Goal: Task Accomplishment & Management: Manage account settings

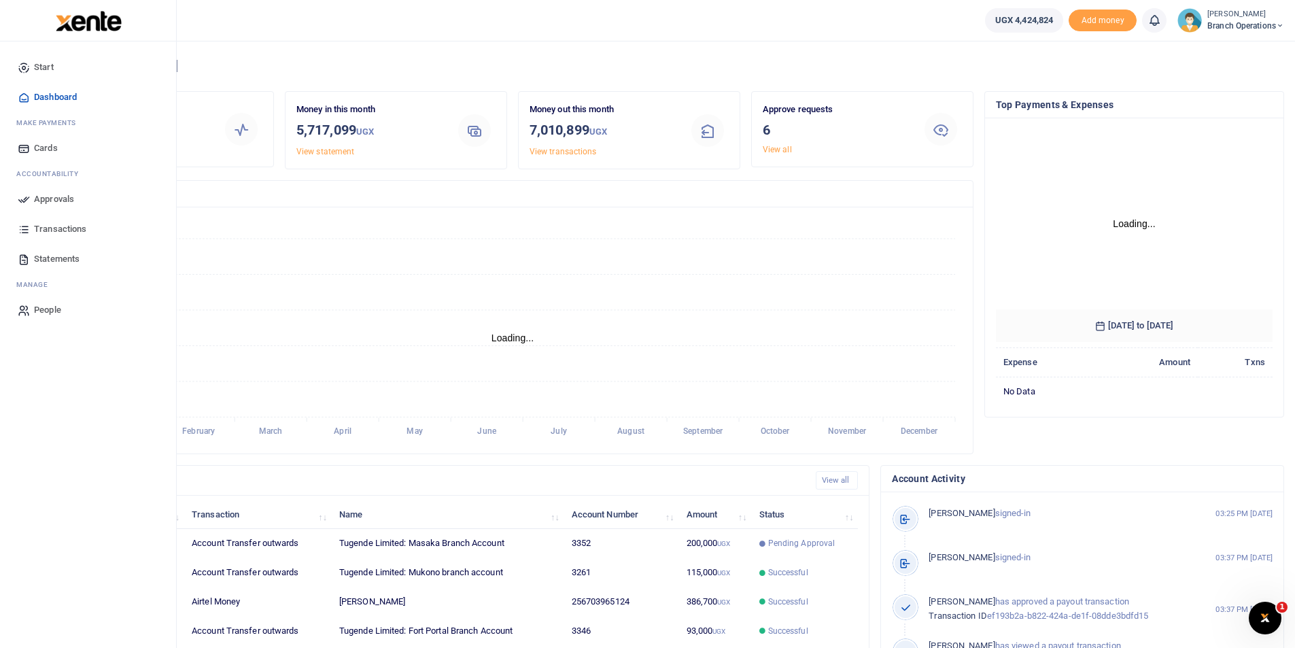
click at [18, 204] on icon at bounding box center [24, 199] width 12 height 12
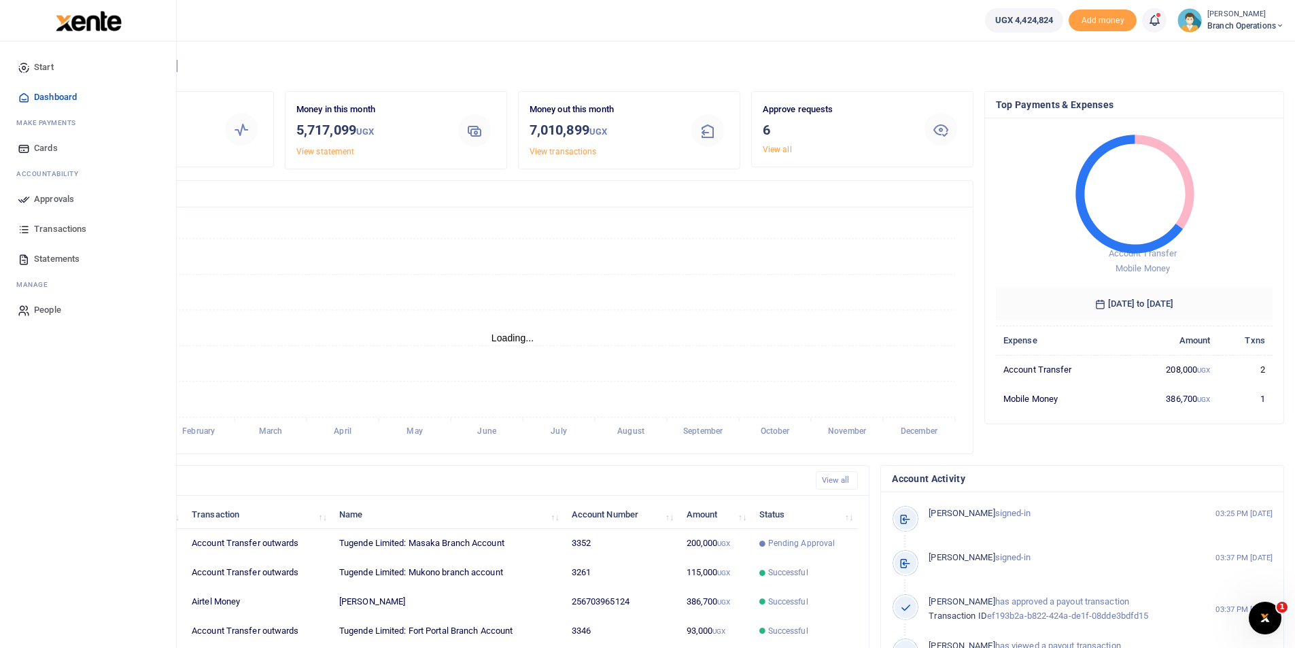
scroll to position [11, 11]
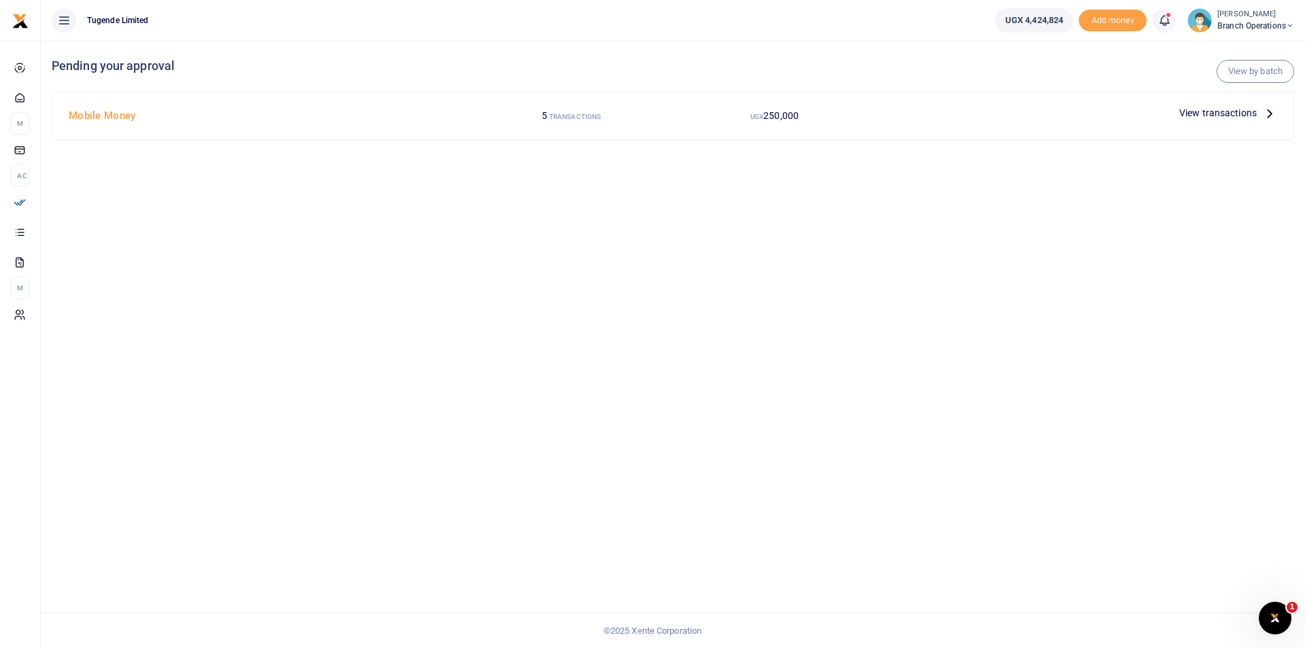
click at [1194, 109] on span "View transactions" at bounding box center [1217, 112] width 77 height 15
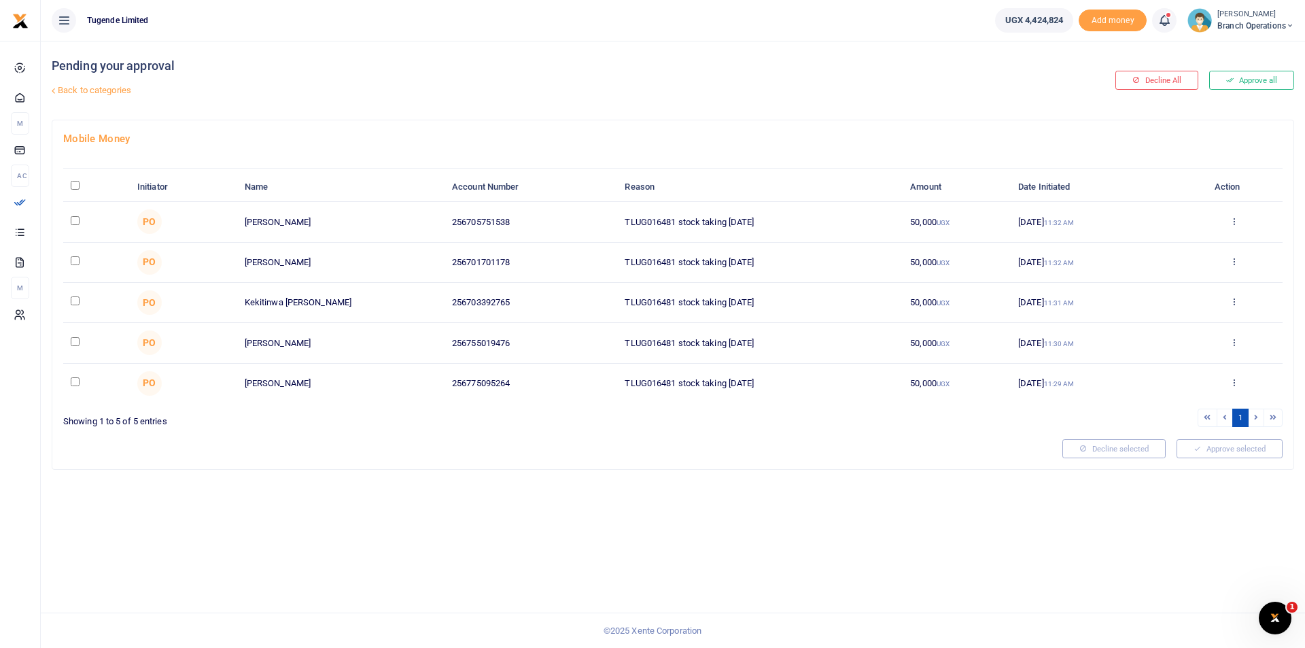
click at [82, 92] on link "Back to categories" at bounding box center [462, 90] width 828 height 23
click at [311, 95] on link "Back to categories" at bounding box center [462, 90] width 828 height 23
click at [96, 88] on link "Back to categories" at bounding box center [462, 90] width 828 height 23
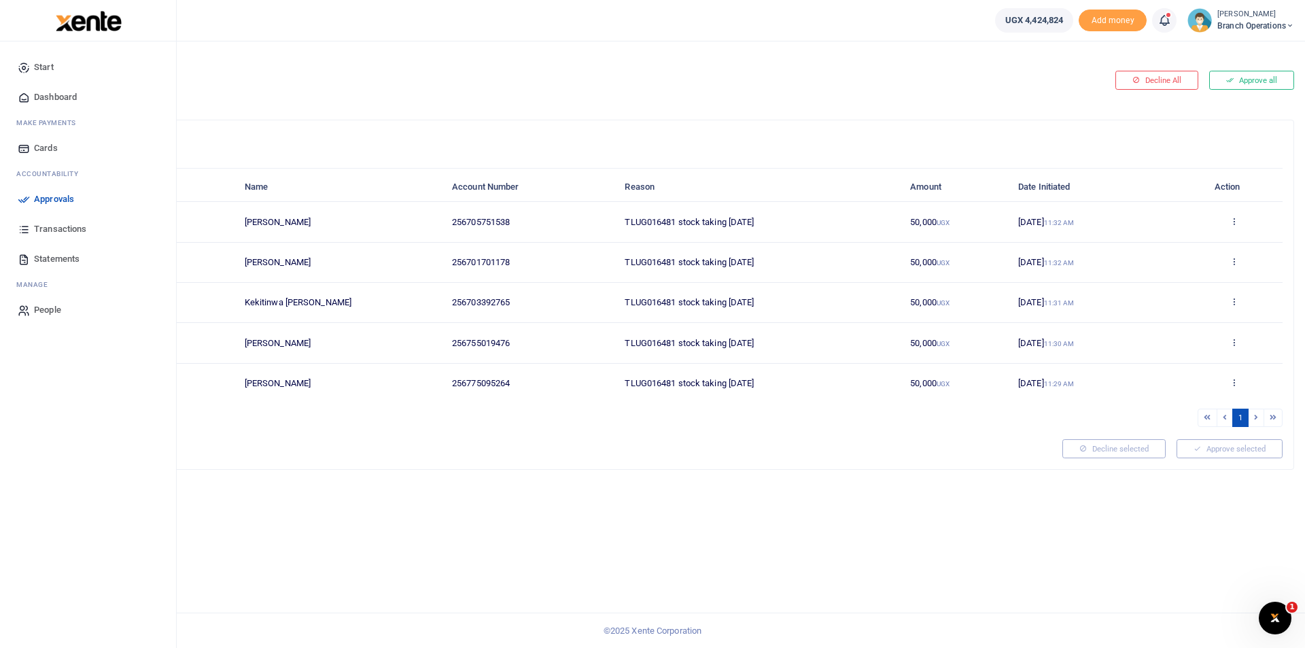
click at [28, 195] on icon at bounding box center [24, 199] width 12 height 12
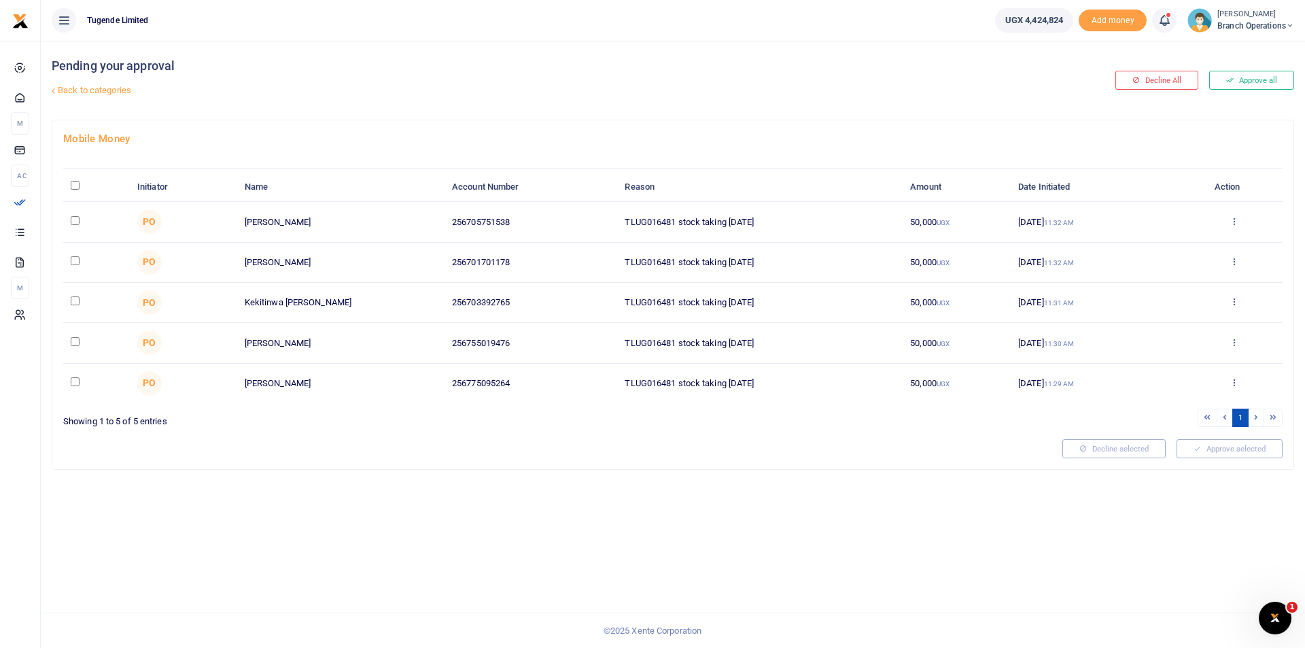
click at [90, 91] on link "Back to categories" at bounding box center [462, 90] width 828 height 23
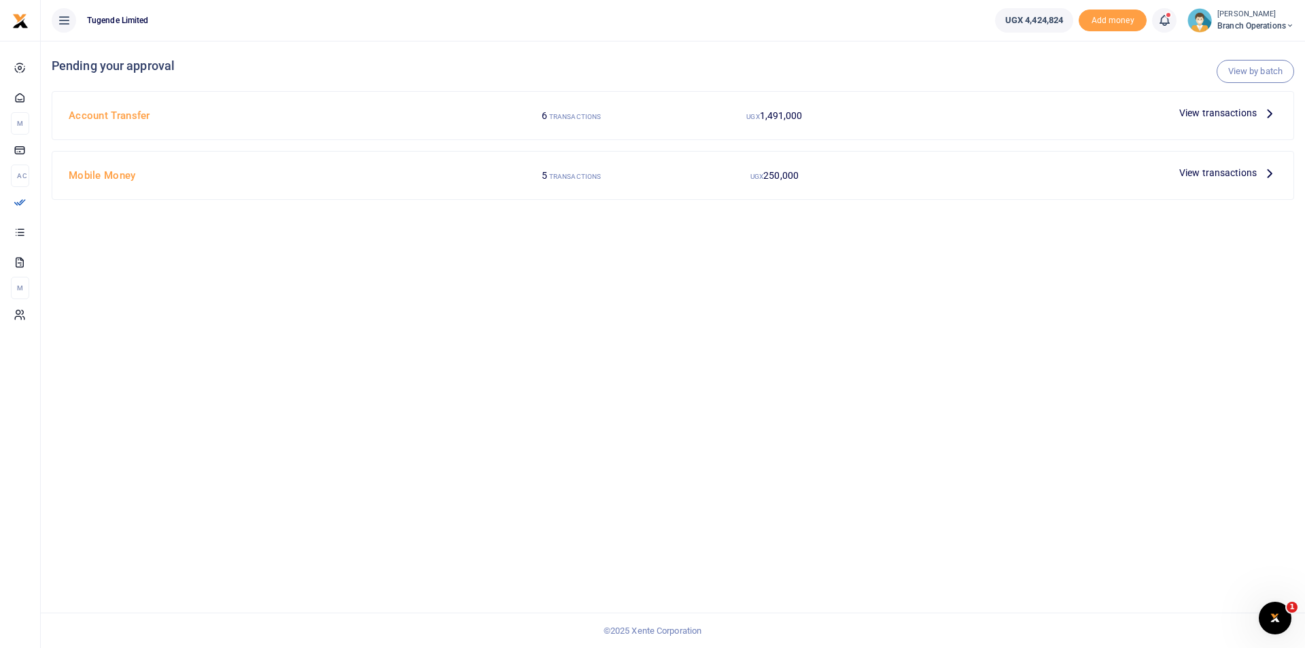
click at [655, 122] on div "6 TRANSACTIONS" at bounding box center [571, 116] width 203 height 26
click at [778, 110] on span "1,491,000" at bounding box center [781, 115] width 43 height 11
click at [1207, 114] on span "View transactions" at bounding box center [1217, 112] width 77 height 15
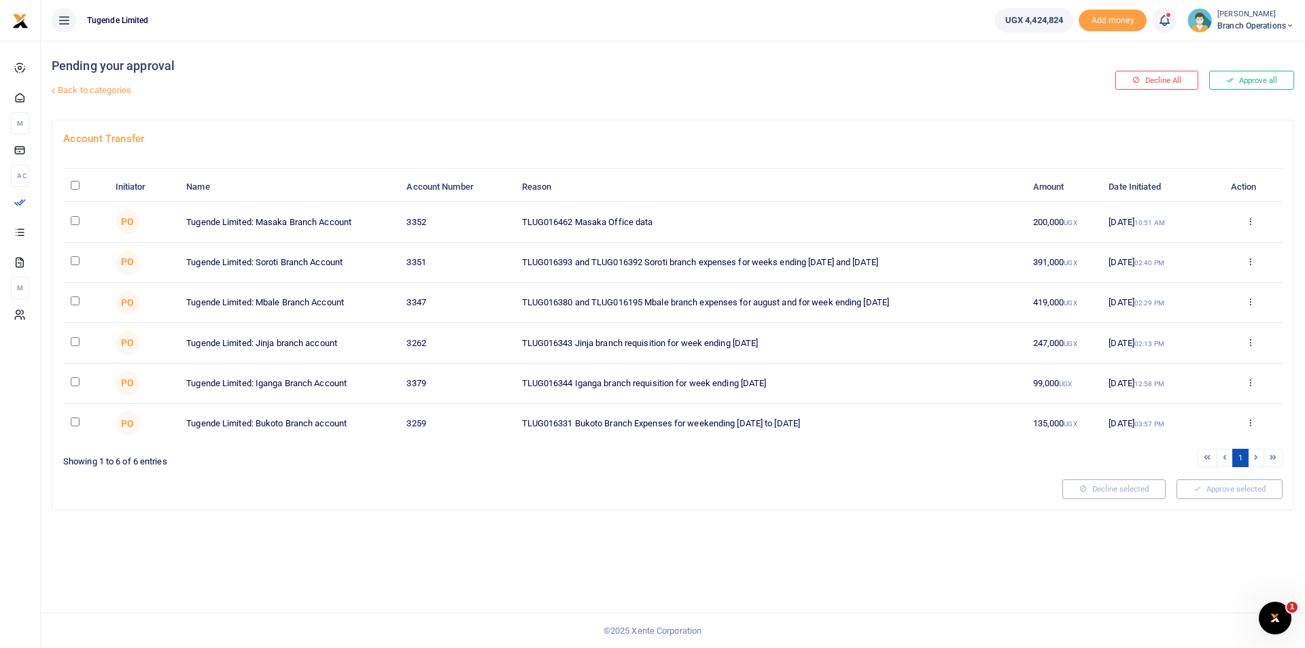
click at [71, 218] on input "checkbox" at bounding box center [75, 220] width 9 height 9
checkbox input "true"
click at [72, 260] on input "checkbox" at bounding box center [75, 260] width 9 height 9
checkbox input "true"
click at [76, 299] on input "checkbox" at bounding box center [75, 300] width 9 height 9
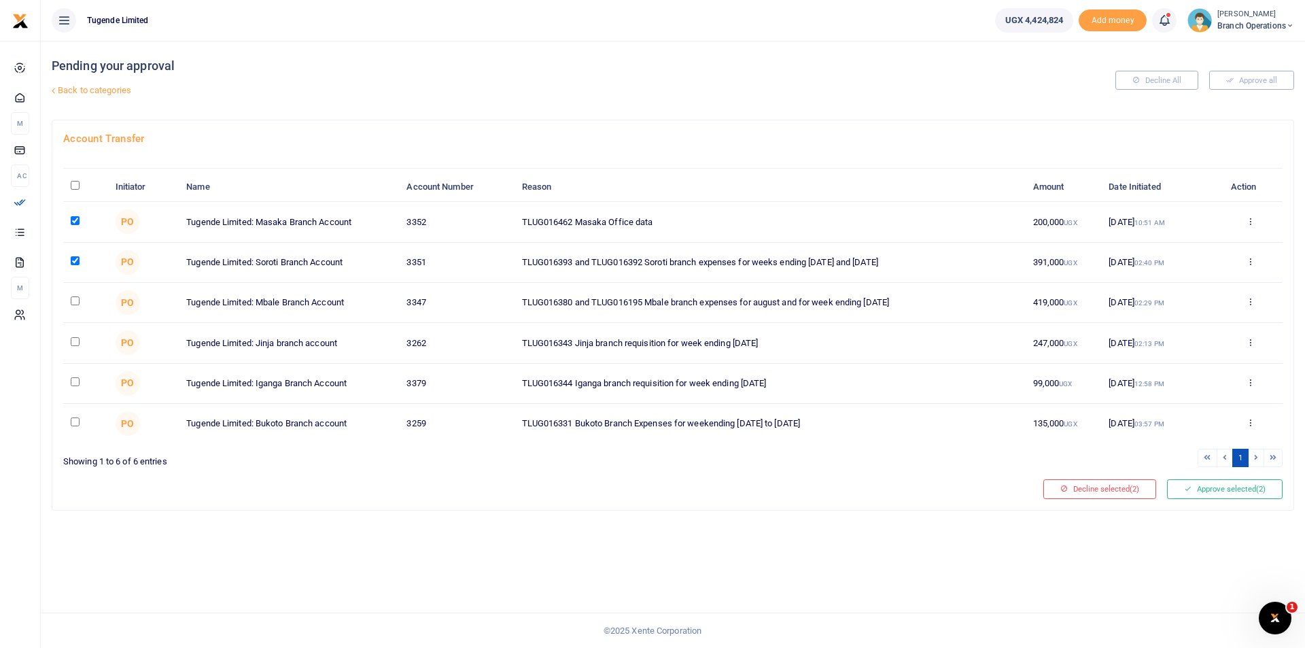
checkbox input "true"
click at [72, 343] on input "checkbox" at bounding box center [75, 341] width 9 height 9
checkbox input "true"
click at [73, 381] on input "checkbox" at bounding box center [75, 381] width 9 height 9
checkbox input "true"
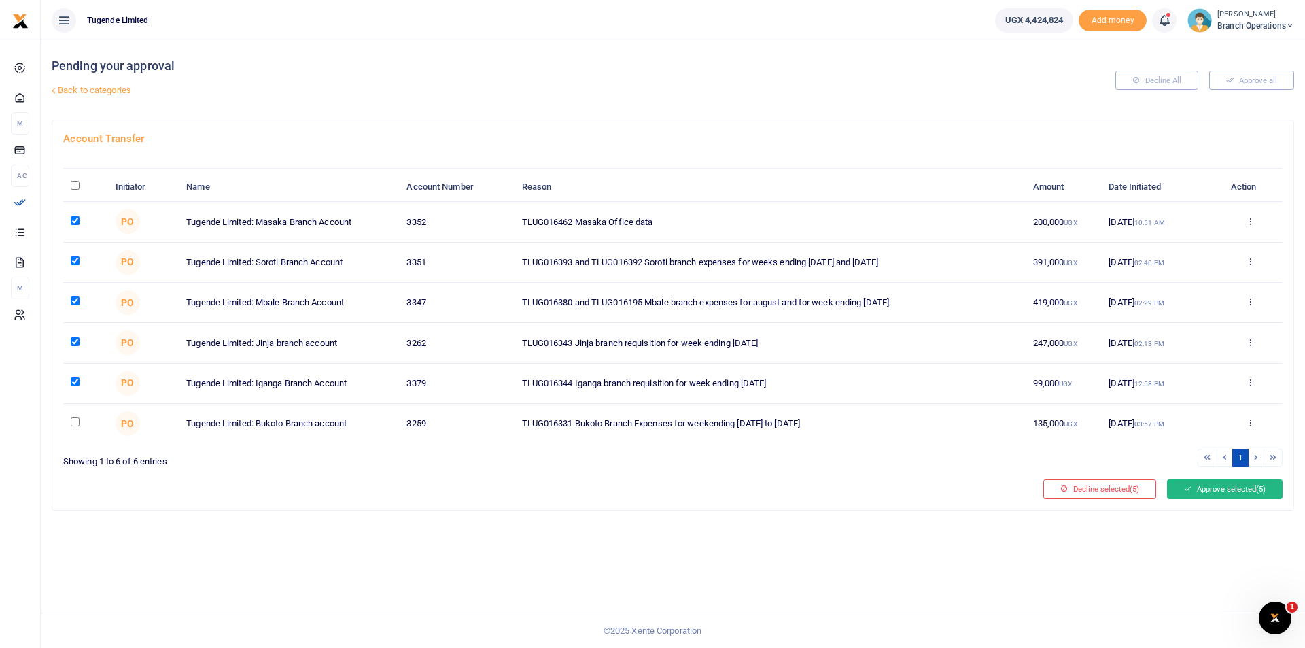
click at [1202, 484] on button "Approve selected (5)" at bounding box center [1225, 488] width 116 height 19
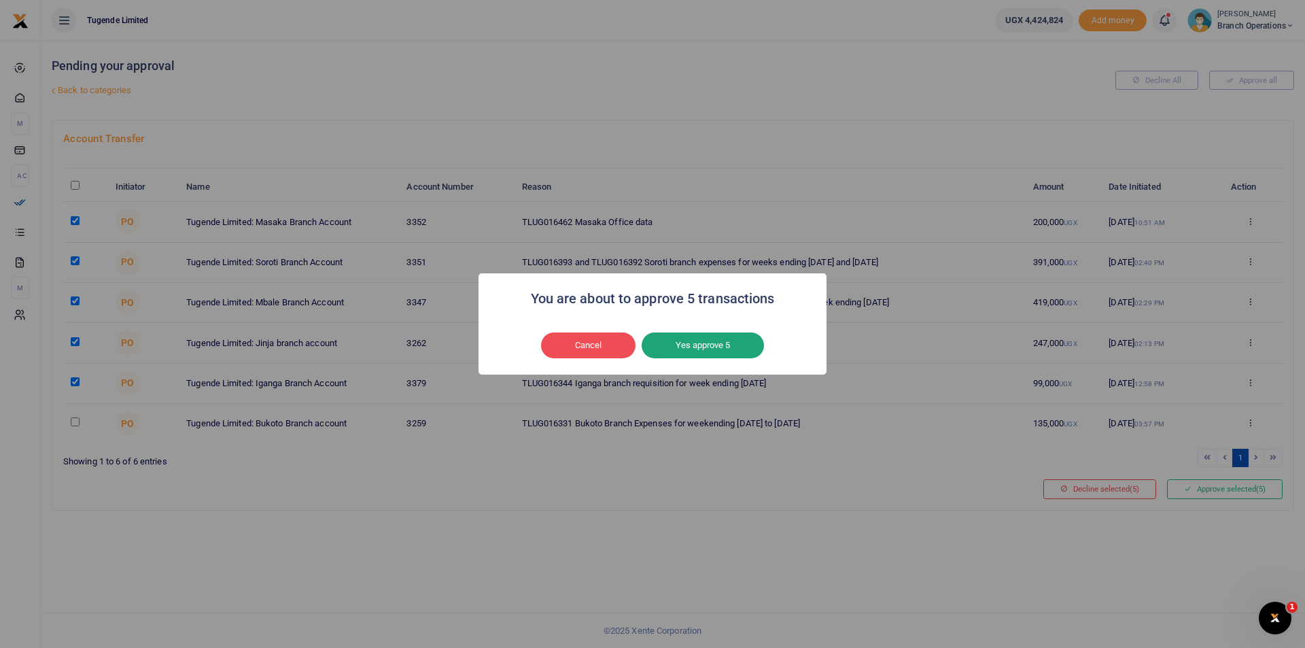
click at [697, 353] on button "Yes approve 5" at bounding box center [703, 345] width 122 height 26
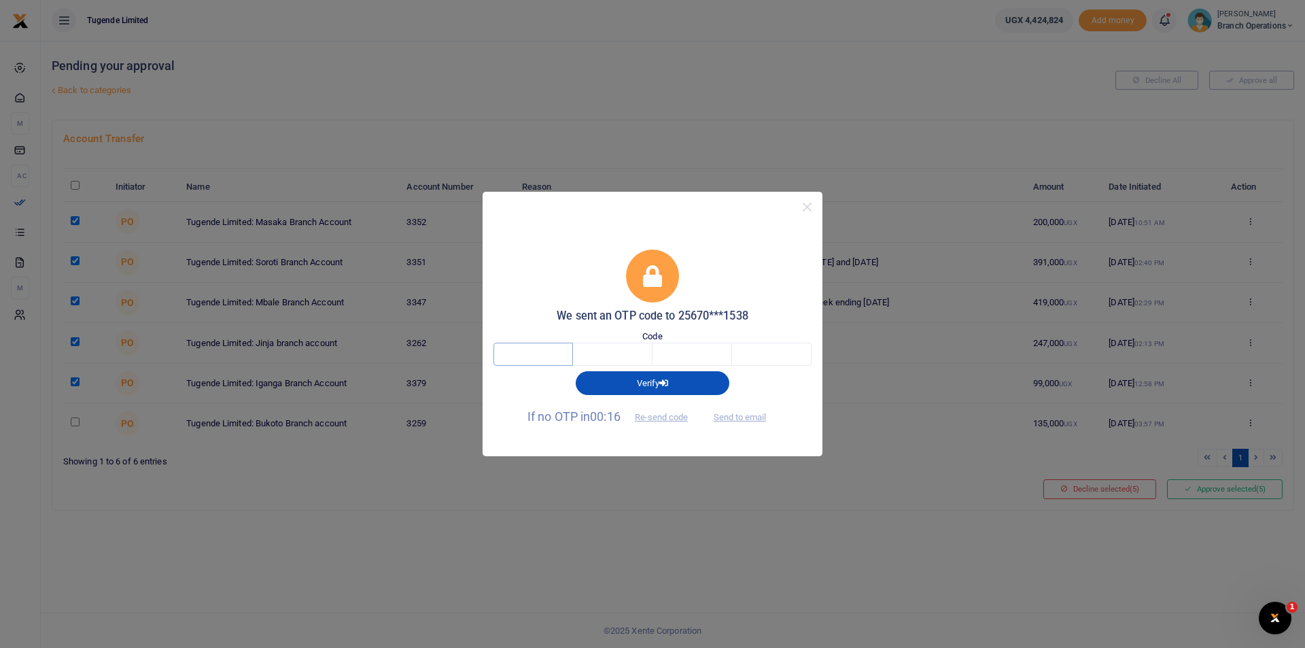
click at [550, 353] on input "text" at bounding box center [533, 354] width 80 height 23
type input "9"
type input "0"
type input "7"
type input "5"
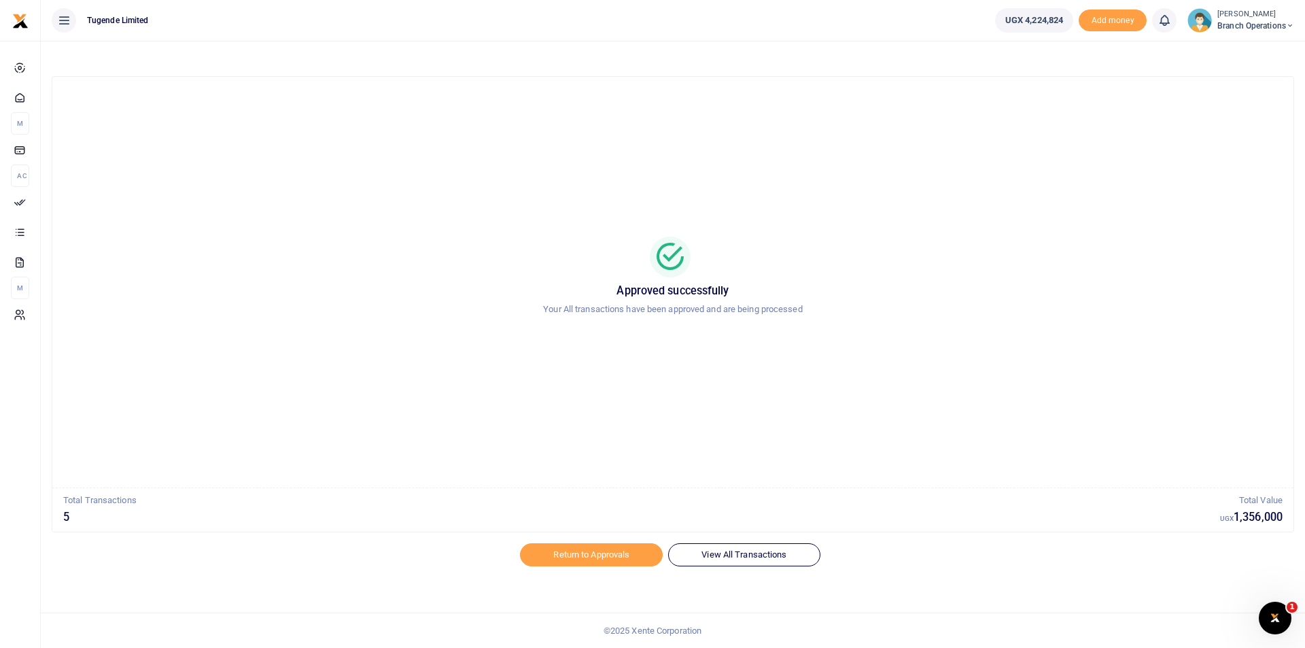
click at [1257, 24] on span "Branch Operations" at bounding box center [1255, 26] width 77 height 12
click at [1232, 52] on link "Switch accounts" at bounding box center [1241, 49] width 107 height 19
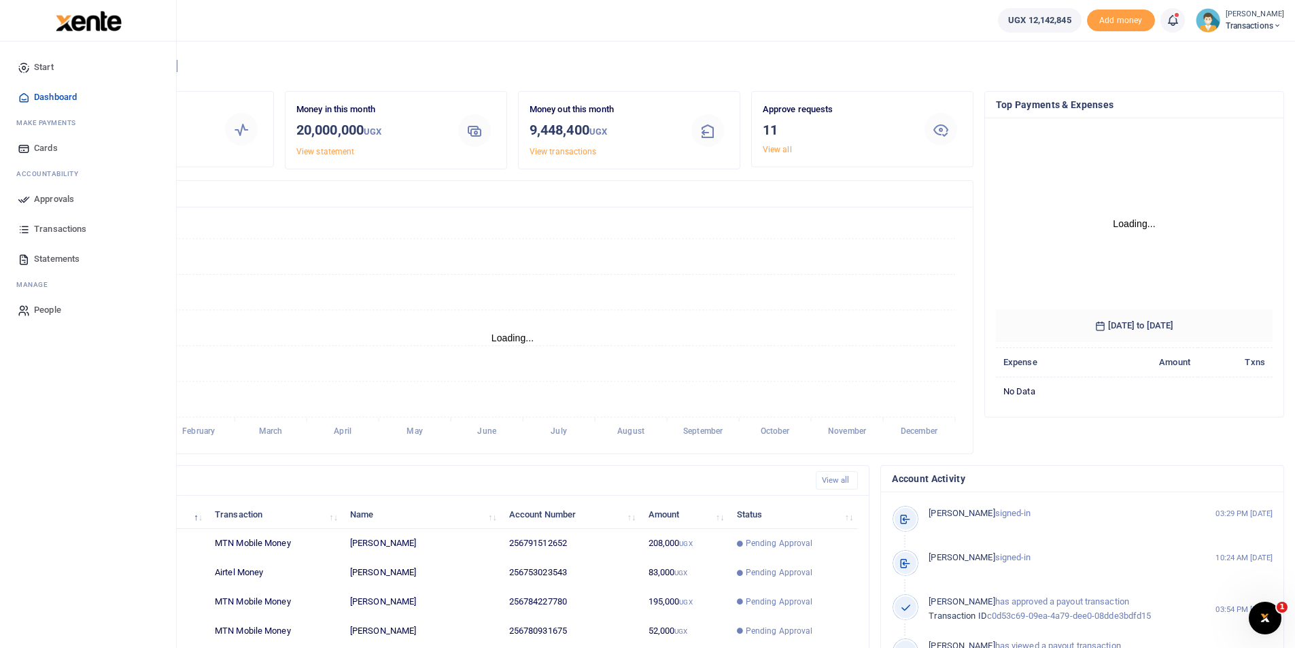
scroll to position [181, 267]
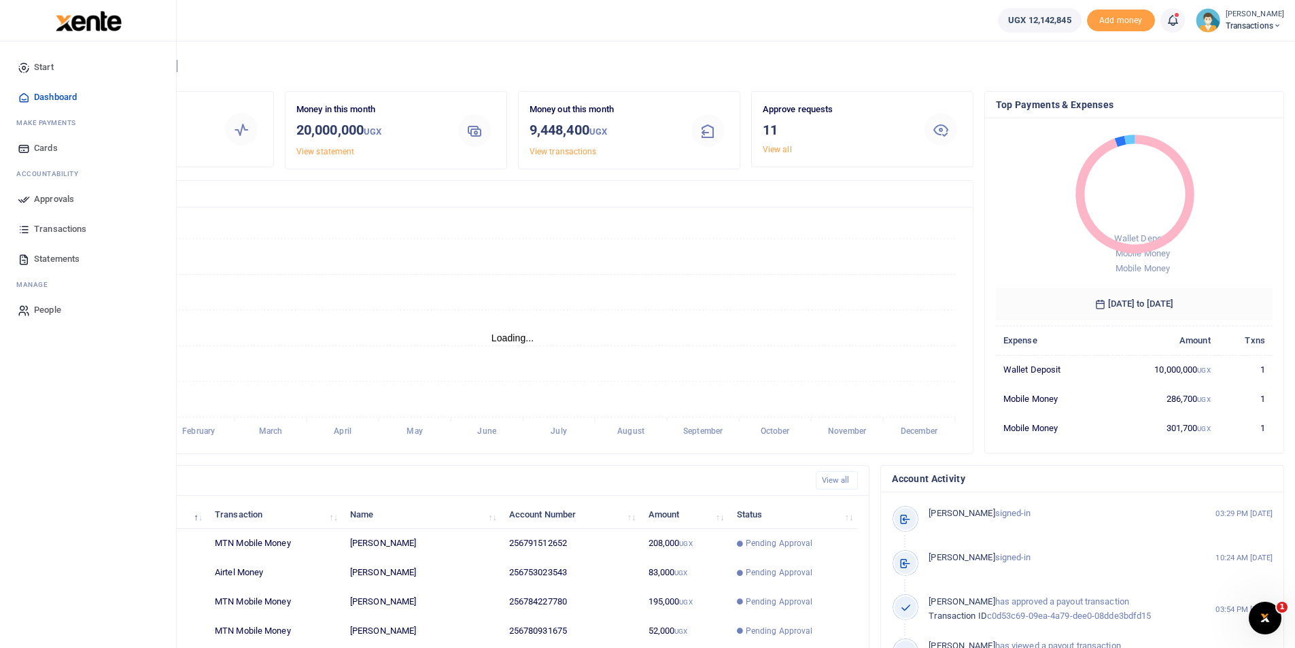
click at [20, 200] on icon at bounding box center [24, 199] width 12 height 12
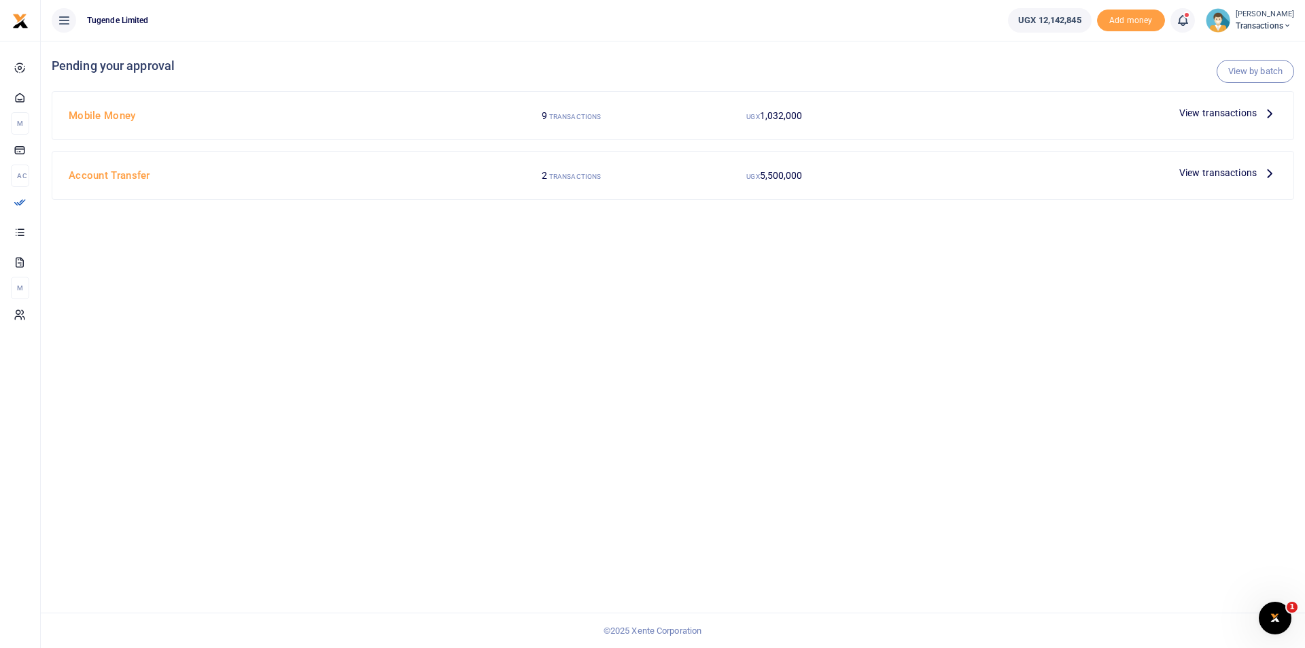
click at [831, 111] on div "UGX 1,032,000" at bounding box center [774, 116] width 203 height 26
click at [1206, 114] on span "View transactions" at bounding box center [1217, 112] width 77 height 15
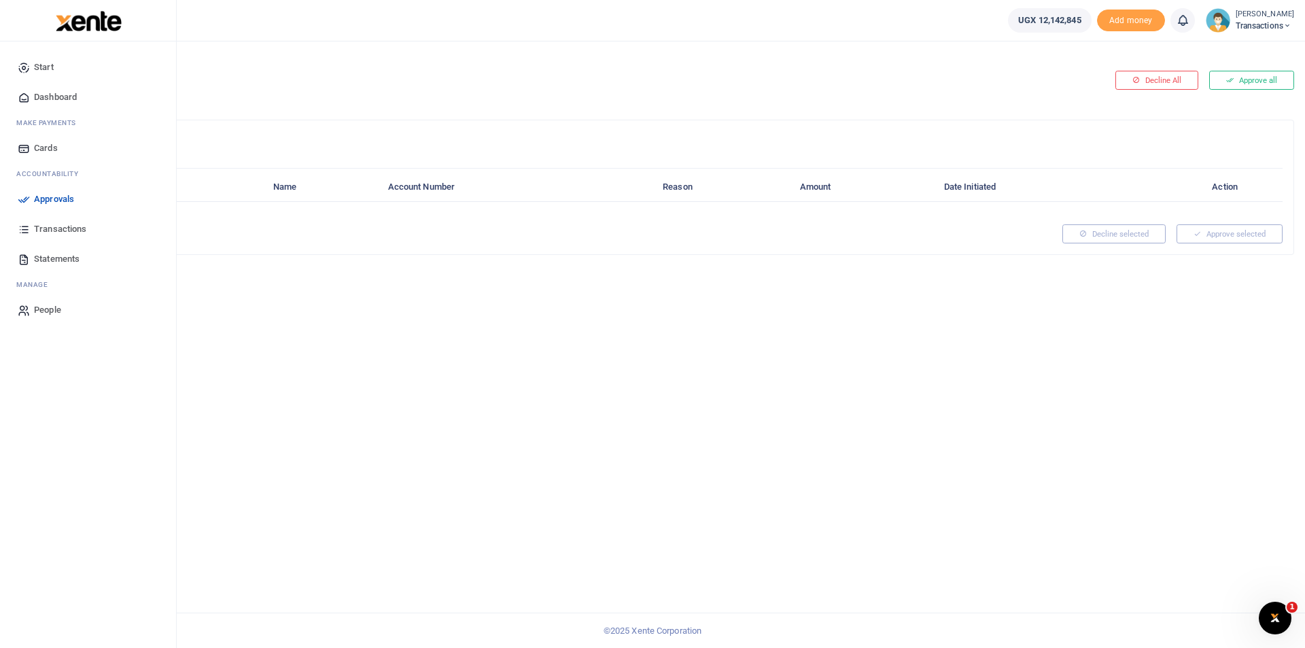
click at [31, 202] on link "Approvals" at bounding box center [88, 199] width 154 height 30
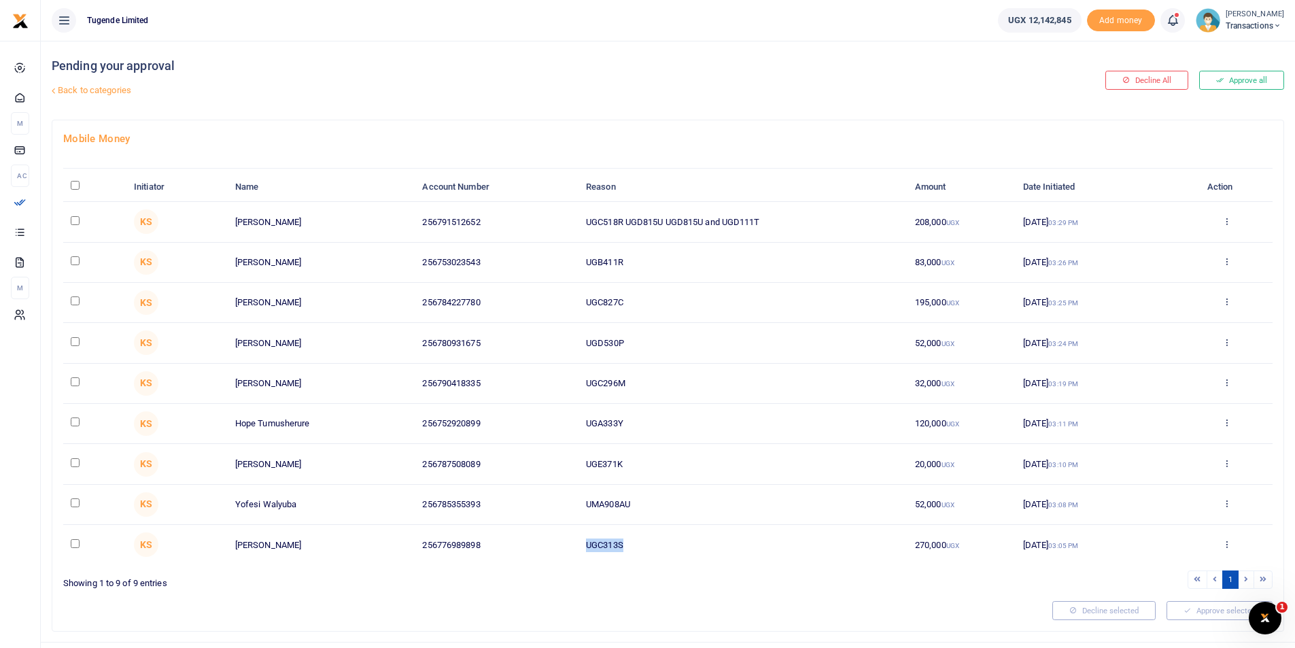
drag, startPoint x: 635, startPoint y: 544, endPoint x: 564, endPoint y: 540, distance: 71.4
click at [564, 540] on tr "KS Wilson Kamugisha 256776989898 UGC313S 270,000 UGX 04 Sep 2025 03:05 PM Appro…" at bounding box center [667, 544] width 1209 height 39
copy tr "UGC313S"
click at [650, 634] on div at bounding box center [648, 639] width 238 height 16
drag, startPoint x: 597, startPoint y: 497, endPoint x: 521, endPoint y: 491, distance: 75.7
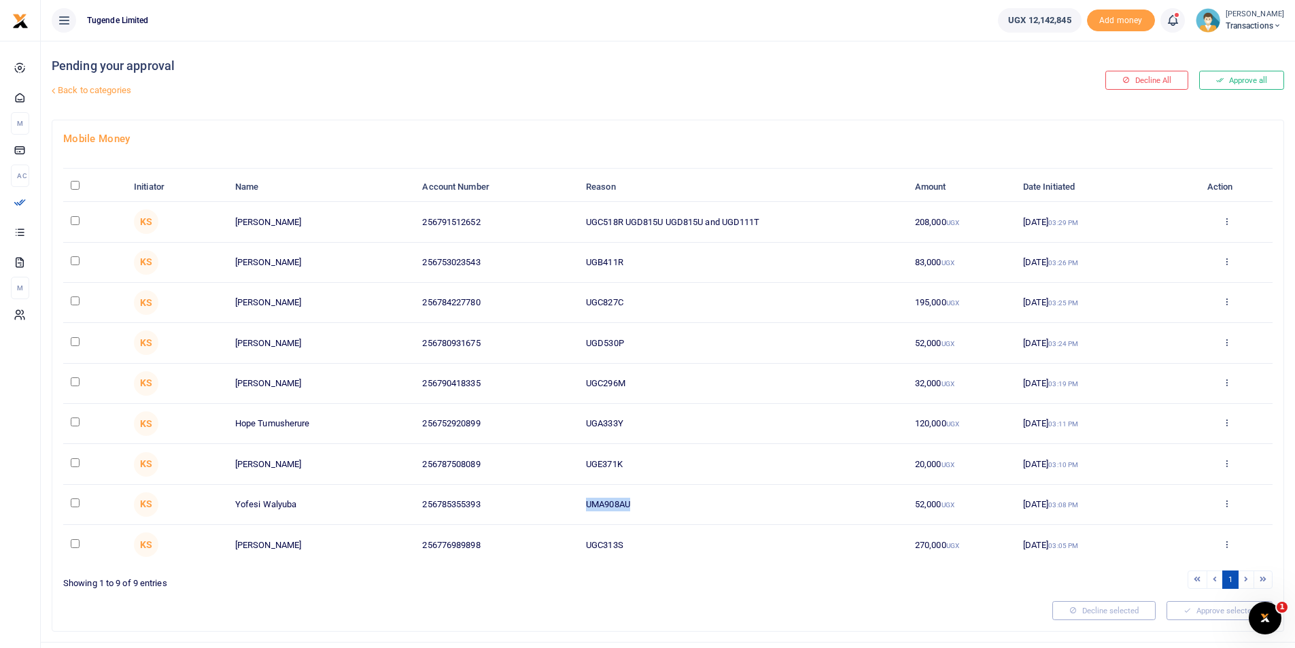
click at [521, 491] on tr "KS Yofesi Walyuba 256785355393 UMA908AU 52,000 UGX 04 Sep 2025 03:08 PM Approve…" at bounding box center [667, 505] width 1209 height 40
copy tr "UMA908AU"
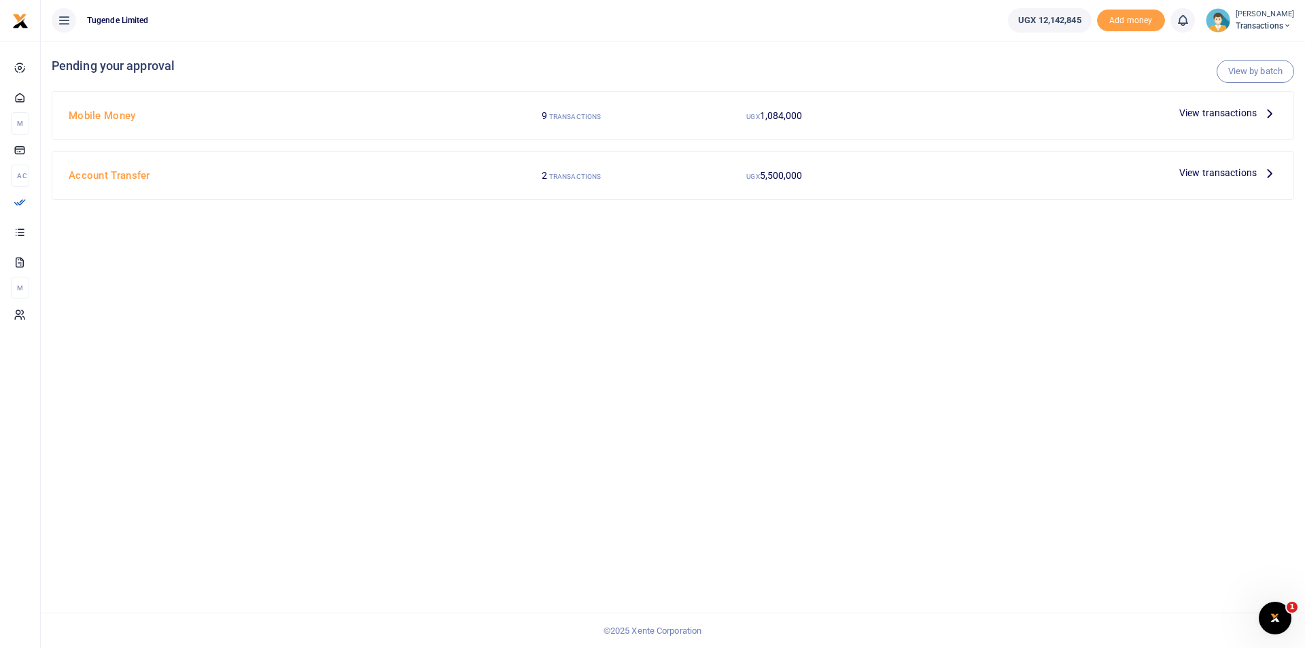
click at [174, 109] on h4 "Mobile Money" at bounding box center [267, 115] width 396 height 15
click at [1208, 109] on span "View transactions" at bounding box center [1217, 112] width 77 height 15
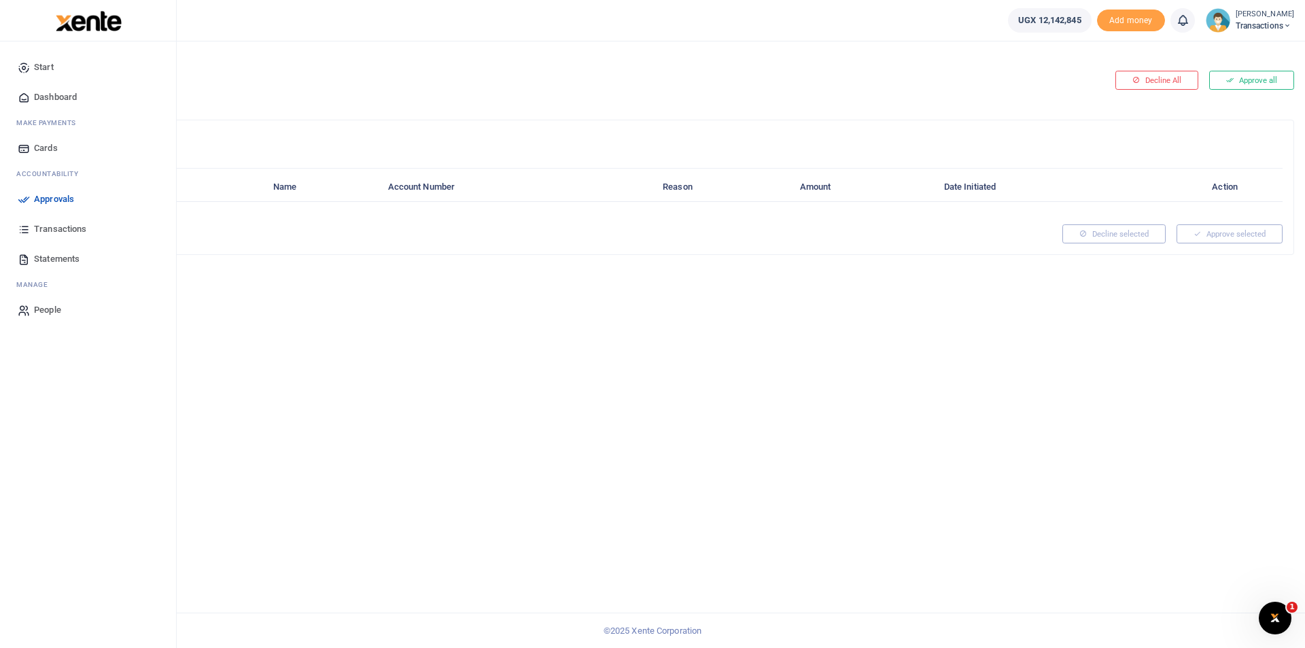
click at [18, 202] on icon at bounding box center [24, 199] width 12 height 12
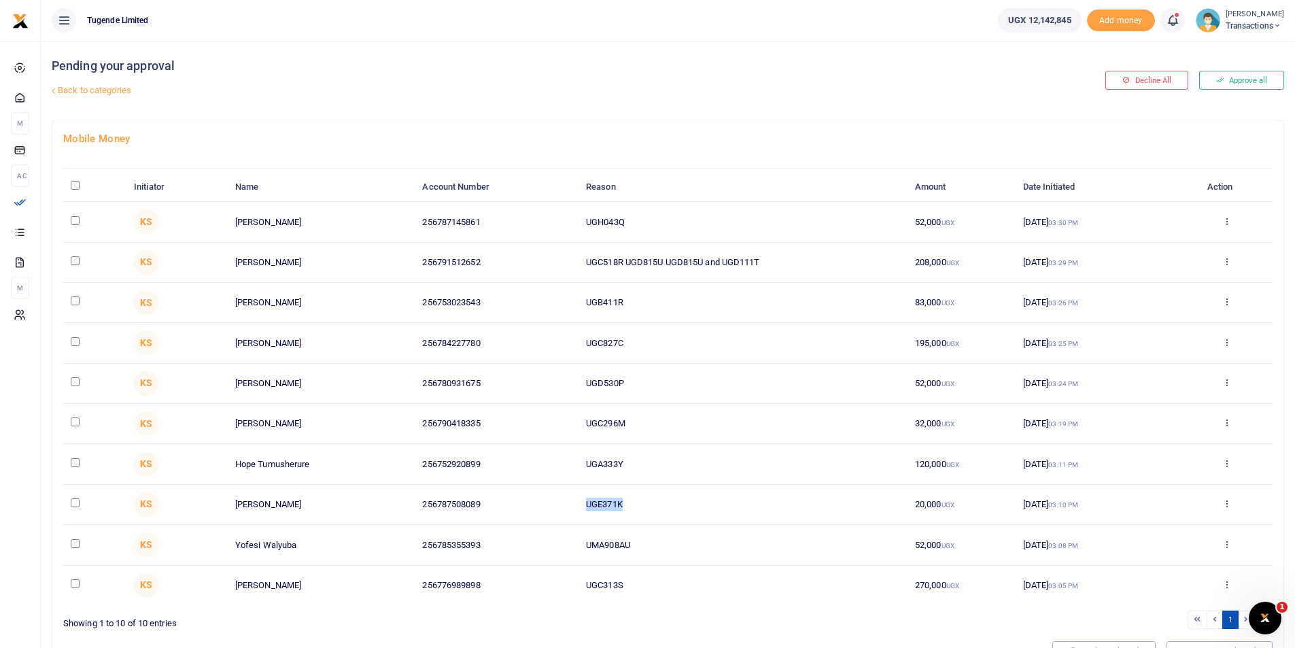
drag, startPoint x: 628, startPoint y: 501, endPoint x: 572, endPoint y: 495, distance: 56.1
click at [572, 495] on tr "KS James Tuusa Nabugere 256787508089 UGE371K 20,000 UGX 04 Sep 2025 03:10 PM Ap…" at bounding box center [667, 505] width 1209 height 40
copy tr "UGE371K"
drag, startPoint x: 624, startPoint y: 458, endPoint x: 560, endPoint y: 456, distance: 63.9
click at [560, 456] on tr "KS Hope Tumusherure 256752920899 UGA333Y 120,000 UGX 04 Sep 2025 03:11 PM Appro…" at bounding box center [667, 464] width 1209 height 40
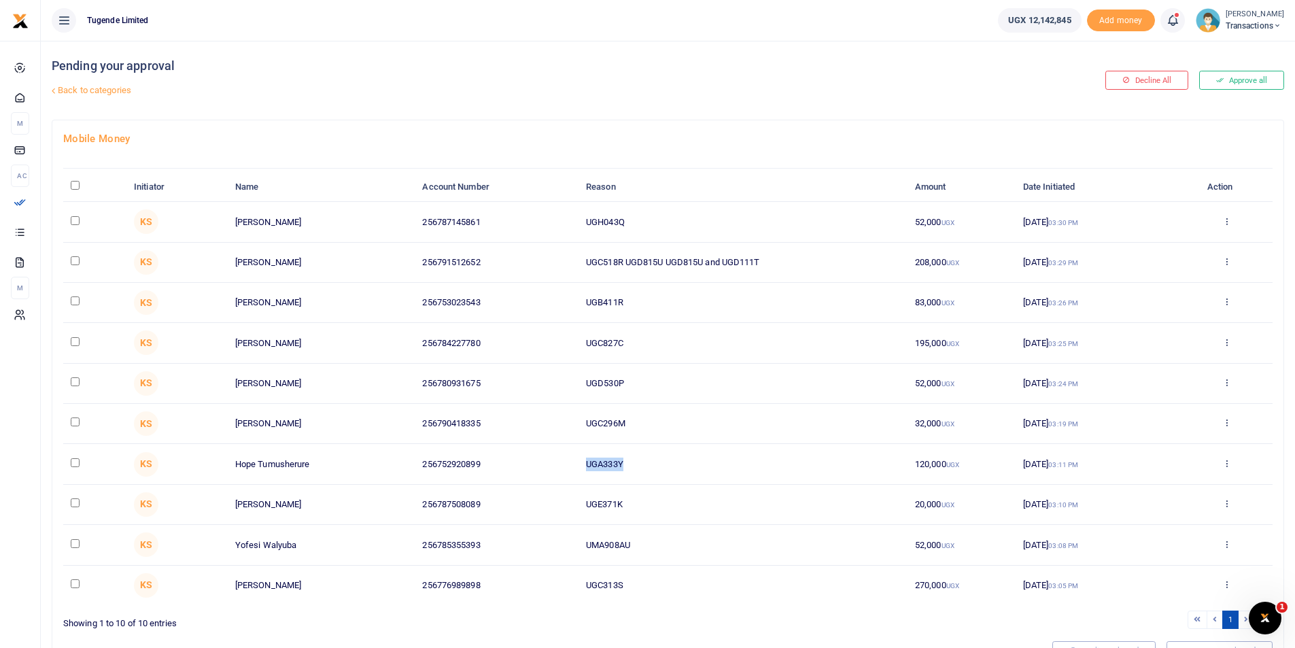
copy tr "UGA333Y"
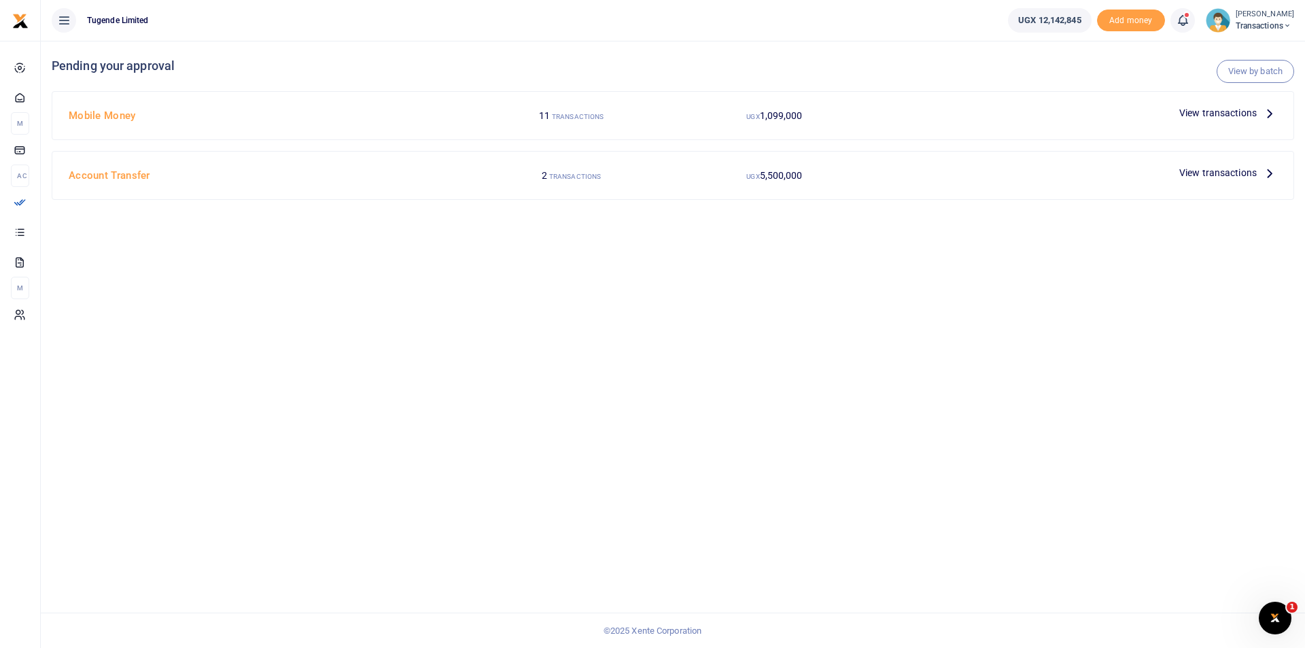
click at [1204, 116] on span "View transactions" at bounding box center [1217, 112] width 77 height 15
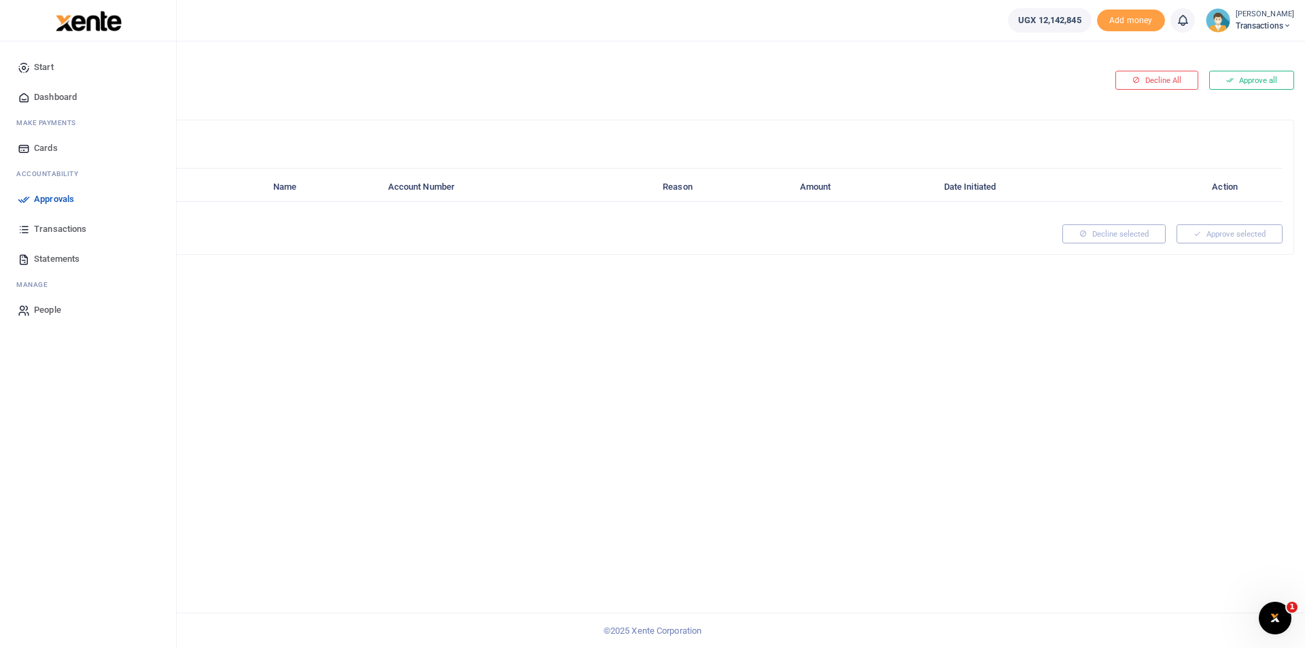
click at [22, 194] on icon at bounding box center [24, 199] width 12 height 12
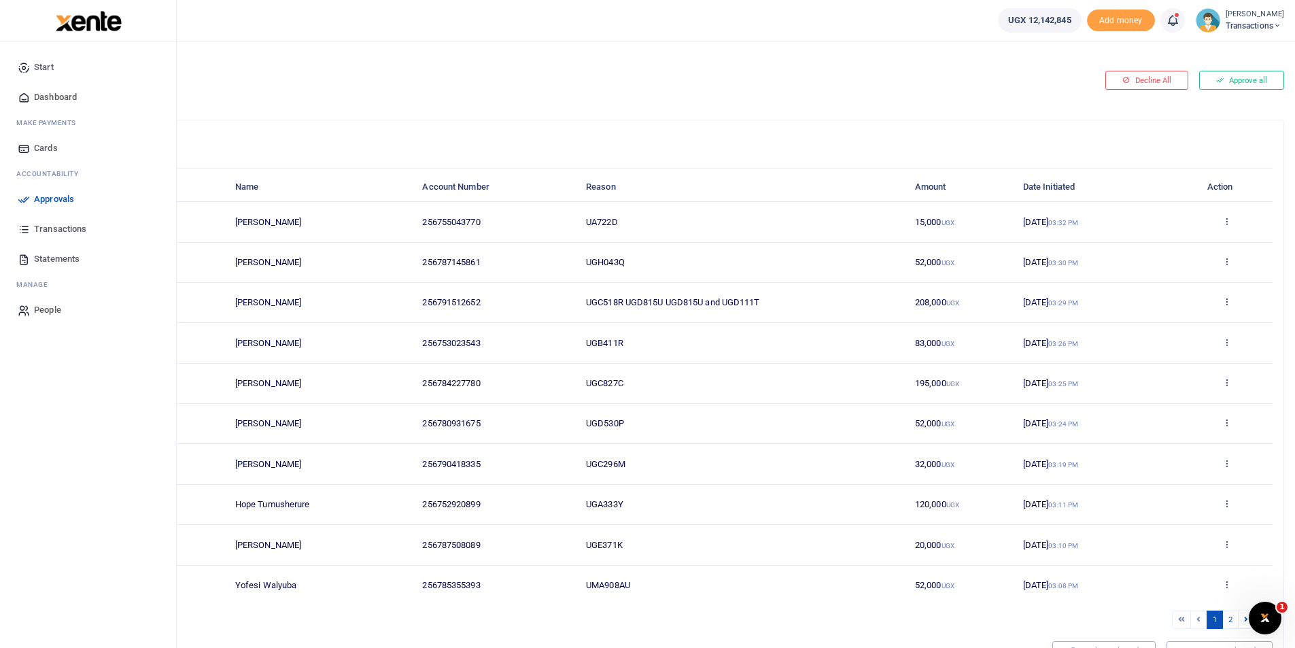
click at [43, 198] on span "Approvals" at bounding box center [54, 199] width 40 height 14
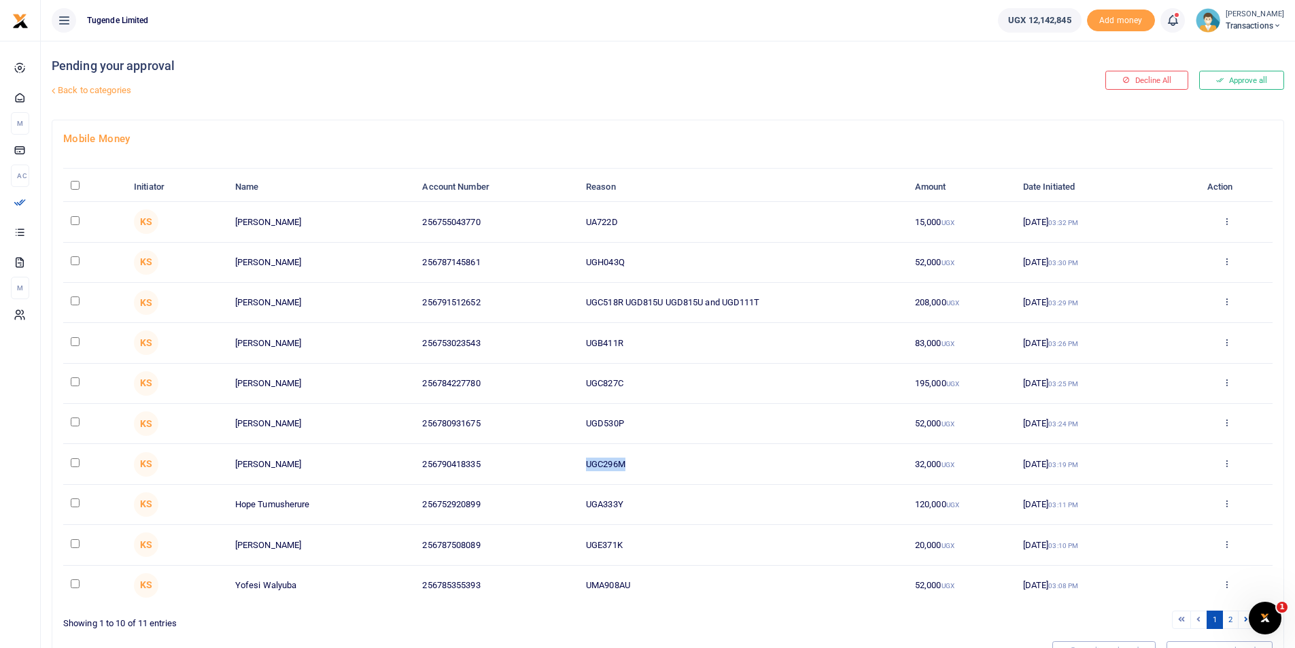
drag, startPoint x: 633, startPoint y: 464, endPoint x: 558, endPoint y: 463, distance: 75.4
click at [558, 463] on tr "KS Fred Mutyaba 256790418335 UGC296M 32,000 UGX 04 Sep 2025 03:19 PM Approve De…" at bounding box center [667, 464] width 1209 height 40
copy tr "UGC296M"
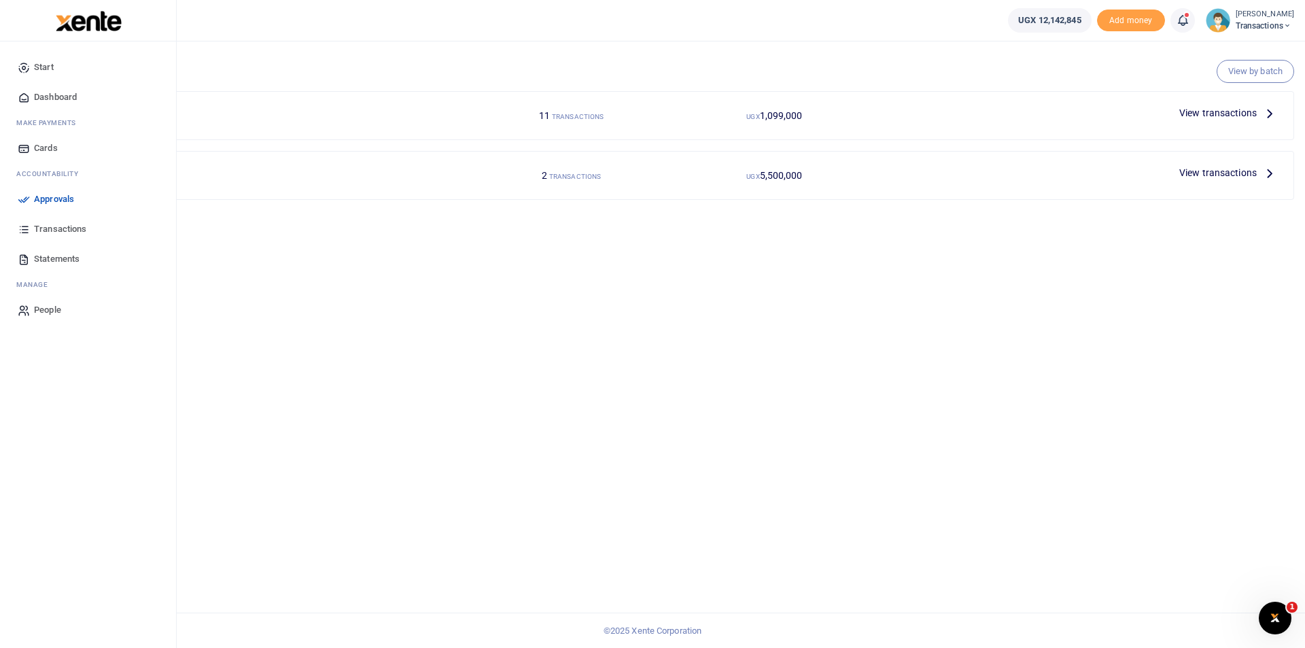
click at [26, 200] on icon at bounding box center [24, 199] width 12 height 12
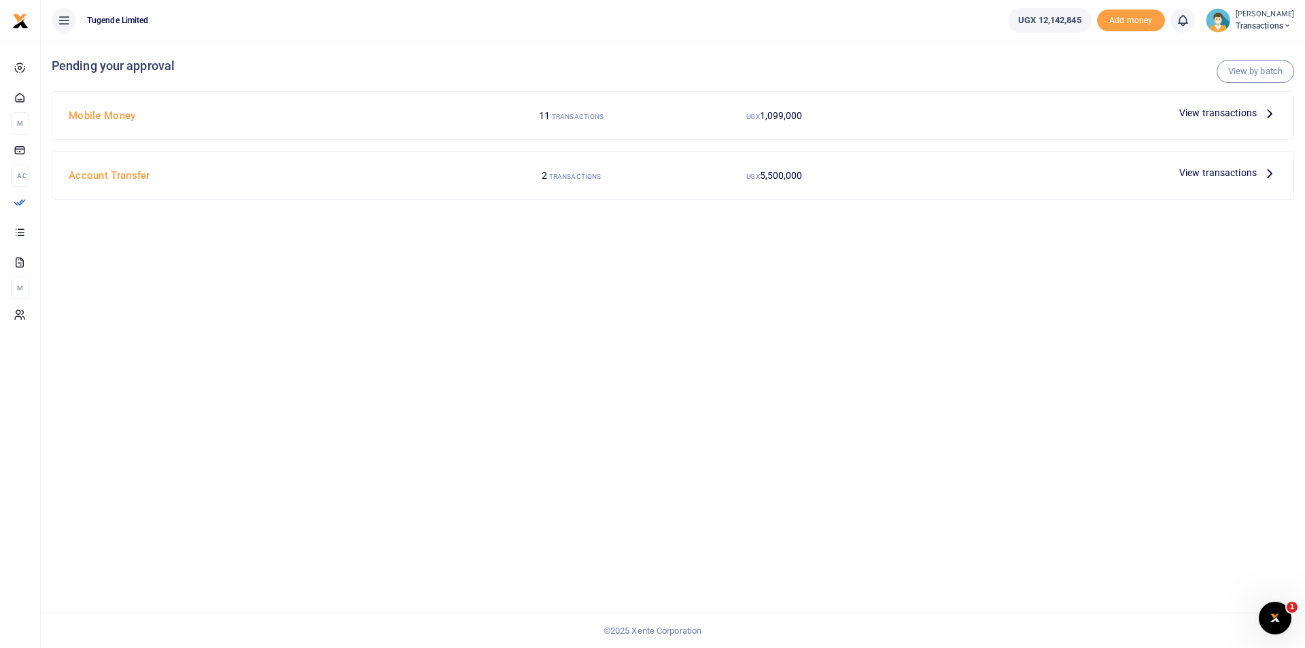
click at [1204, 115] on span "View transactions" at bounding box center [1217, 112] width 77 height 15
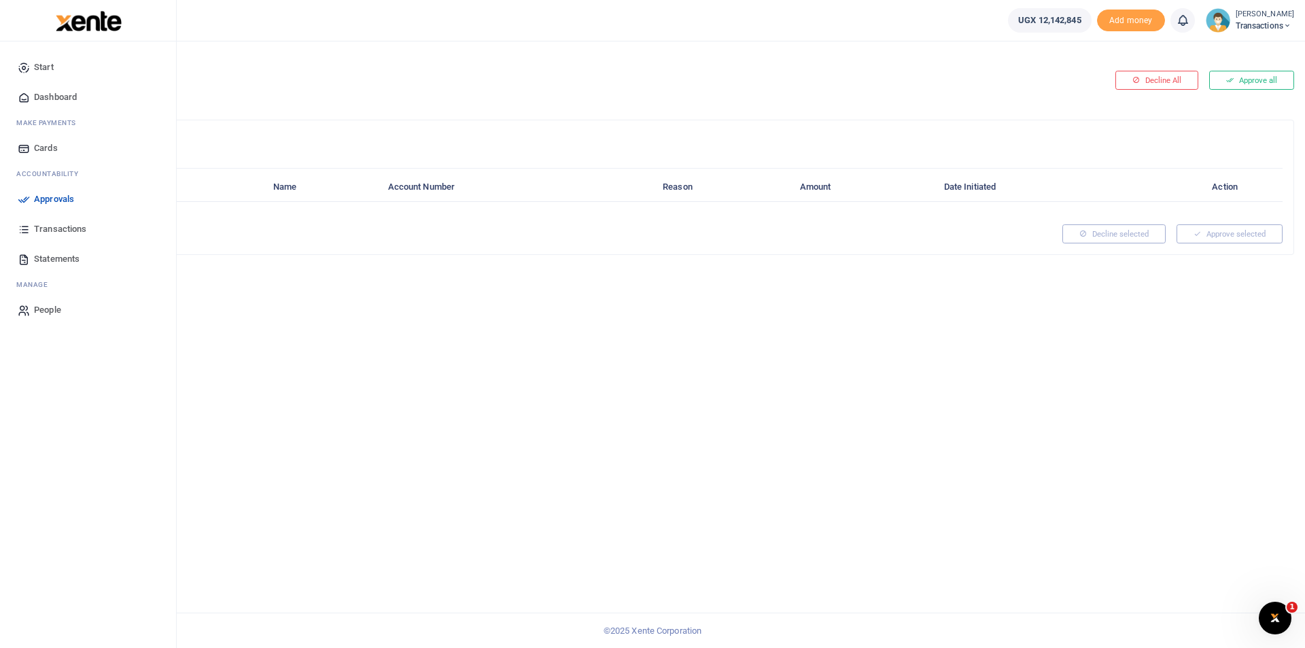
click at [50, 196] on span "Approvals" at bounding box center [54, 199] width 40 height 14
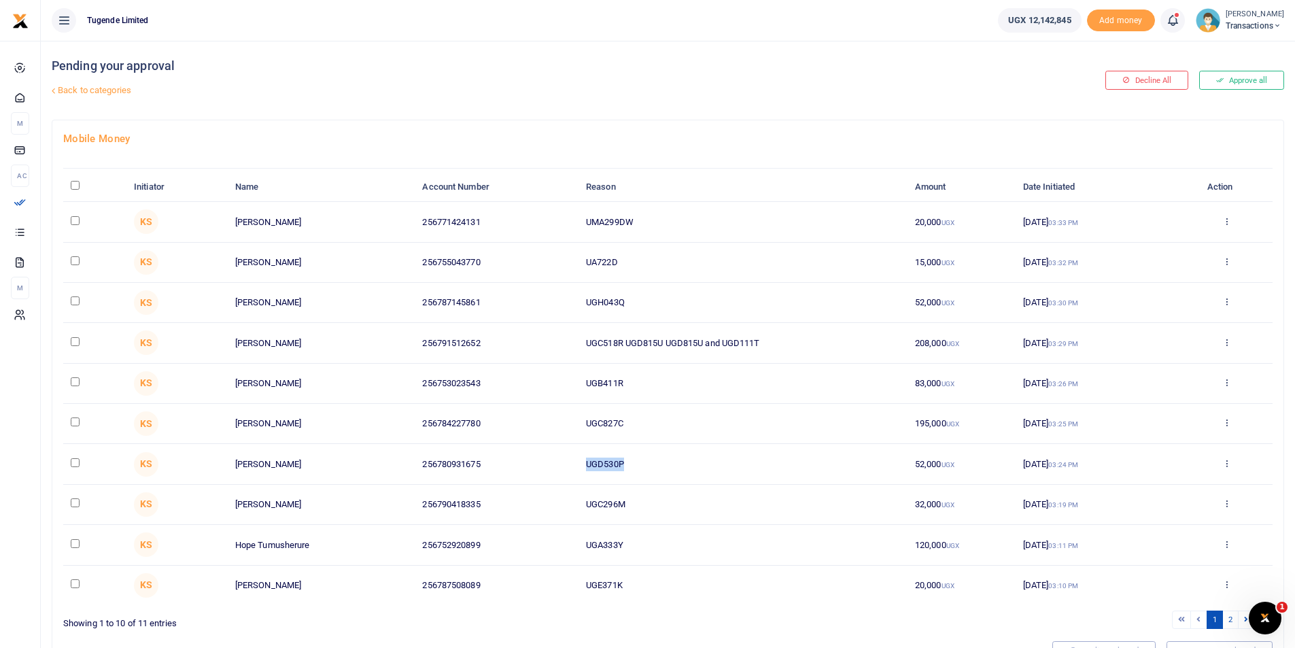
drag, startPoint x: 640, startPoint y: 462, endPoint x: 560, endPoint y: 444, distance: 81.5
click at [560, 444] on tr "KS [PERSON_NAME] Kilenzi 256780931675 UGD530P 52,000 UGX [DATE] 03:24 PM Approv…" at bounding box center [667, 464] width 1209 height 40
copy tr "UGD530P"
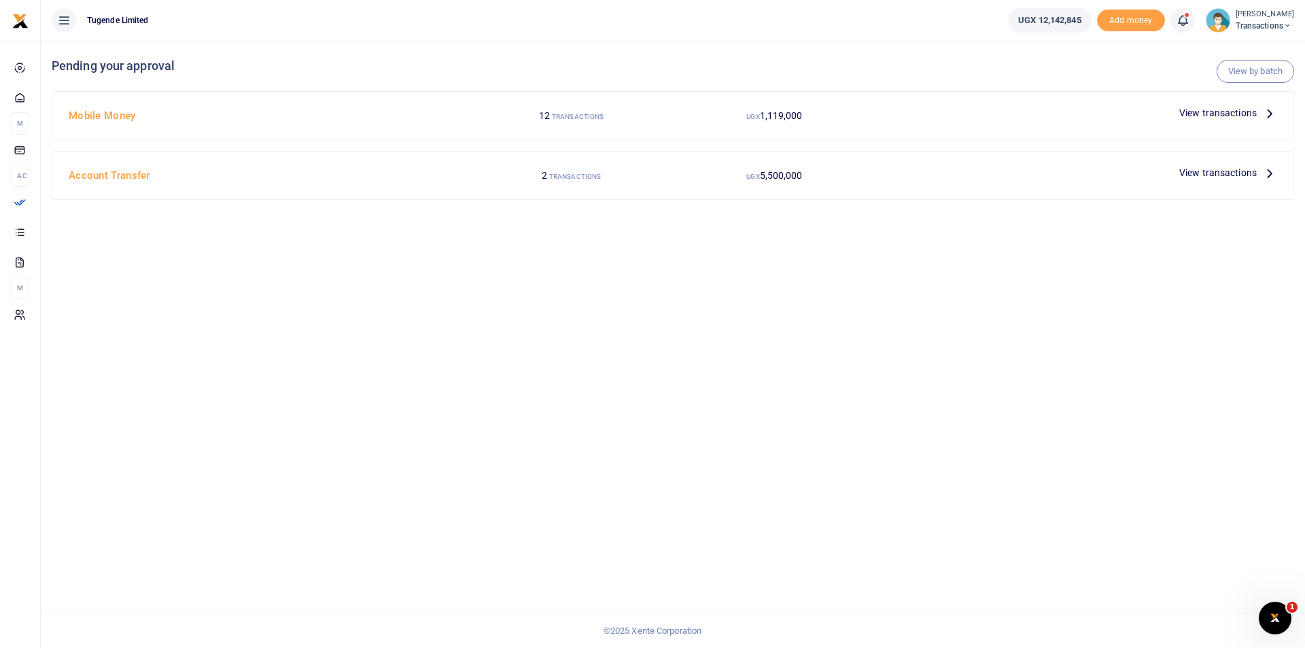
click at [1187, 116] on span "View transactions" at bounding box center [1217, 112] width 77 height 15
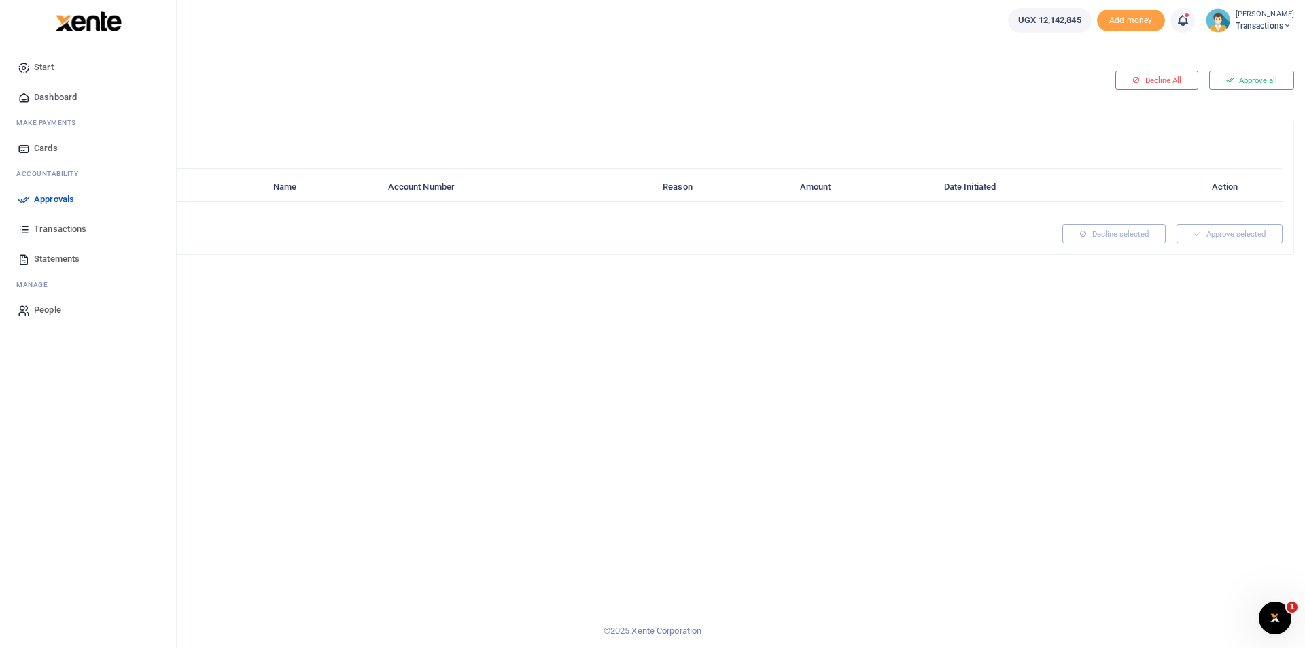
click at [33, 199] on link "Approvals" at bounding box center [88, 199] width 154 height 30
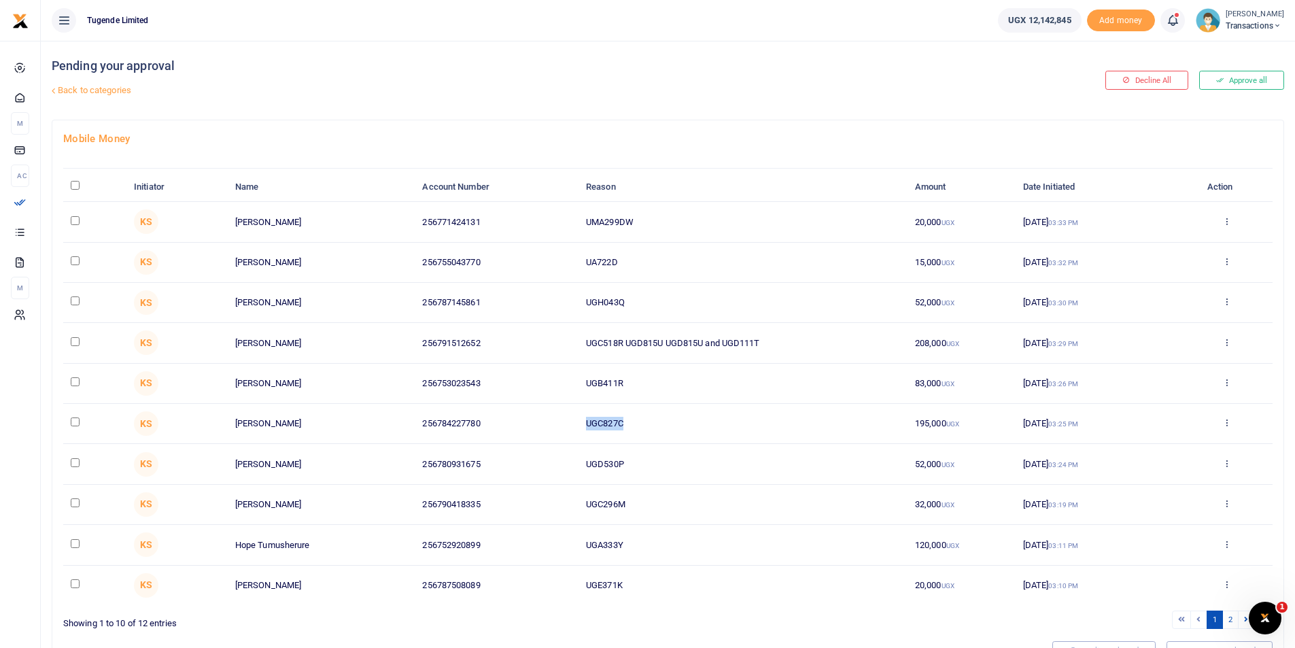
drag, startPoint x: 647, startPoint y: 421, endPoint x: 567, endPoint y: 416, distance: 79.7
click at [567, 416] on tr "KS David Mutyaba 256784227780 UGC827C 195,000 UGX 04 Sep 2025 03:25 PM Approve …" at bounding box center [667, 424] width 1209 height 40
copy tr "UGC827C"
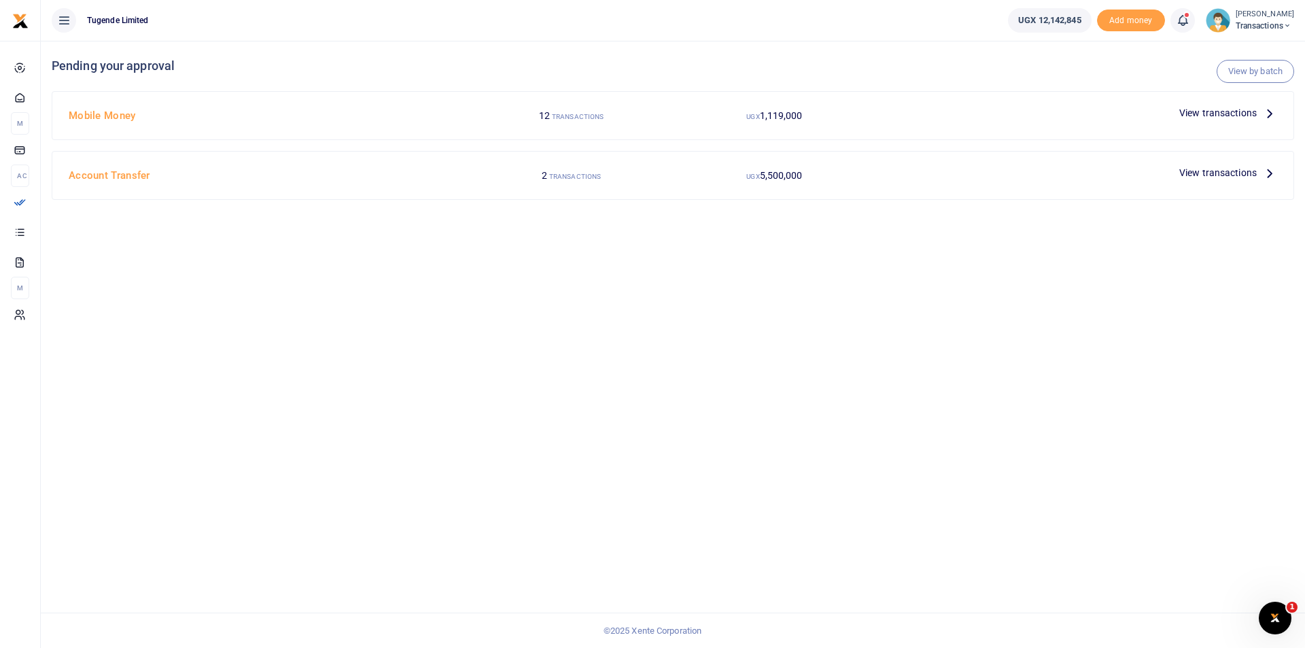
click at [1210, 113] on span "View transactions" at bounding box center [1217, 112] width 77 height 15
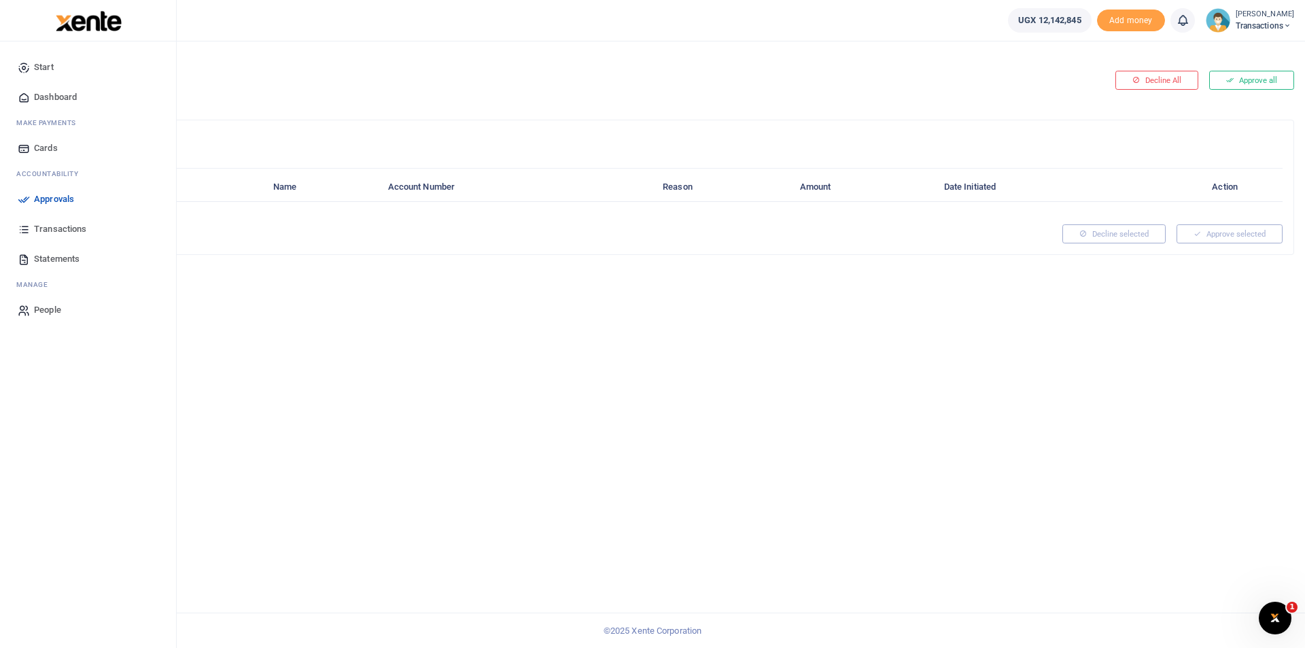
click at [27, 200] on icon at bounding box center [24, 199] width 12 height 12
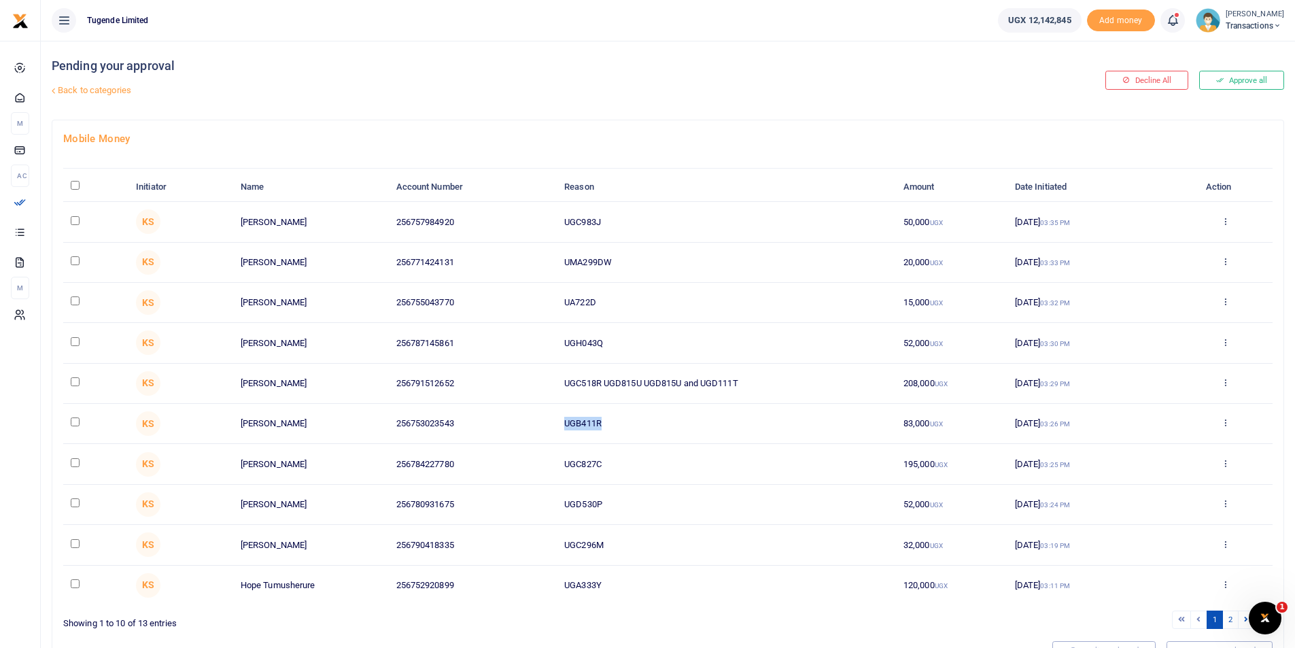
drag, startPoint x: 623, startPoint y: 421, endPoint x: 502, endPoint y: 404, distance: 122.8
click at [502, 404] on tr "KS Grace Mukabutera 256753023543 UGB411R 83,000 UGX 04 Sep 2025 03:26 PM Approv…" at bounding box center [667, 424] width 1209 height 40
copy tr "UGB411R"
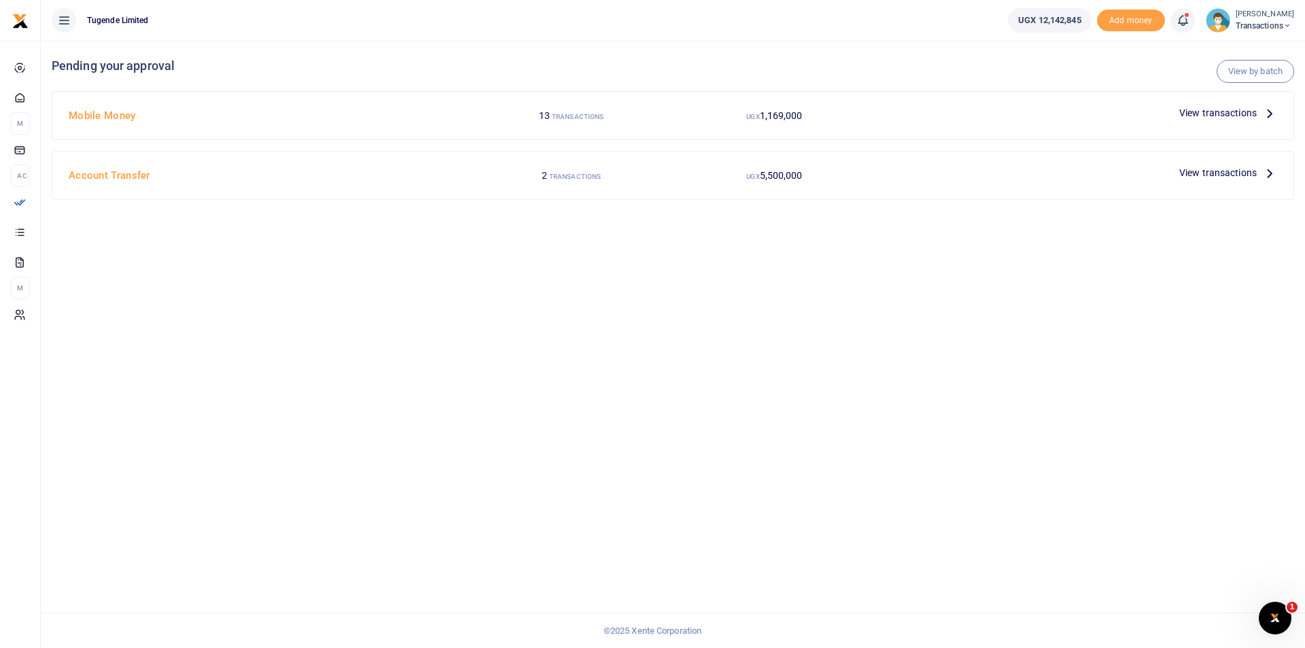
click at [1204, 110] on span "View transactions" at bounding box center [1217, 112] width 77 height 15
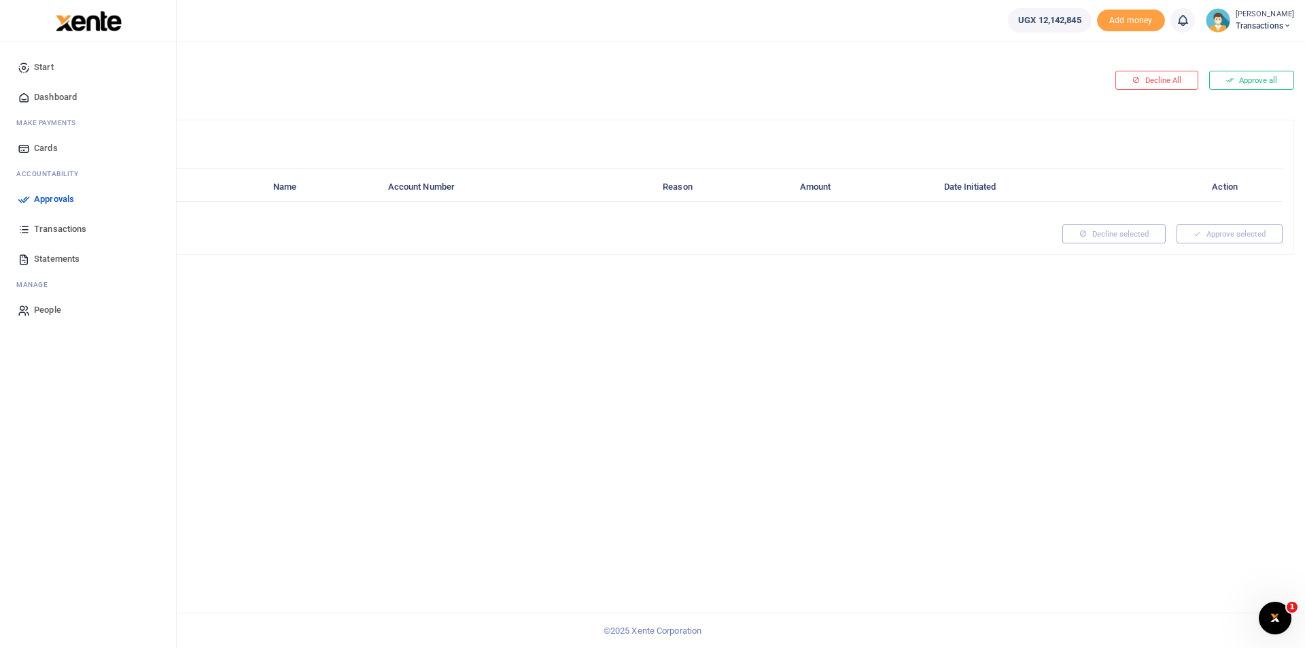
click at [24, 197] on icon at bounding box center [24, 199] width 12 height 12
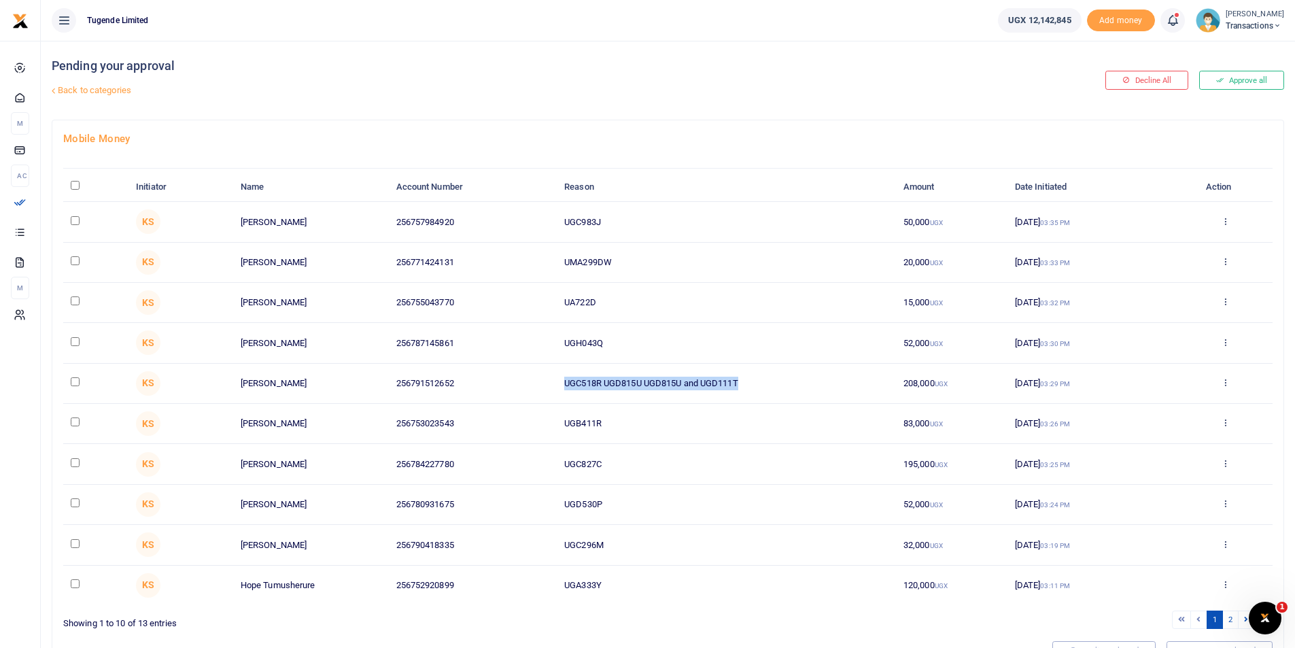
drag, startPoint x: 749, startPoint y: 385, endPoint x: 546, endPoint y: 370, distance: 203.7
click at [546, 370] on tr "KS Kennedy Birungi 256791512652 UGC518R UGD815U UGD815U and UGD111T 208,000 UGX…" at bounding box center [667, 384] width 1209 height 40
copy tr "UGC518R UGD815U UGD815U and UGD111T"
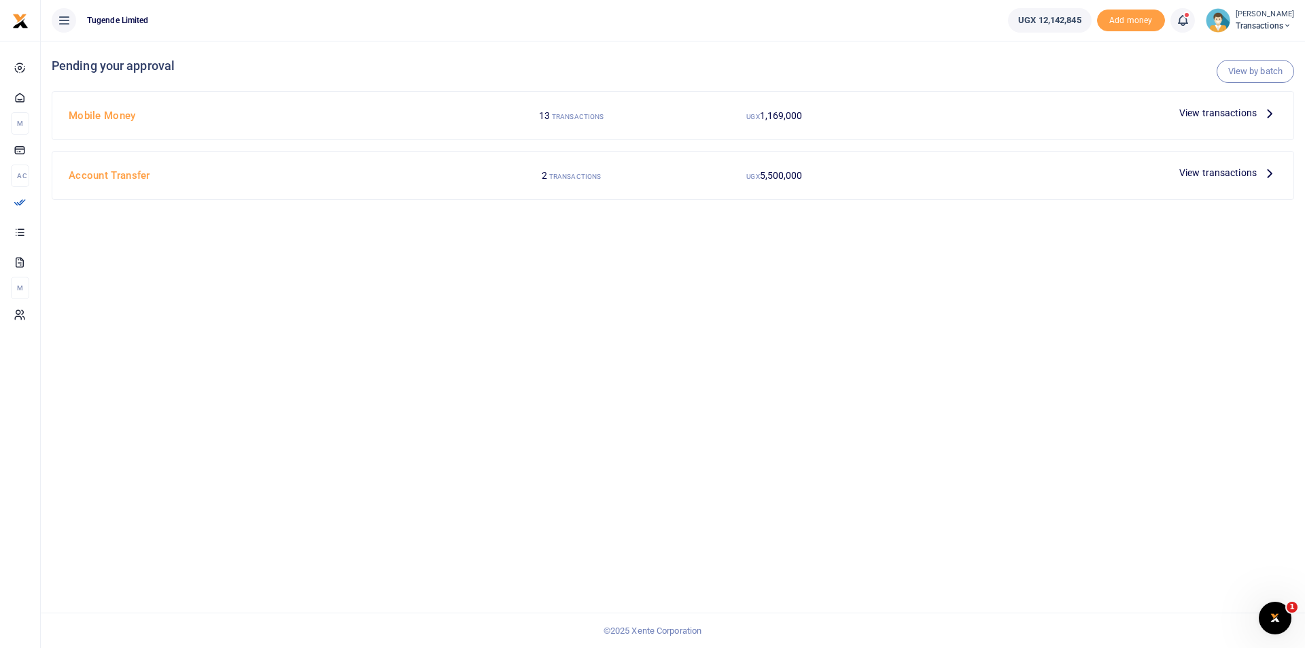
click at [1226, 109] on span "View transactions" at bounding box center [1217, 112] width 77 height 15
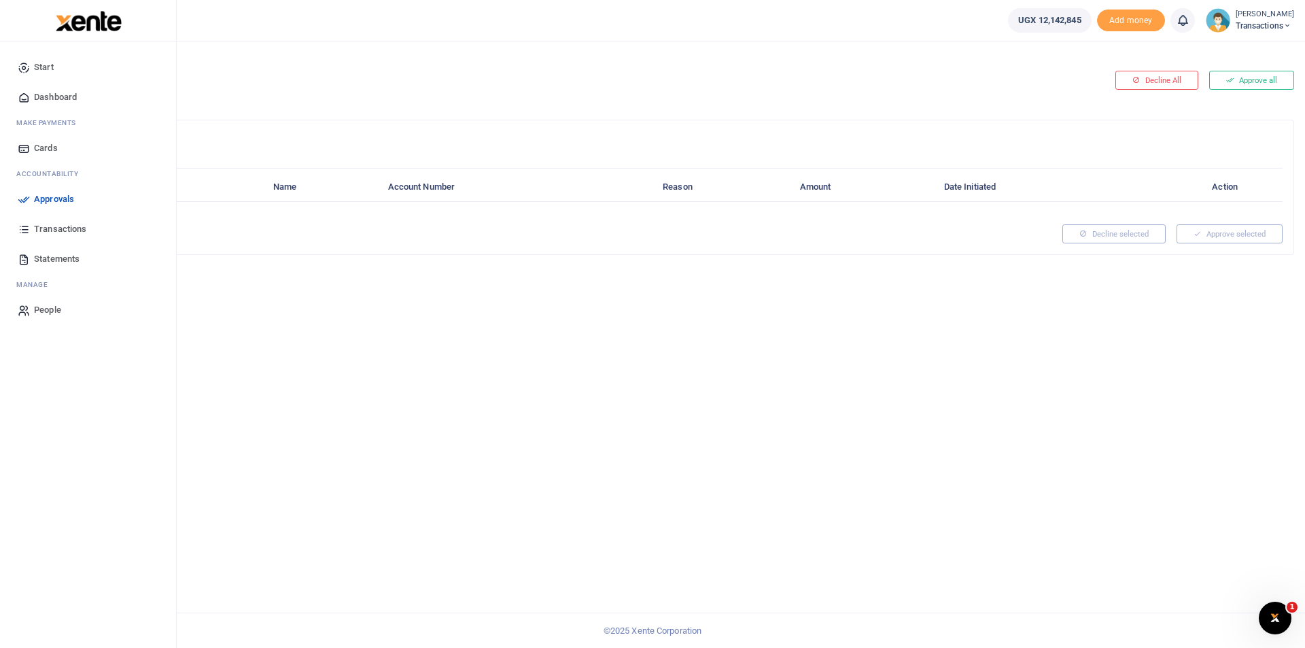
click at [24, 200] on icon at bounding box center [24, 199] width 12 height 12
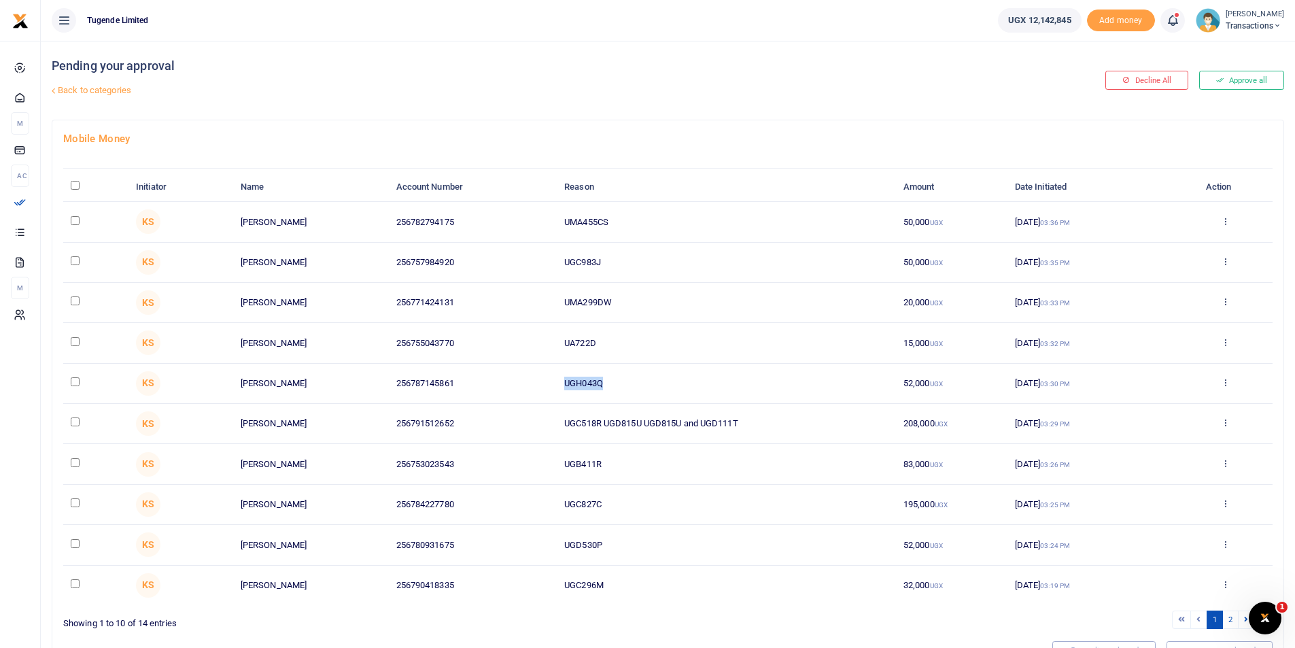
drag, startPoint x: 614, startPoint y: 384, endPoint x: 527, endPoint y: 374, distance: 88.2
click at [527, 374] on tr "KS Getrude Babirye 256787145861 UGH043Q 52,000 UGX 04 Sep 2025 03:30 PM Approve…" at bounding box center [667, 384] width 1209 height 40
copy tr "UGH043Q"
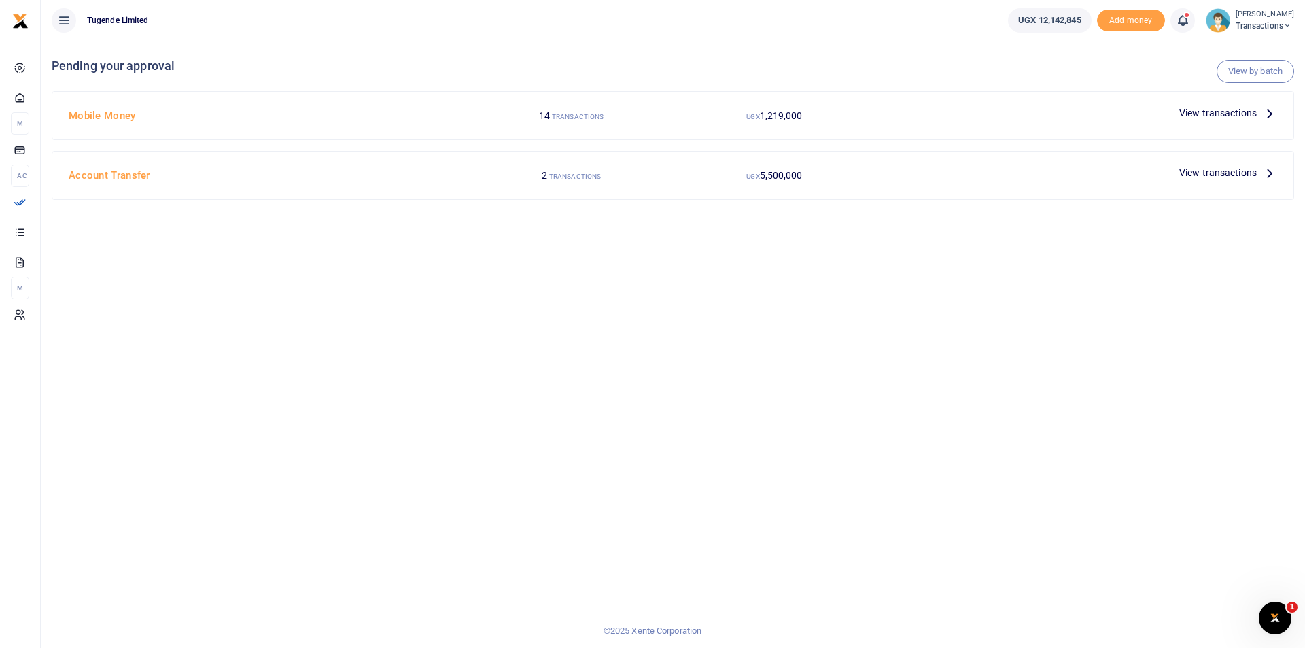
click at [1210, 112] on span "View transactions" at bounding box center [1217, 112] width 77 height 15
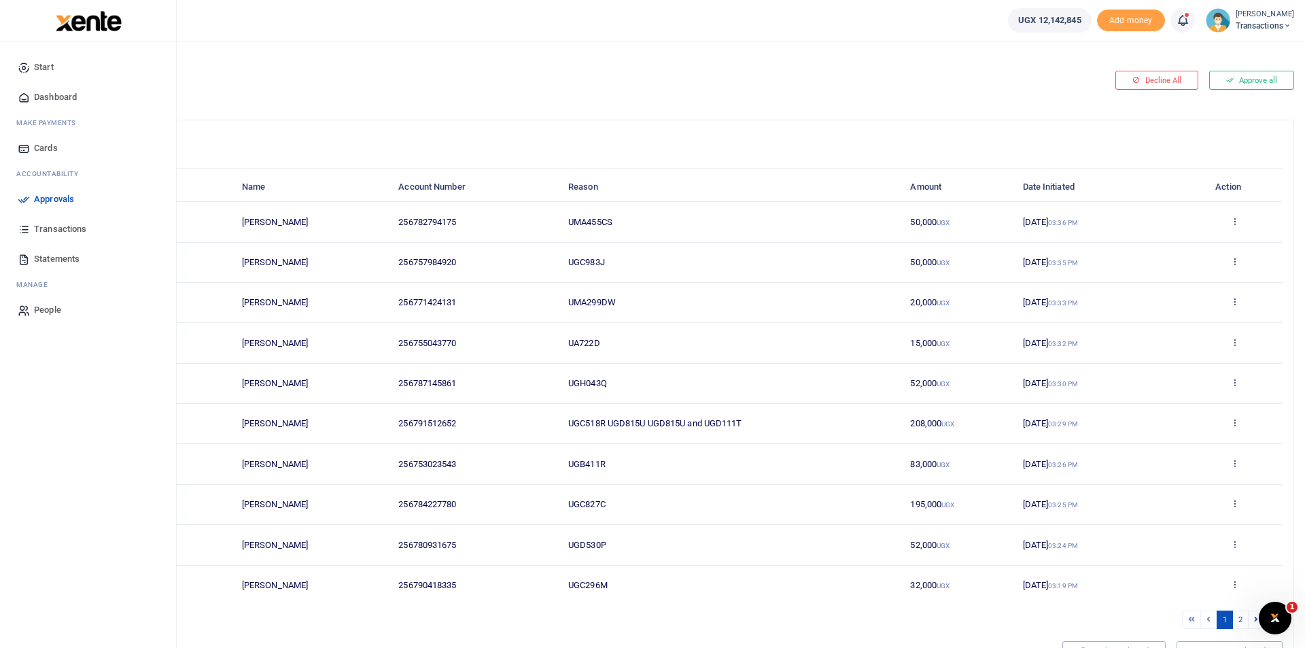
click at [25, 204] on icon at bounding box center [24, 199] width 12 height 12
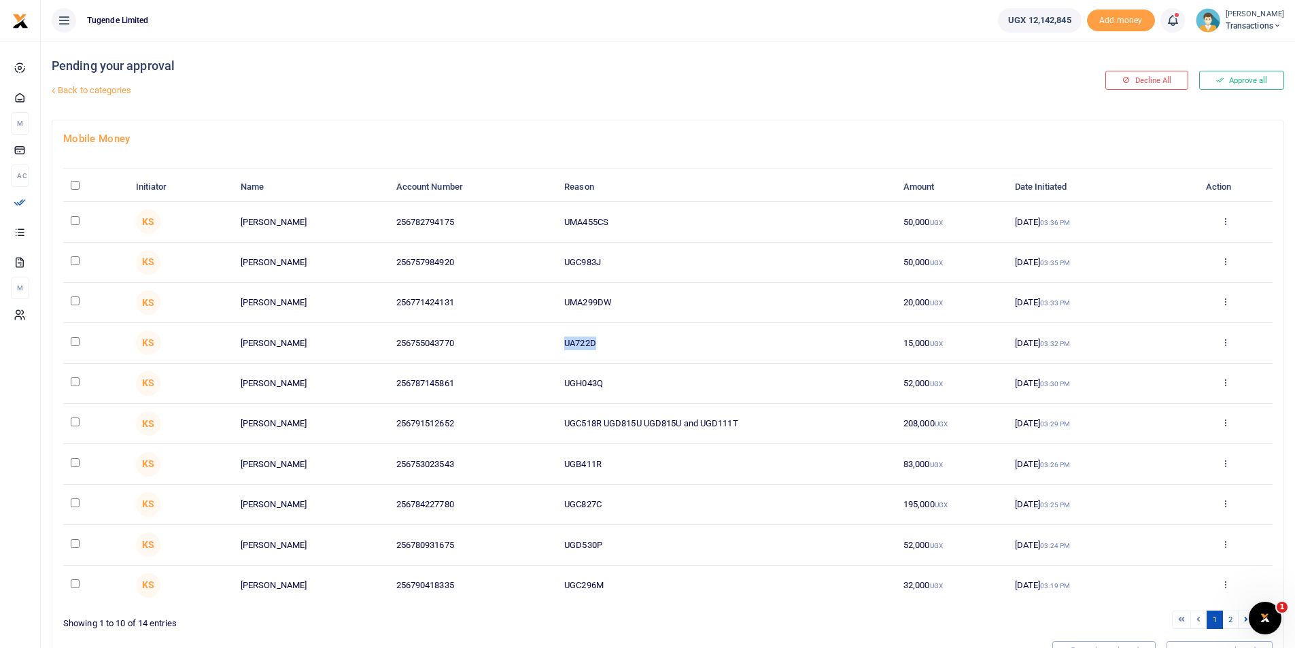
drag, startPoint x: 566, startPoint y: 338, endPoint x: 495, endPoint y: 331, distance: 71.0
click at [495, 331] on tr "KS Joel Bwambale 256755043770 UA722D 15,000 UGX 04 Sep 2025 03:32 PM Approve De…" at bounding box center [667, 343] width 1209 height 40
copy tr "UA722D"
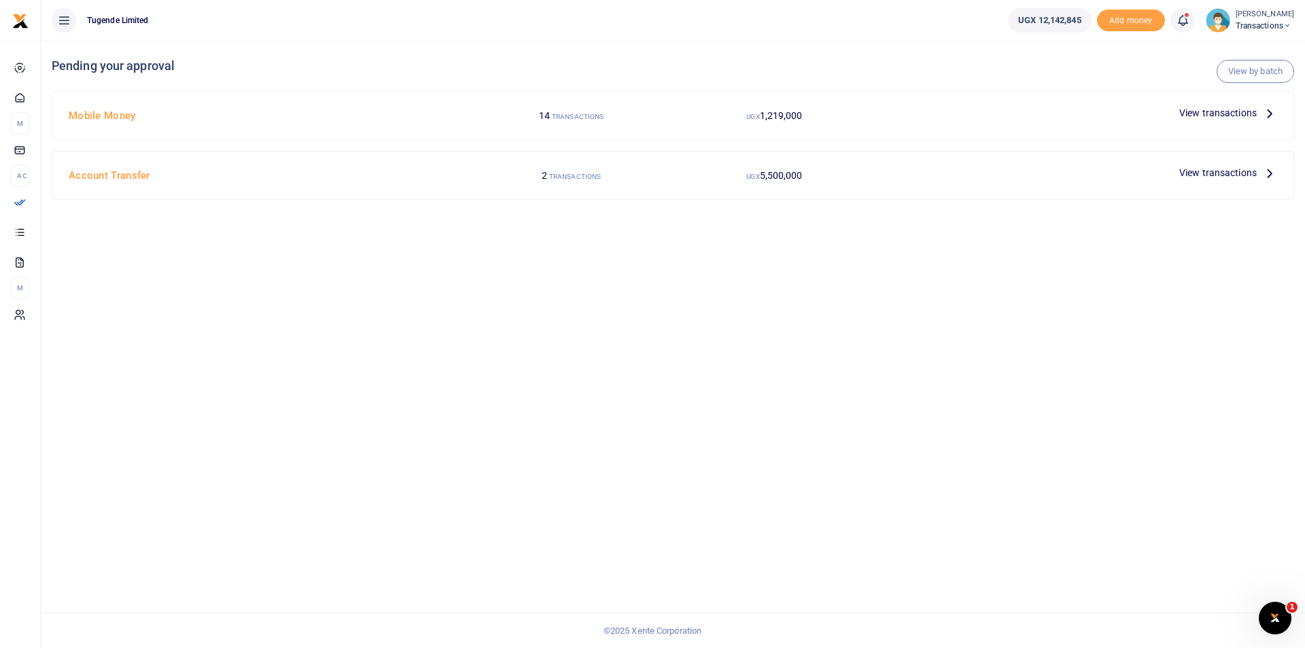
click at [1194, 122] on div "View transactions" at bounding box center [1228, 113] width 109 height 20
click at [1193, 117] on span "View transactions" at bounding box center [1217, 112] width 77 height 15
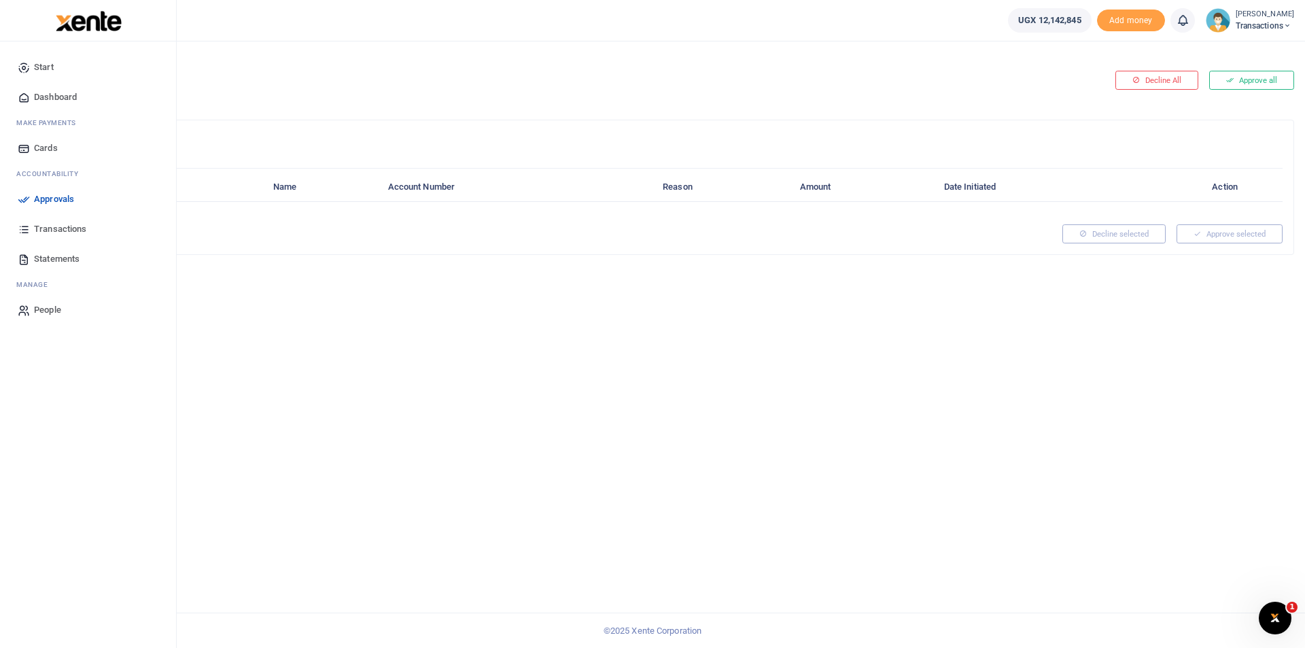
click at [30, 202] on icon at bounding box center [24, 199] width 12 height 12
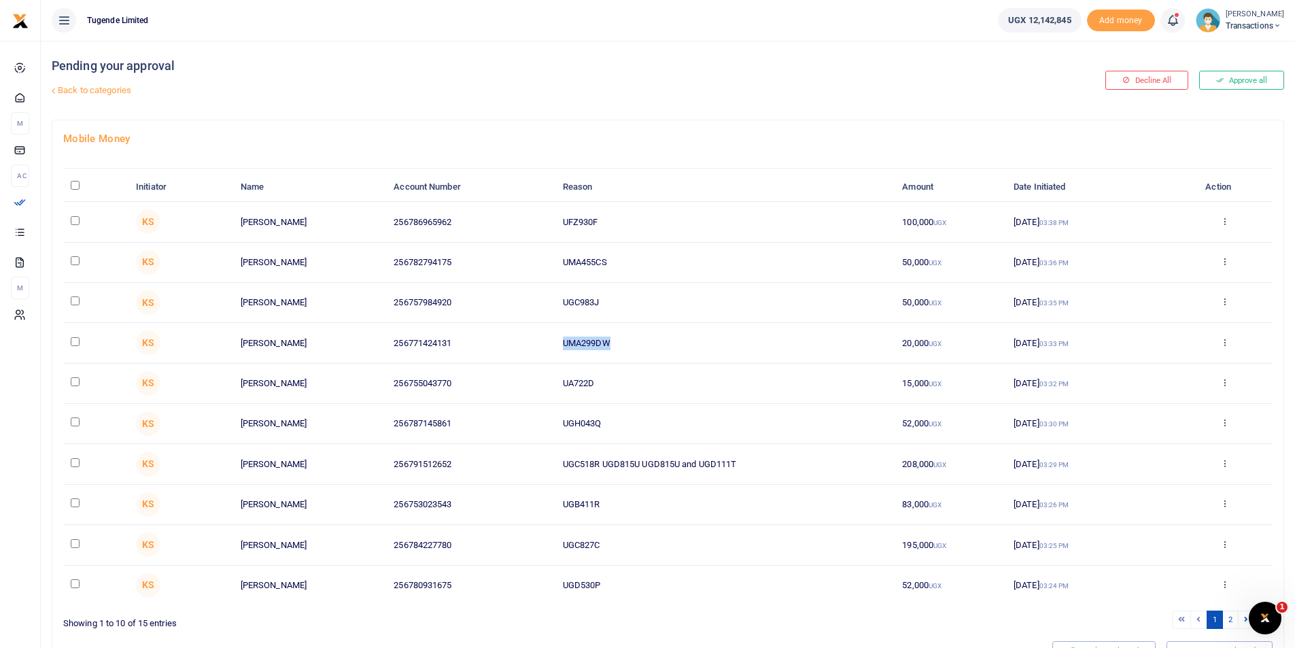
drag, startPoint x: 616, startPoint y: 337, endPoint x: 528, endPoint y: 335, distance: 88.4
click at [528, 335] on tr "KS Zuwena Migamba 256771424131 UMA299DW 20,000 UGX 04 Sep 2025 03:33 PM Approve…" at bounding box center [667, 343] width 1209 height 40
copy tr "UMA299DW"
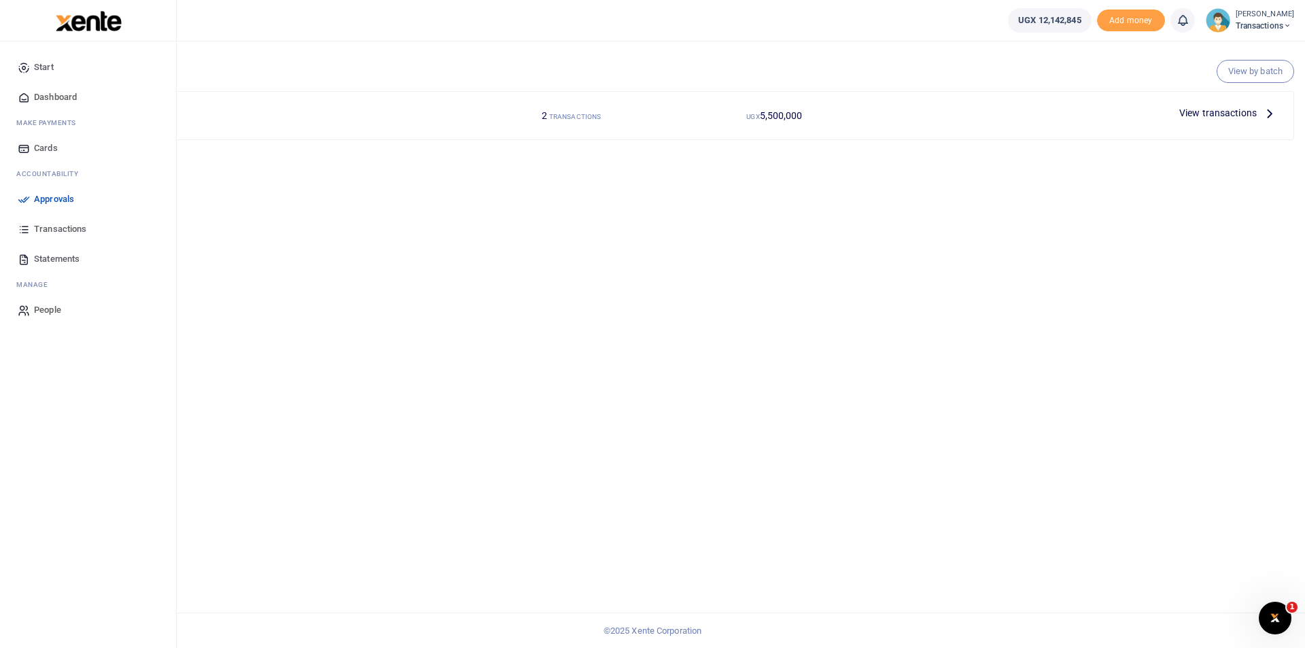
click at [32, 202] on link "Approvals" at bounding box center [88, 199] width 154 height 30
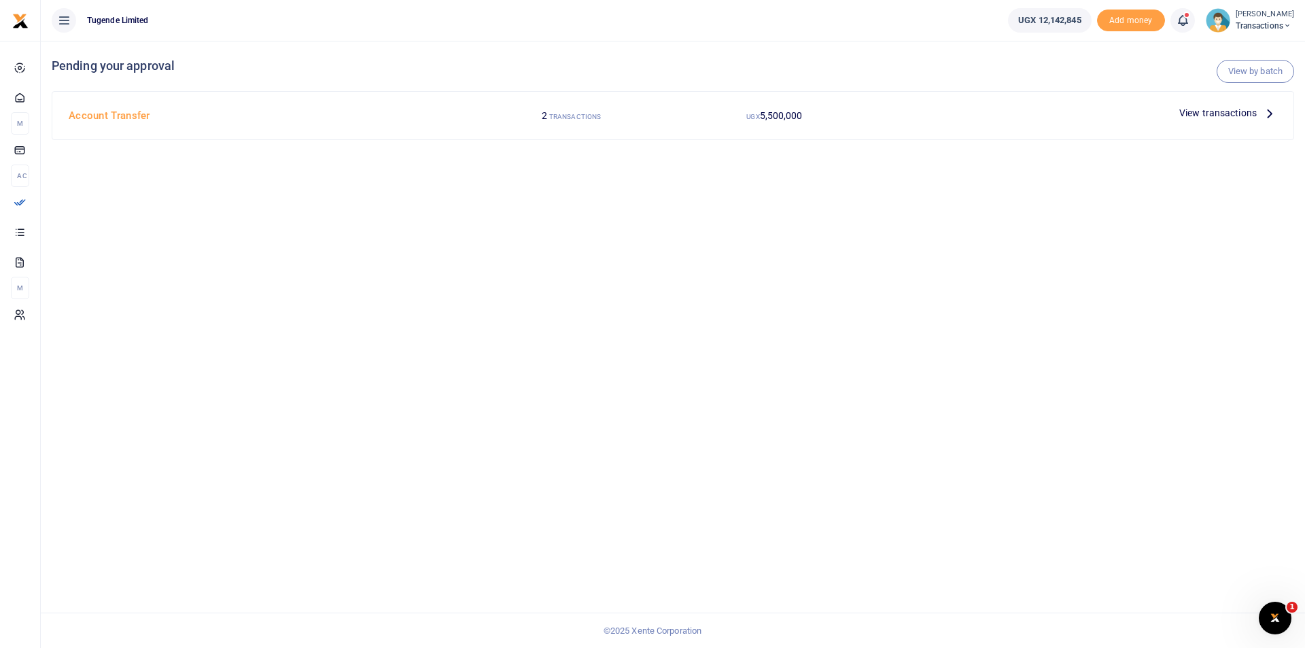
click at [1210, 111] on span "View transactions" at bounding box center [1217, 112] width 77 height 15
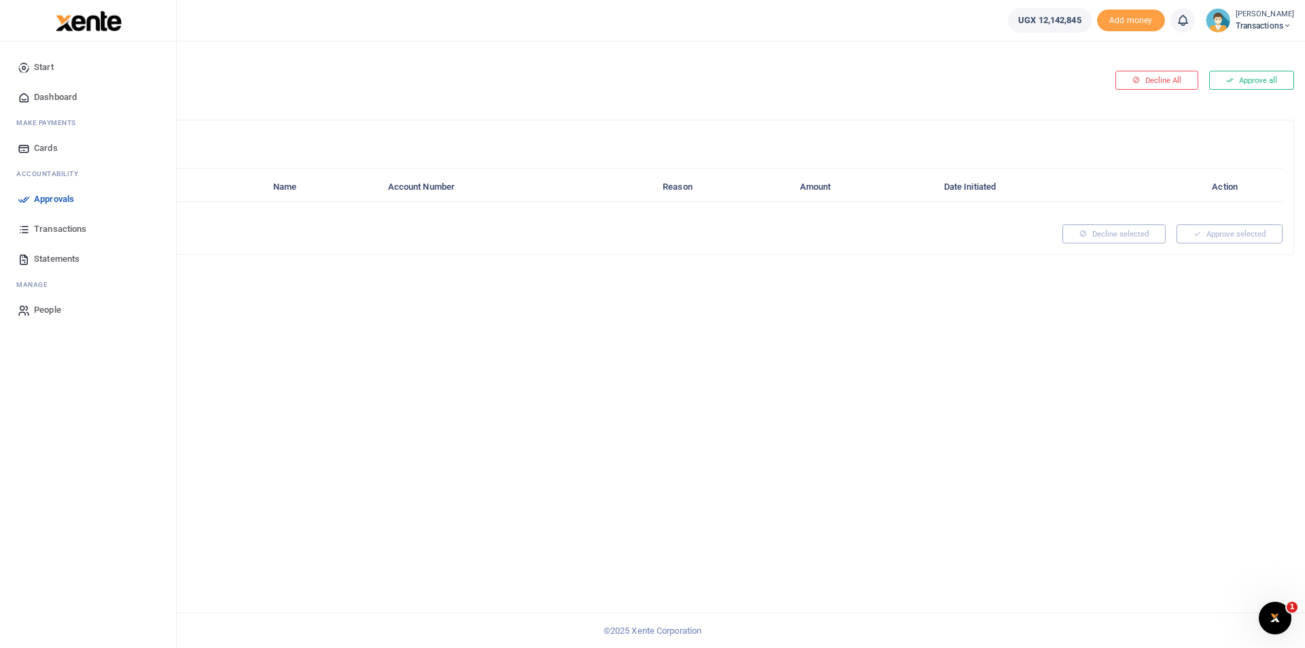
click at [18, 195] on icon at bounding box center [24, 199] width 12 height 12
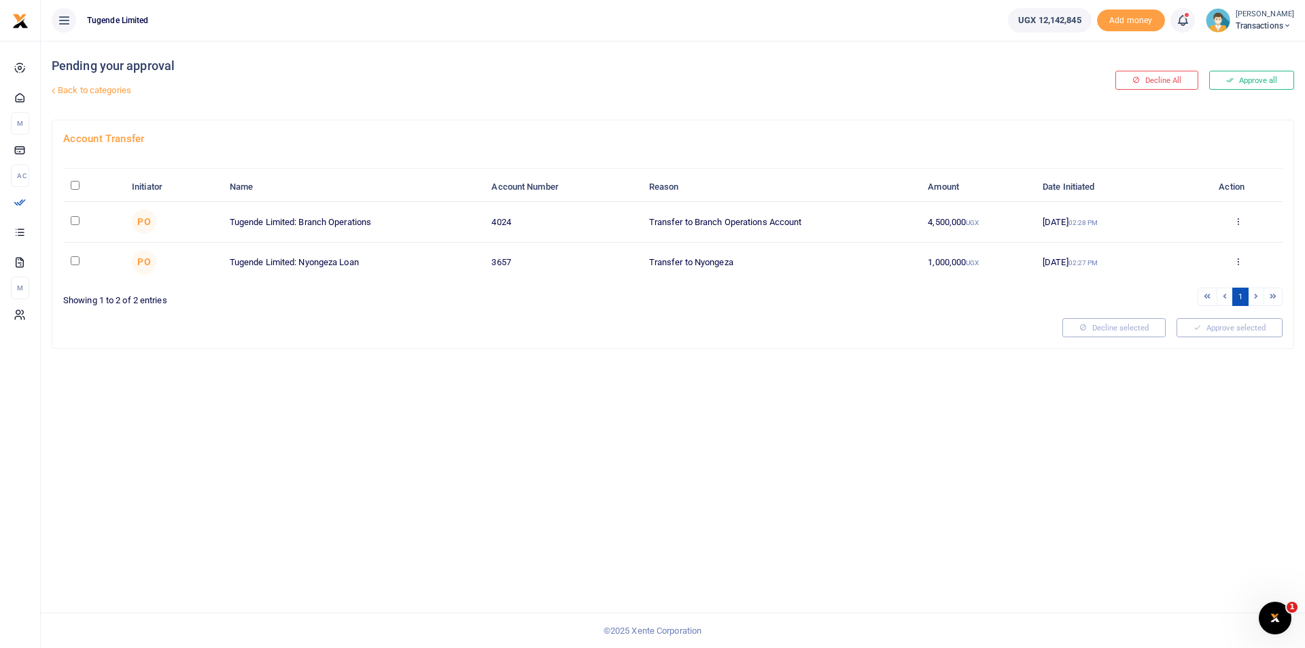
click at [72, 180] on th "\a \a : activate to sort column descending" at bounding box center [93, 187] width 61 height 29
click at [74, 187] on input "\a \a : activate to sort column descending" at bounding box center [75, 185] width 9 height 9
checkbox input "true"
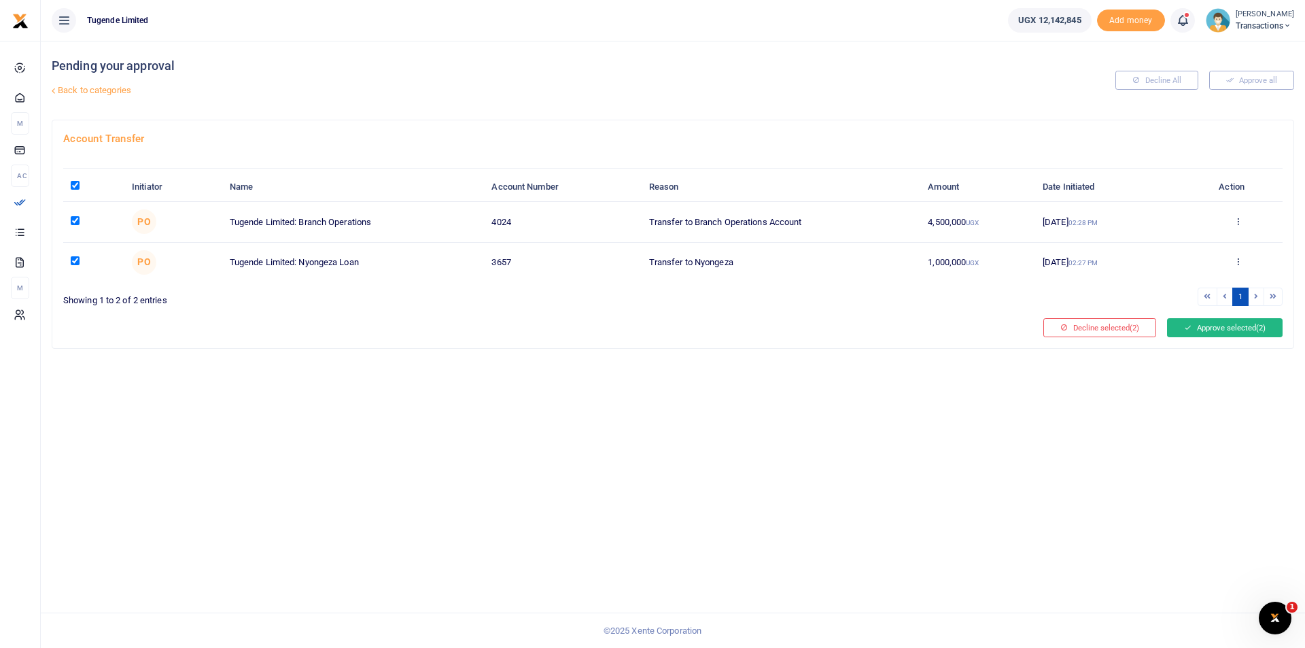
click at [1241, 327] on button "Approve selected (2)" at bounding box center [1225, 327] width 116 height 19
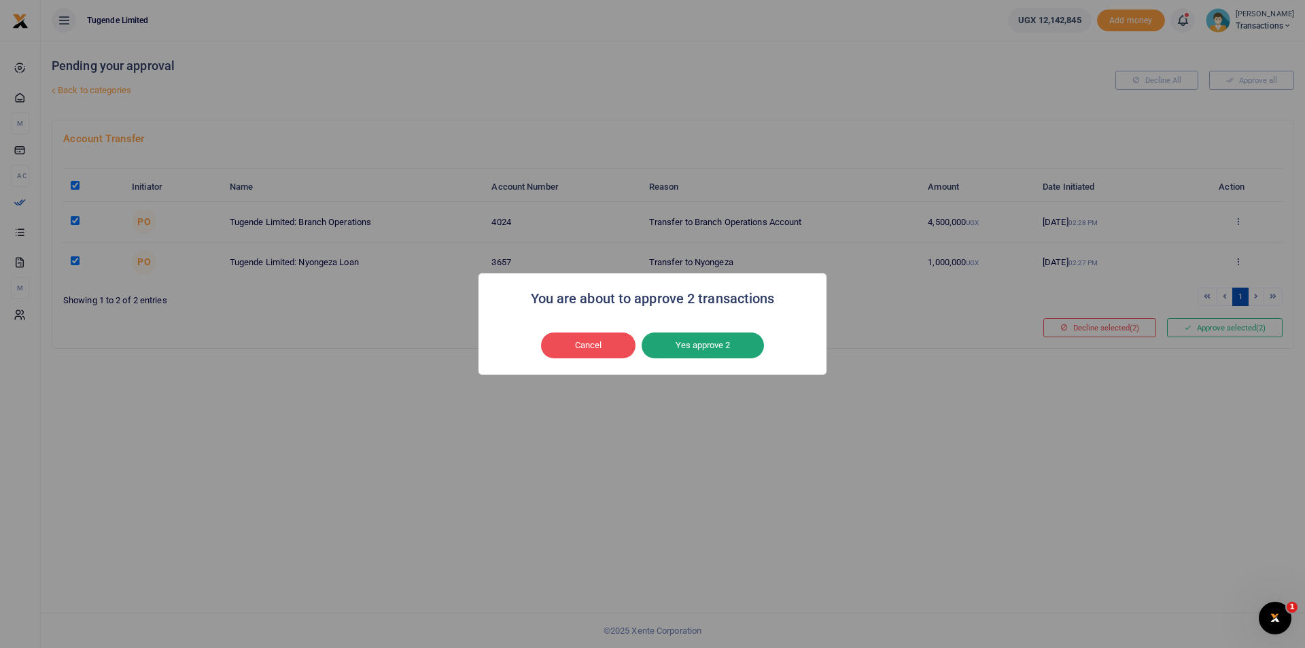
click at [698, 342] on button "Yes approve 2" at bounding box center [703, 345] width 122 height 26
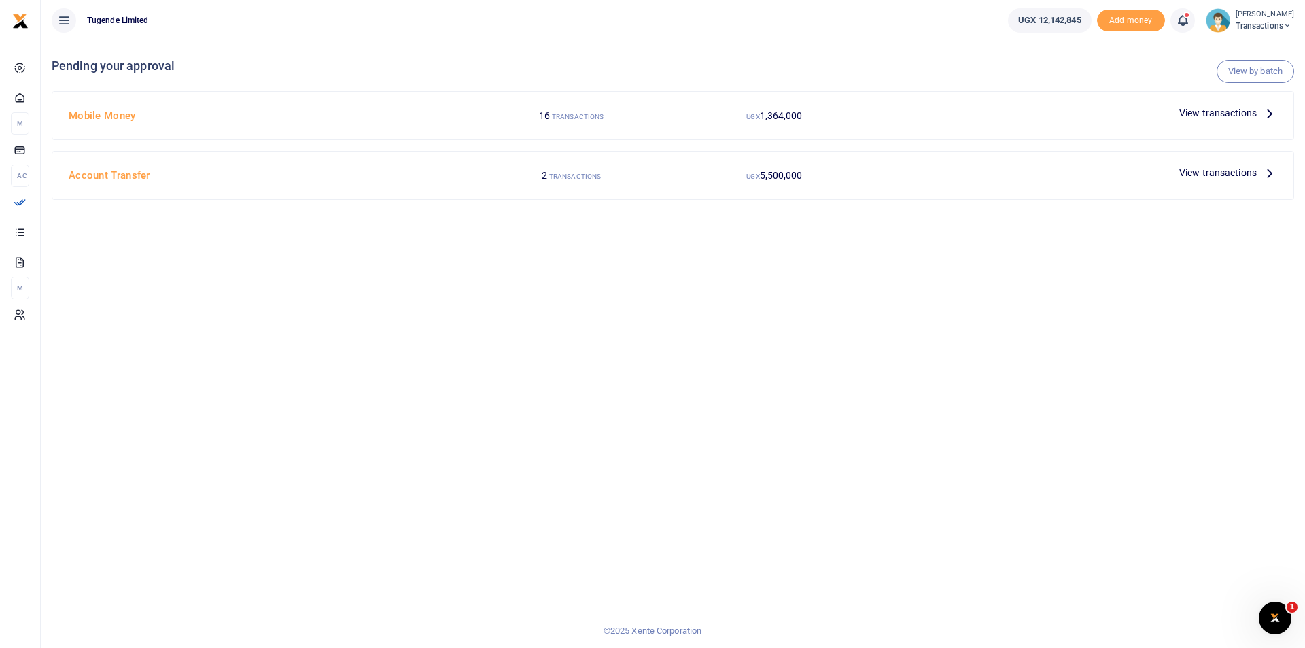
click at [1216, 109] on span "View transactions" at bounding box center [1217, 112] width 77 height 15
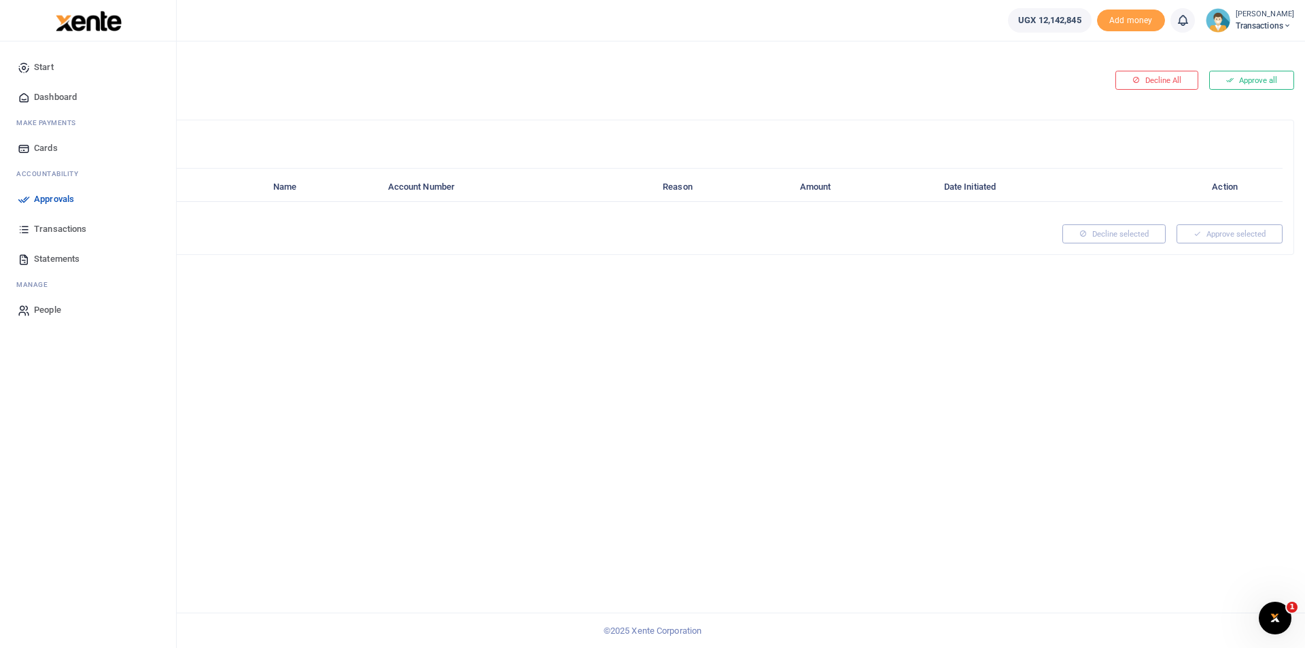
click at [30, 199] on icon at bounding box center [24, 199] width 12 height 12
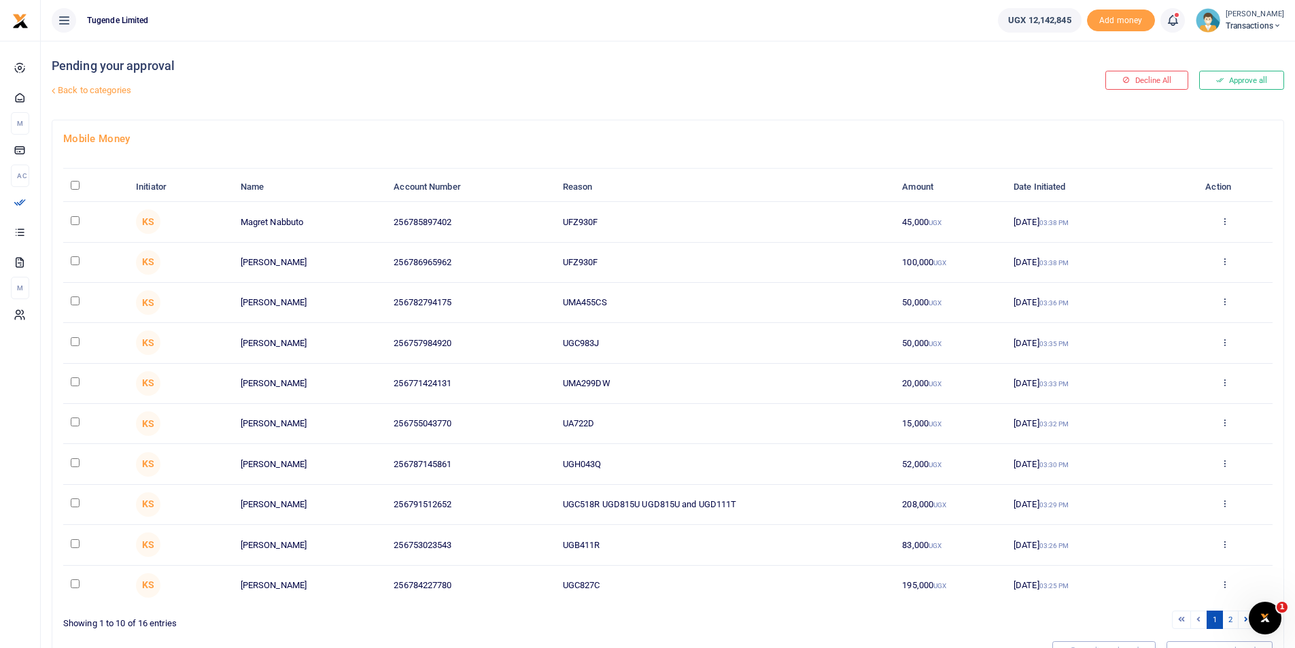
click at [79, 90] on link "Back to categories" at bounding box center [458, 90] width 821 height 23
drag, startPoint x: 608, startPoint y: 339, endPoint x: 540, endPoint y: 339, distance: 67.3
click at [540, 339] on tr "KS [PERSON_NAME] 256757984920 UGC983J 50,000 UGX [DATE] 03:35 PM Approve Declin…" at bounding box center [667, 343] width 1209 height 40
copy tr "UGC983J"
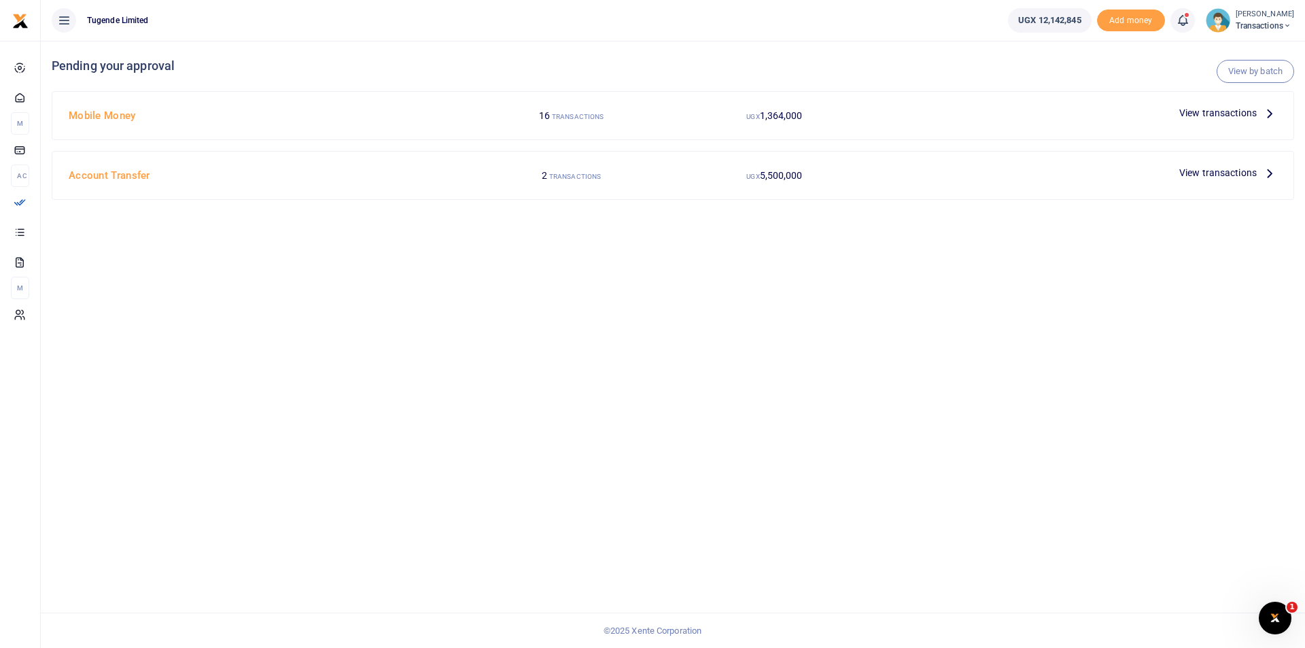
click at [1226, 177] on span "View transactions" at bounding box center [1217, 172] width 77 height 15
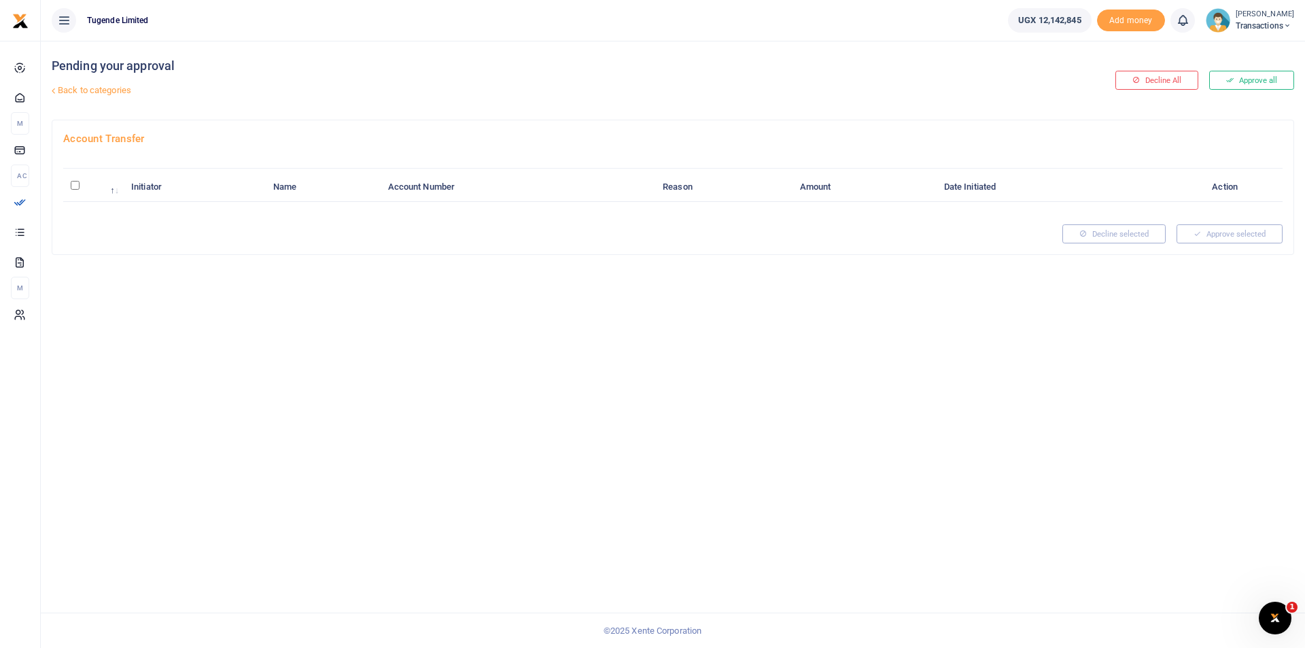
click at [88, 96] on link "Back to categories" at bounding box center [462, 90] width 828 height 23
click at [101, 91] on link "Back to categories" at bounding box center [462, 90] width 828 height 23
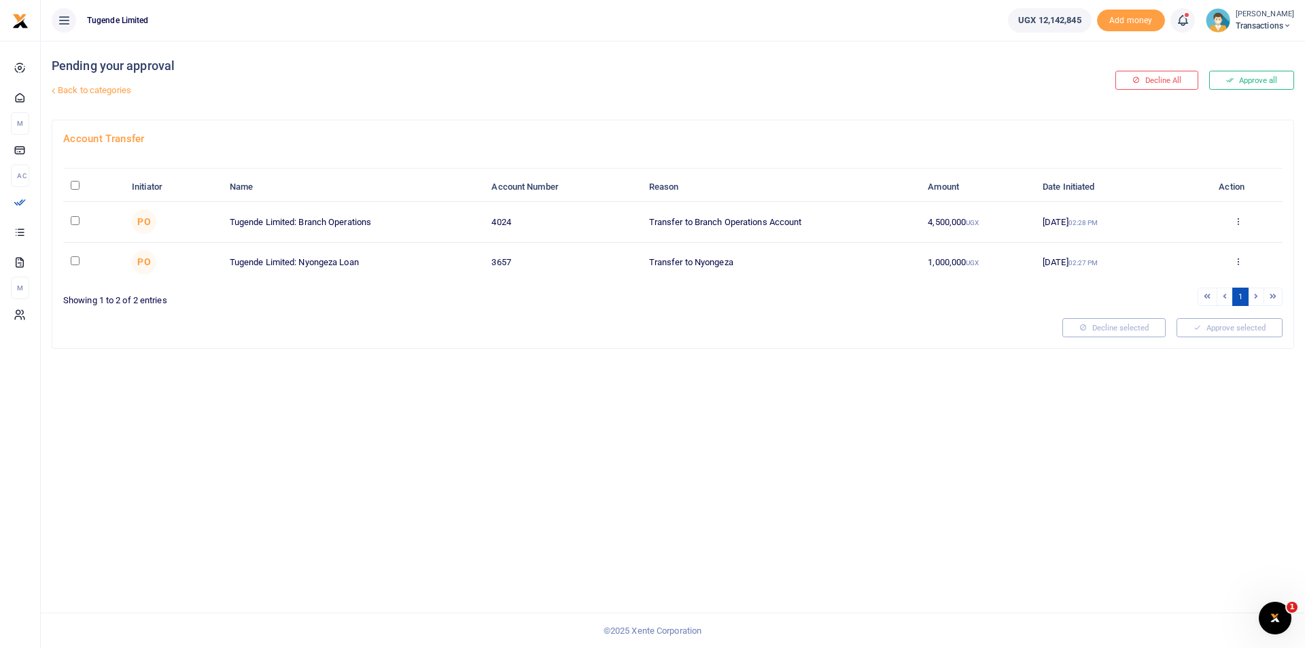
click at [96, 89] on link "Back to categories" at bounding box center [462, 90] width 828 height 23
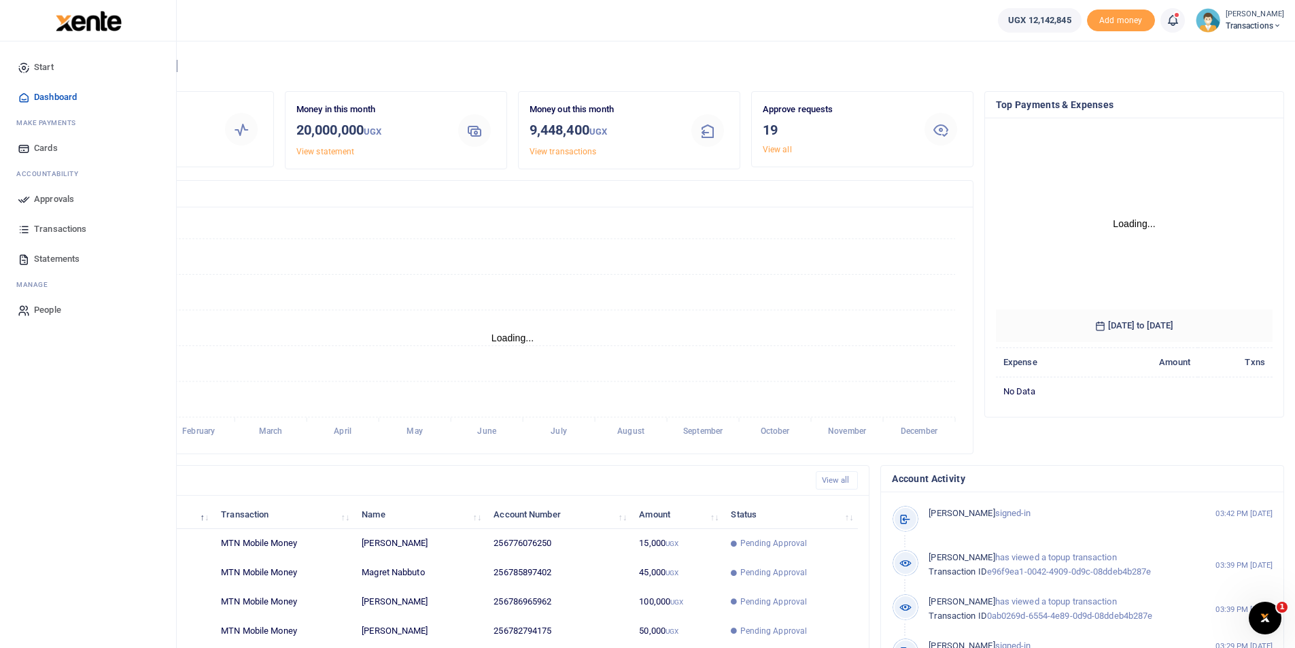
click at [29, 200] on icon at bounding box center [24, 199] width 12 height 12
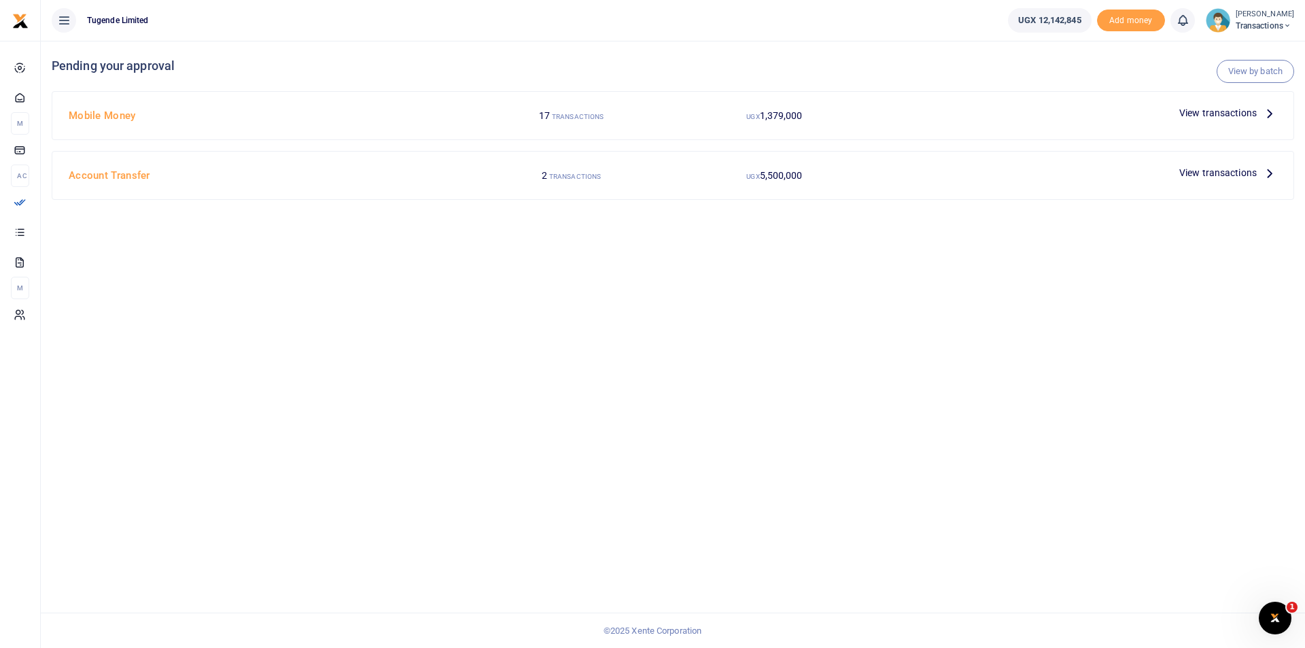
click at [1202, 112] on span "View transactions" at bounding box center [1217, 112] width 77 height 15
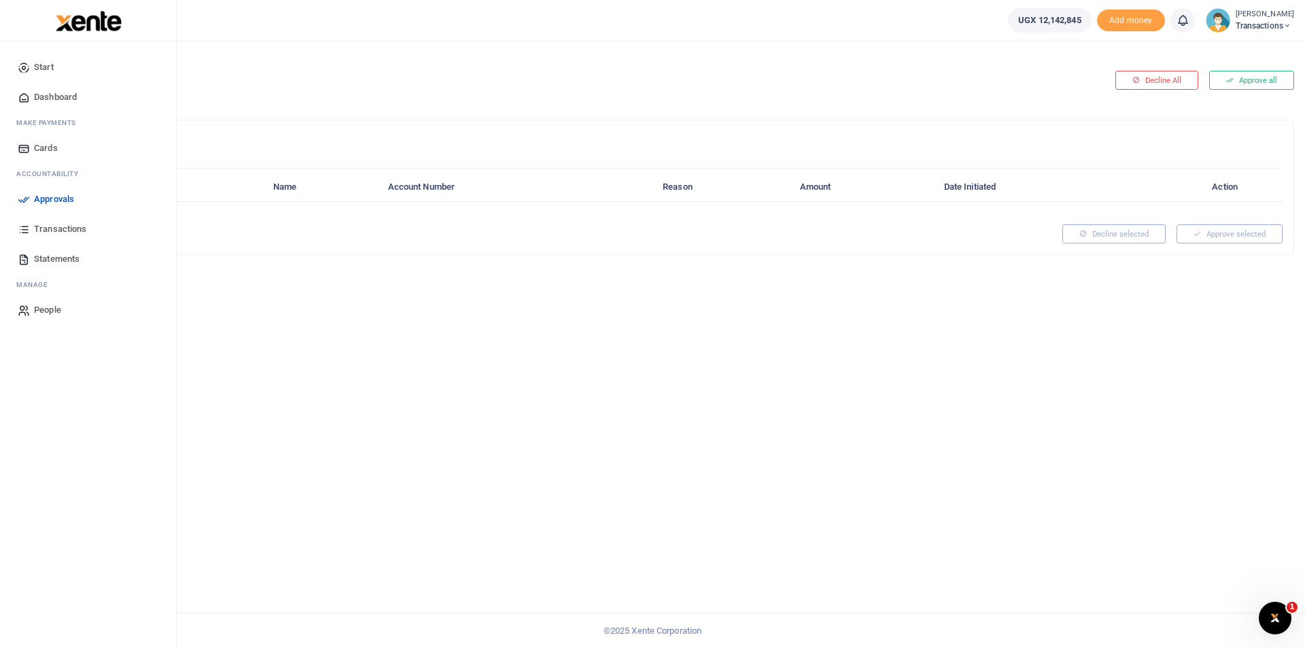
click at [34, 196] on span "Approvals" at bounding box center [54, 199] width 40 height 14
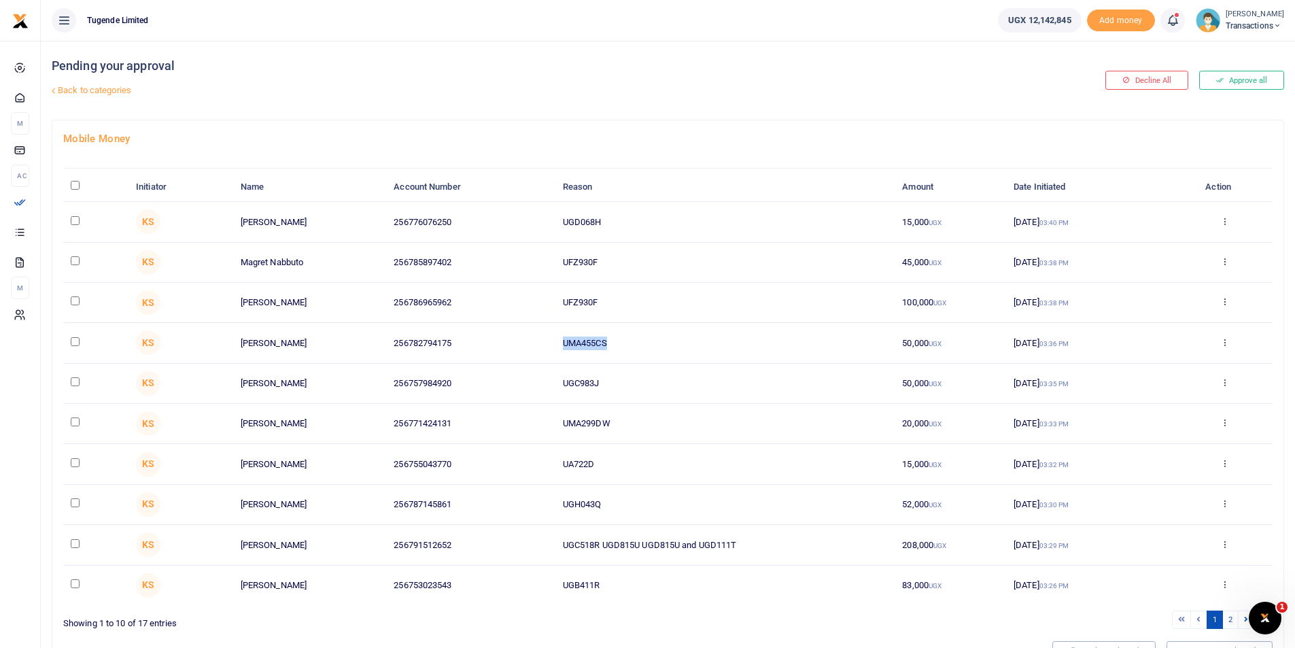
drag, startPoint x: 616, startPoint y: 332, endPoint x: 525, endPoint y: 334, distance: 91.1
click at [525, 334] on tr "KS Issa Mugabi 256782794175 UMA455CS 50,000 UGX 04 Sep 2025 03:36 PM Approve De…" at bounding box center [667, 343] width 1209 height 40
copy tr "UMA455CS"
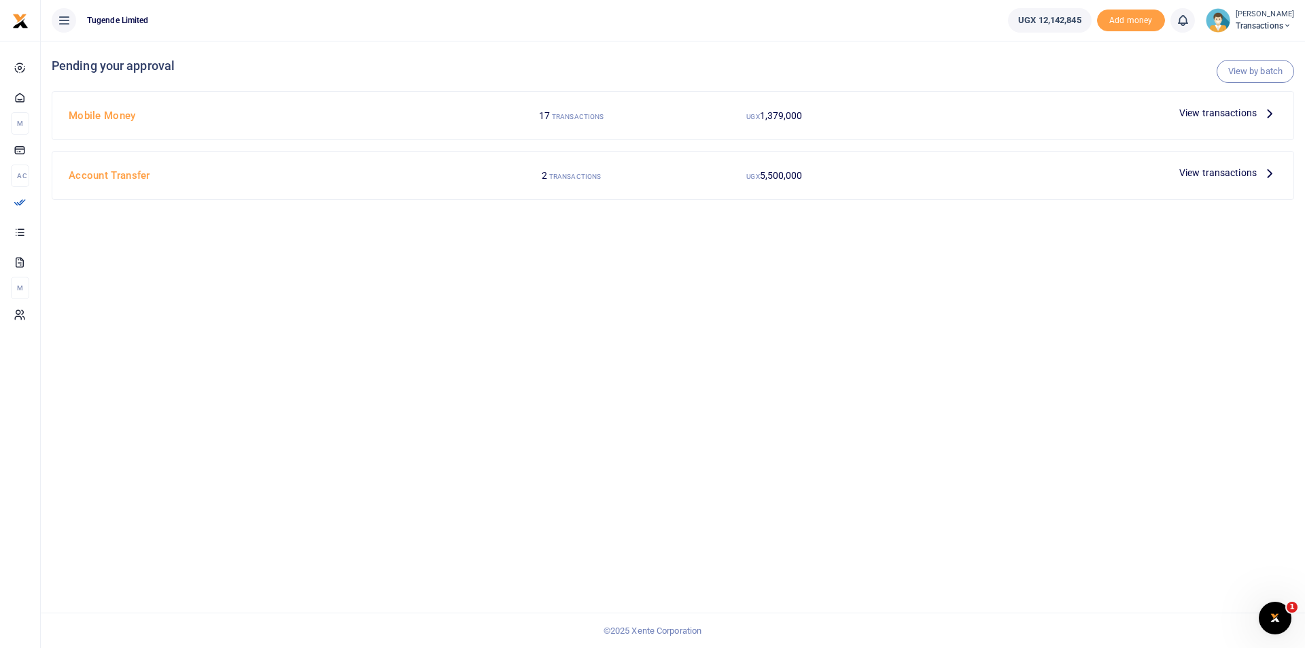
click at [1208, 111] on span "View transactions" at bounding box center [1217, 112] width 77 height 15
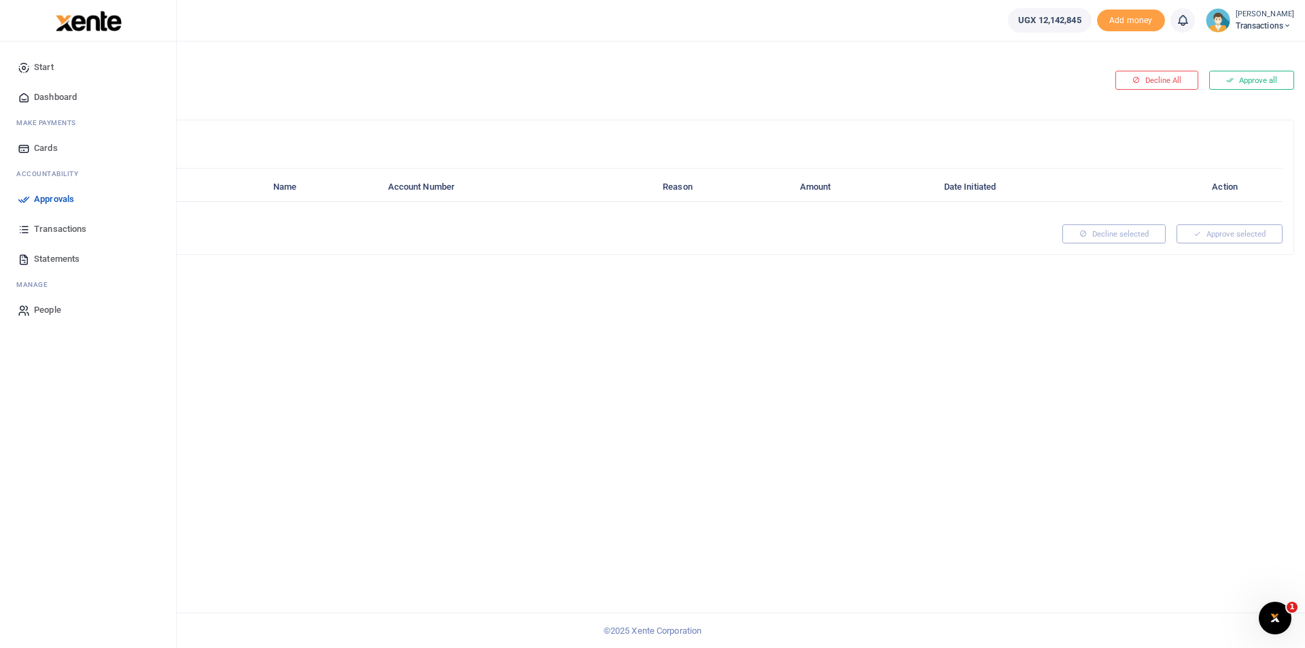
click at [21, 203] on icon at bounding box center [24, 199] width 12 height 12
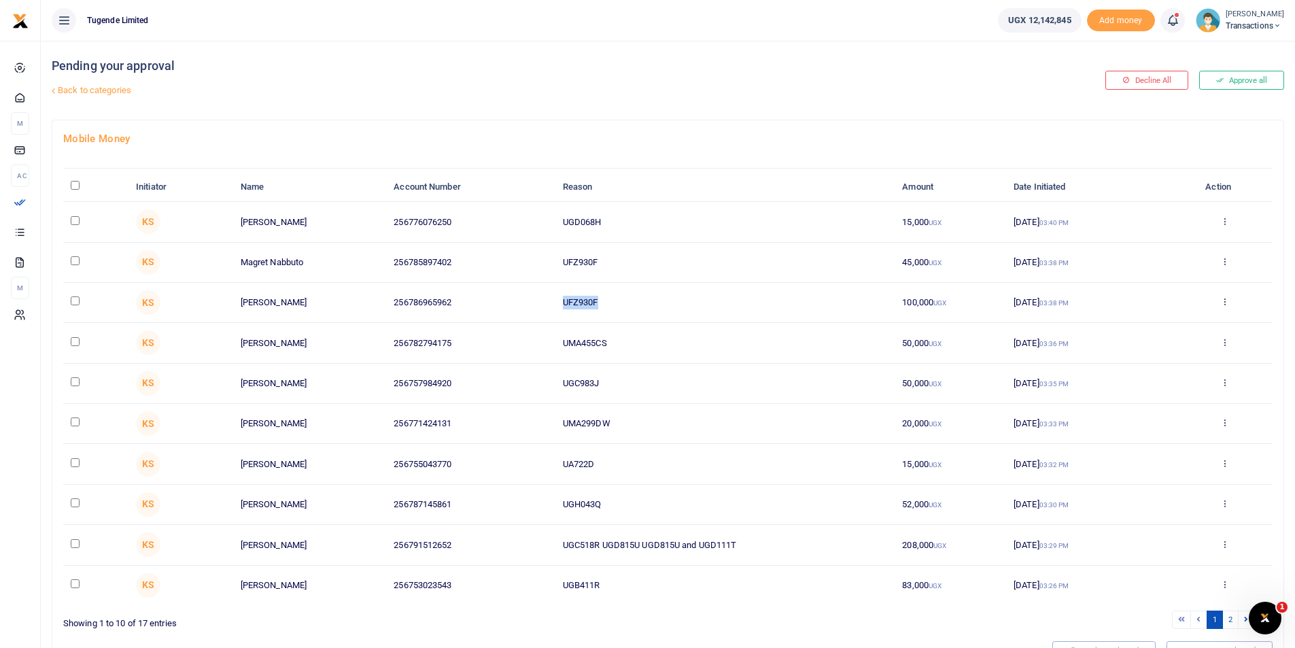
drag, startPoint x: 612, startPoint y: 296, endPoint x: 504, endPoint y: 291, distance: 108.9
click at [504, 291] on tr "KS Shafiki Tambuube 256786965962 UFZ930F 100,000 UGX 04 Sep 2025 03:38 PM Appro…" at bounding box center [667, 303] width 1209 height 40
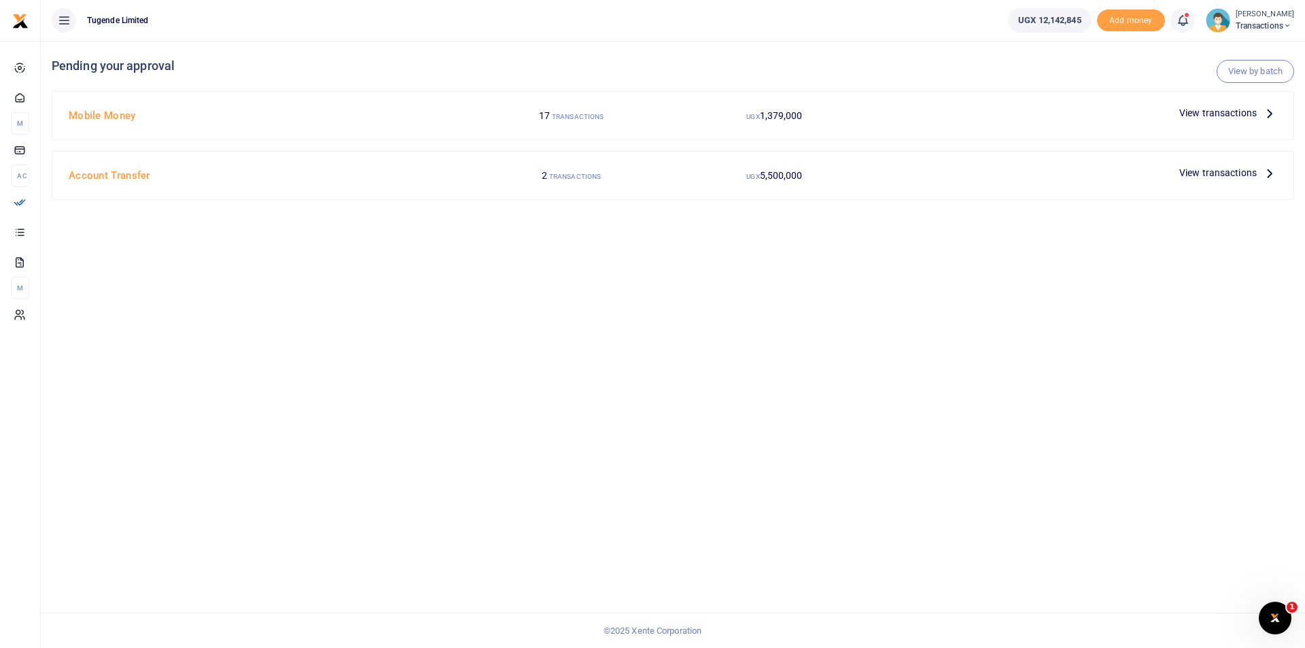
click at [1203, 111] on span "View transactions" at bounding box center [1217, 112] width 77 height 15
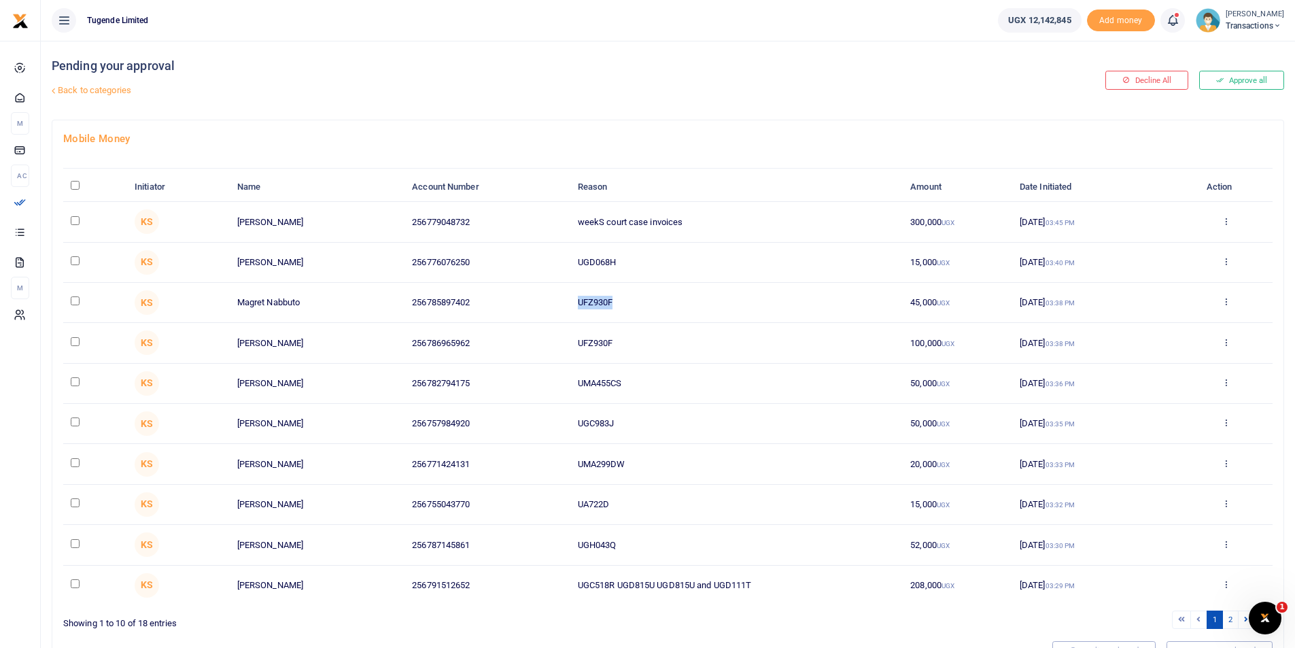
drag, startPoint x: 623, startPoint y: 304, endPoint x: 530, endPoint y: 300, distance: 92.5
click at [530, 300] on tr "KS Magret Nabbuto 256785897402 UFZ930F 45,000 UGX 04 Sep 2025 03:38 PM Approve …" at bounding box center [667, 303] width 1209 height 40
copy tr "UFZ930F"
drag, startPoint x: 625, startPoint y: 256, endPoint x: 567, endPoint y: 251, distance: 58.0
click at [567, 251] on tr "KS Hendry Opio 256776076250 UGD068H 15,000 UGX 04 Sep 2025 03:40 PM Approve Dec…" at bounding box center [667, 263] width 1209 height 40
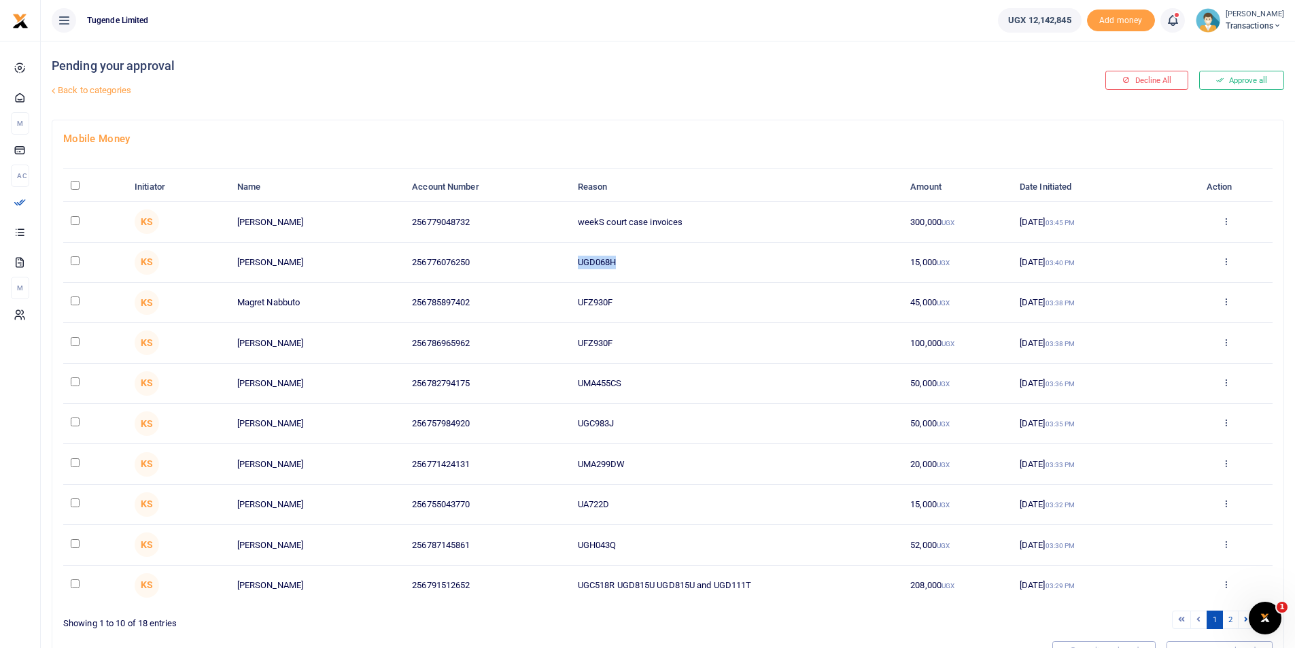
copy tr "UGD068H"
drag, startPoint x: 693, startPoint y: 229, endPoint x: 544, endPoint y: 210, distance: 150.0
click at [544, 210] on tr "KS Kenneth Kamutungire 256779048732 weekS court case invoices 300,000 UGX 04 Se…" at bounding box center [667, 222] width 1209 height 40
copy tr "weekS court case invoices"
click at [720, 125] on div "Mobile Money Initiator Name Account Number Reason Amount Date Initiated Action …" at bounding box center [667, 395] width 1231 height 550
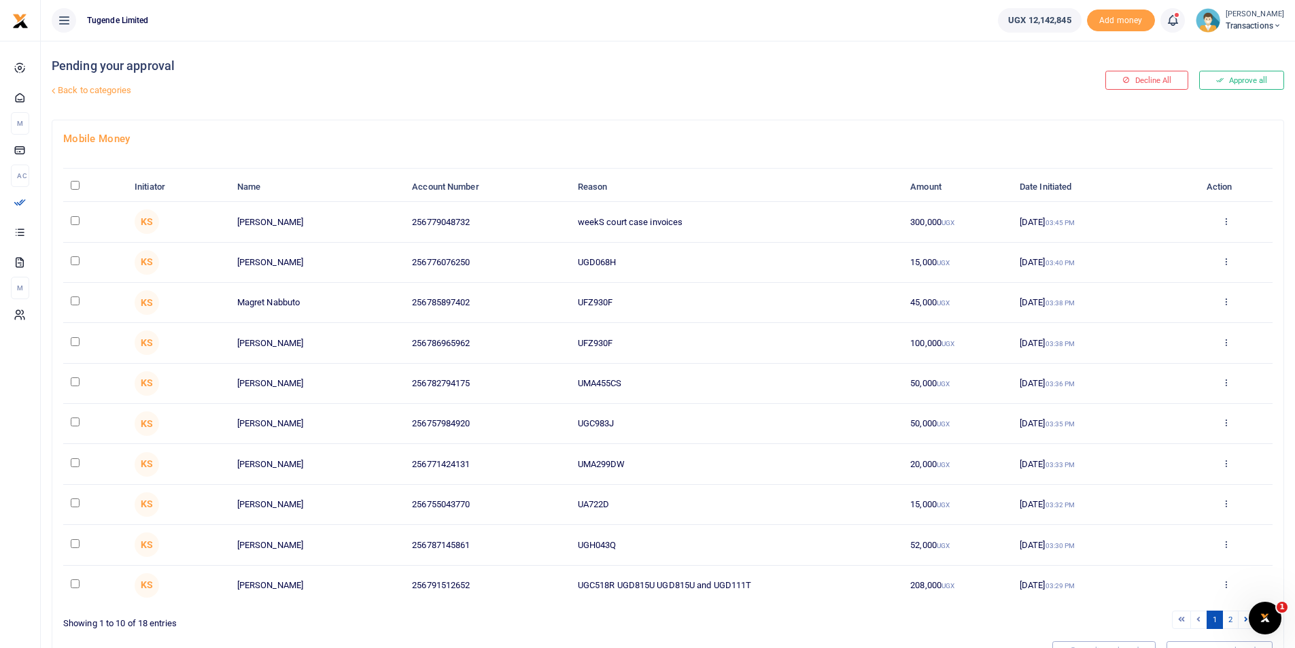
click at [69, 184] on th "\a \a : activate to sort column descending" at bounding box center [95, 187] width 64 height 29
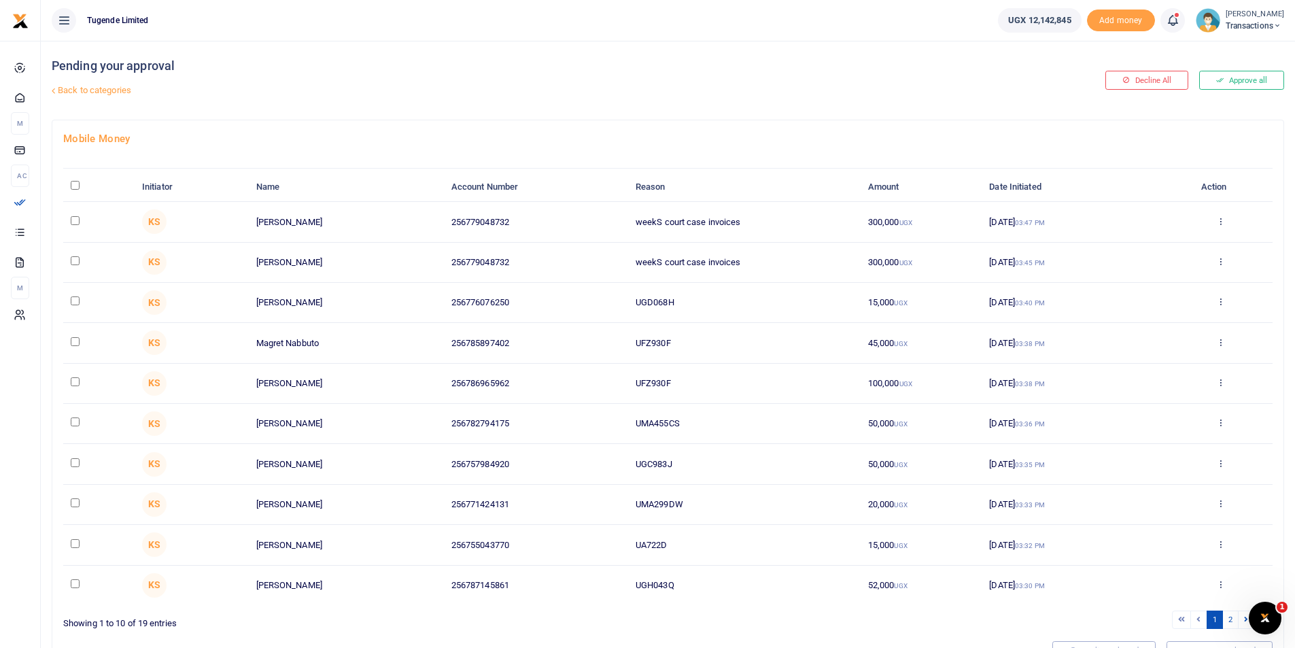
click at [70, 183] on th "\a \a : activate to sort column descending" at bounding box center [98, 187] width 71 height 29
click at [73, 184] on input "\a \a : activate to sort column descending" at bounding box center [75, 185] width 9 height 9
checkbox input "true"
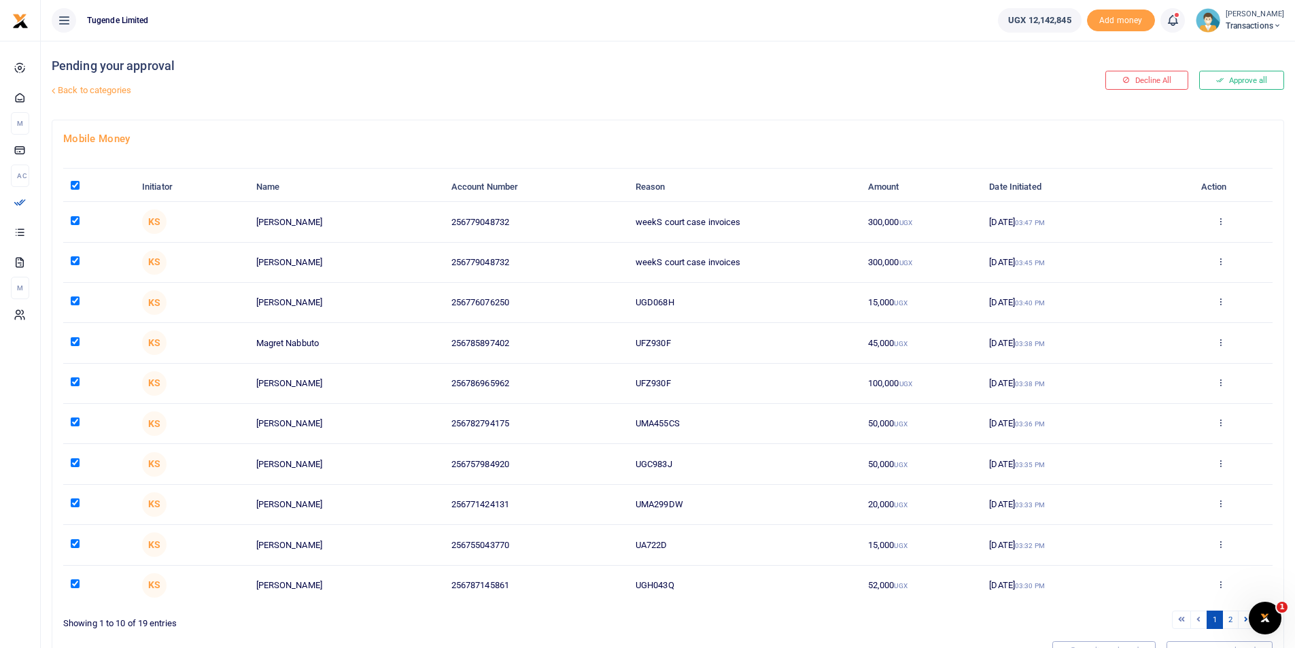
checkbox input "true"
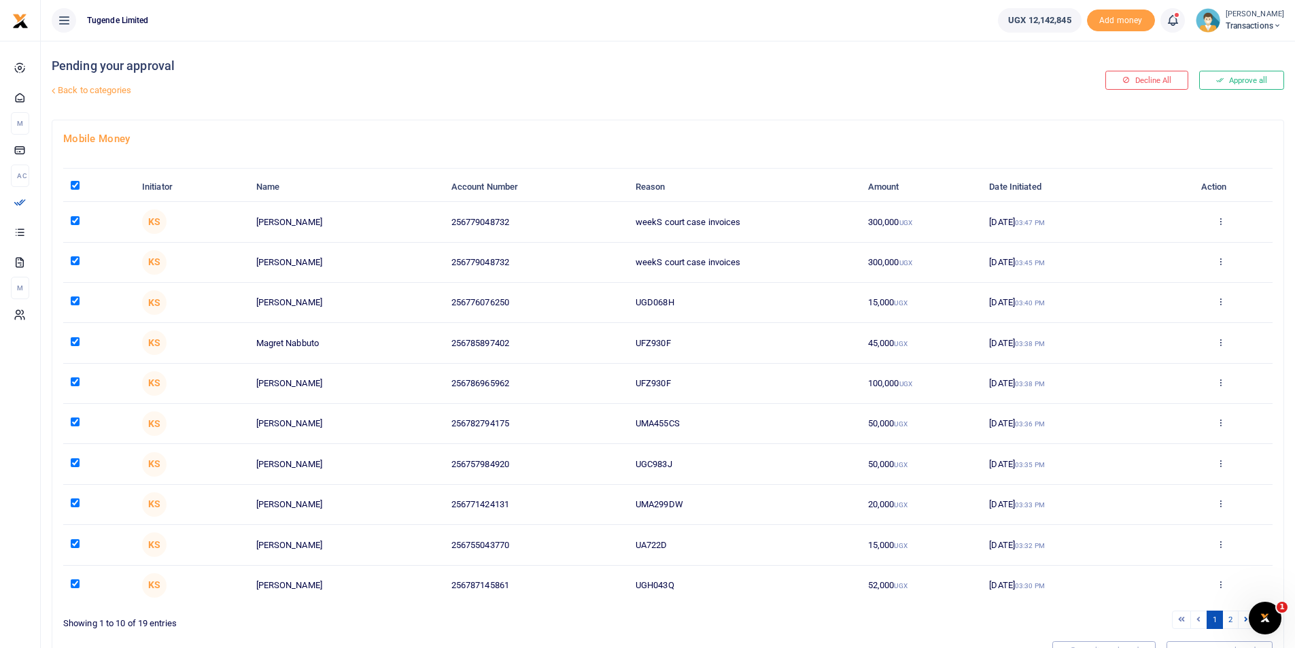
checkbox input "true"
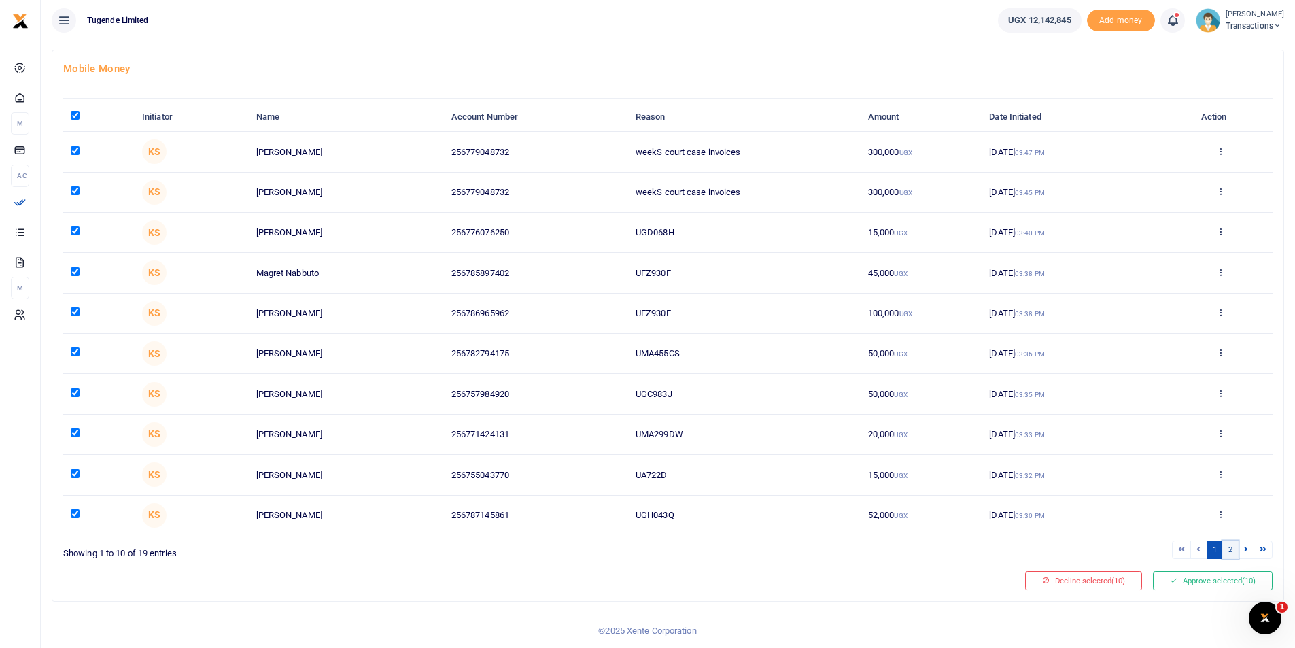
click at [1227, 549] on link "2" at bounding box center [1230, 549] width 16 height 18
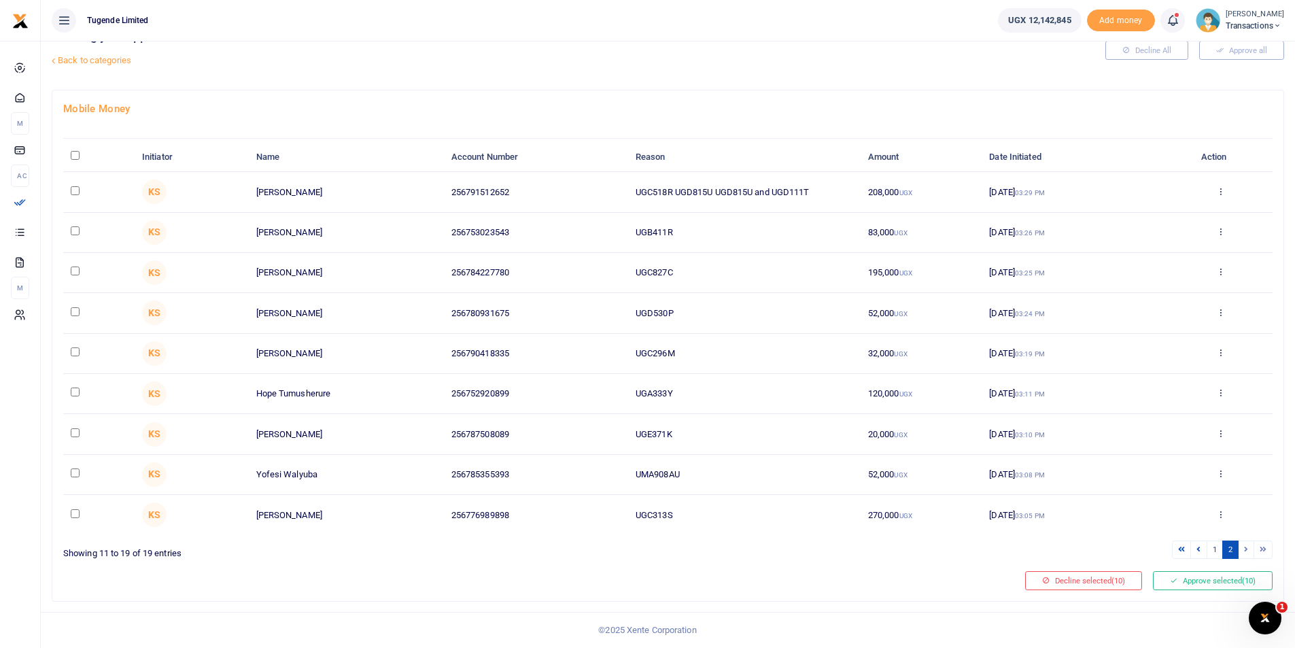
scroll to position [30, 0]
click at [77, 156] on input "\a \a : activate to sort column descending" at bounding box center [75, 155] width 9 height 9
checkbox input "true"
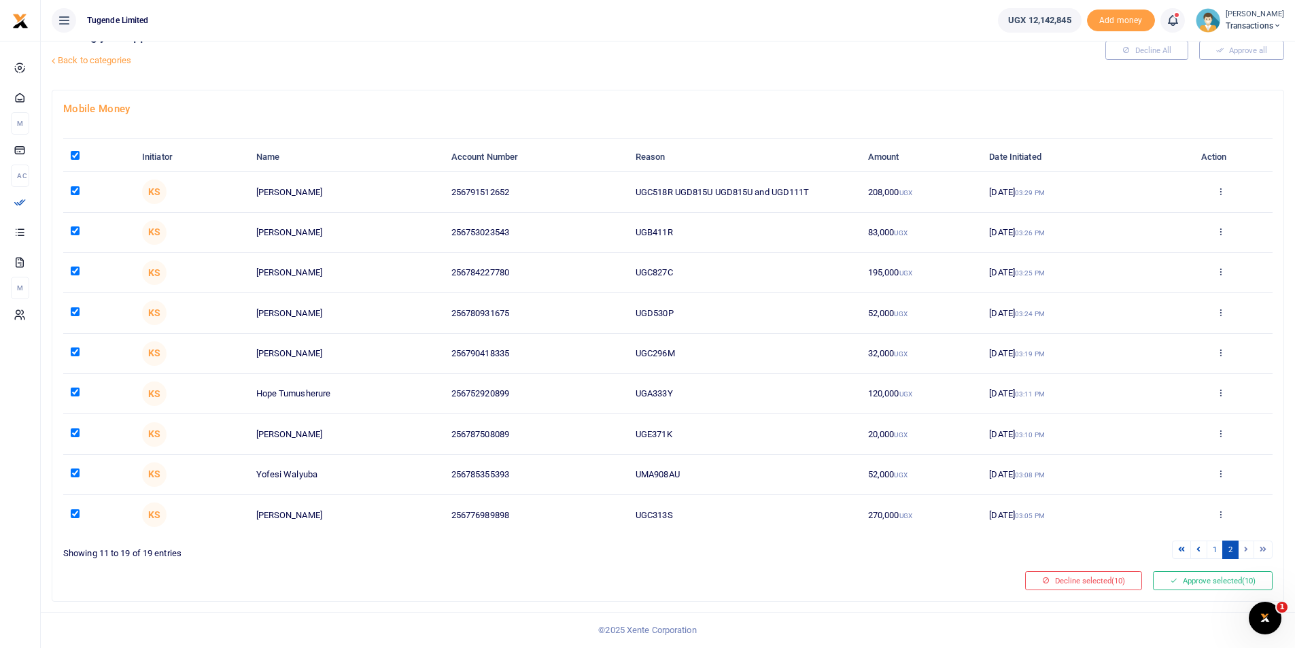
checkbox input "true"
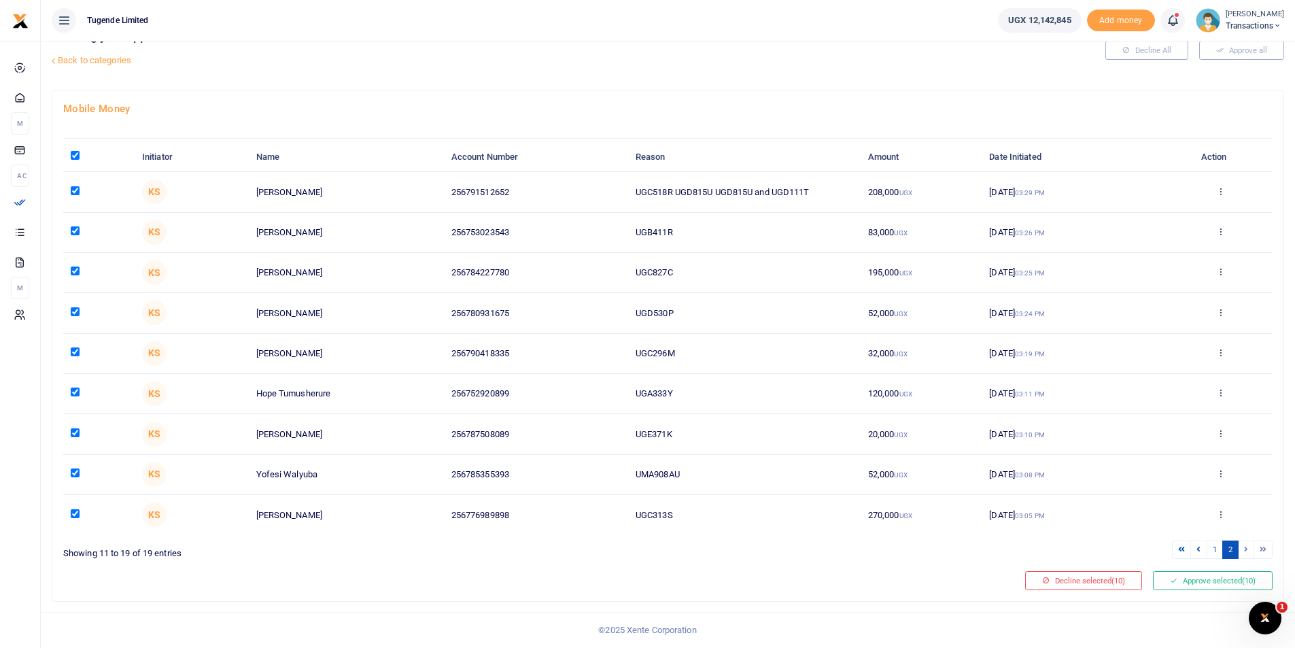
checkbox input "true"
click at [1210, 584] on button "Approve selected (19)" at bounding box center [1213, 580] width 120 height 19
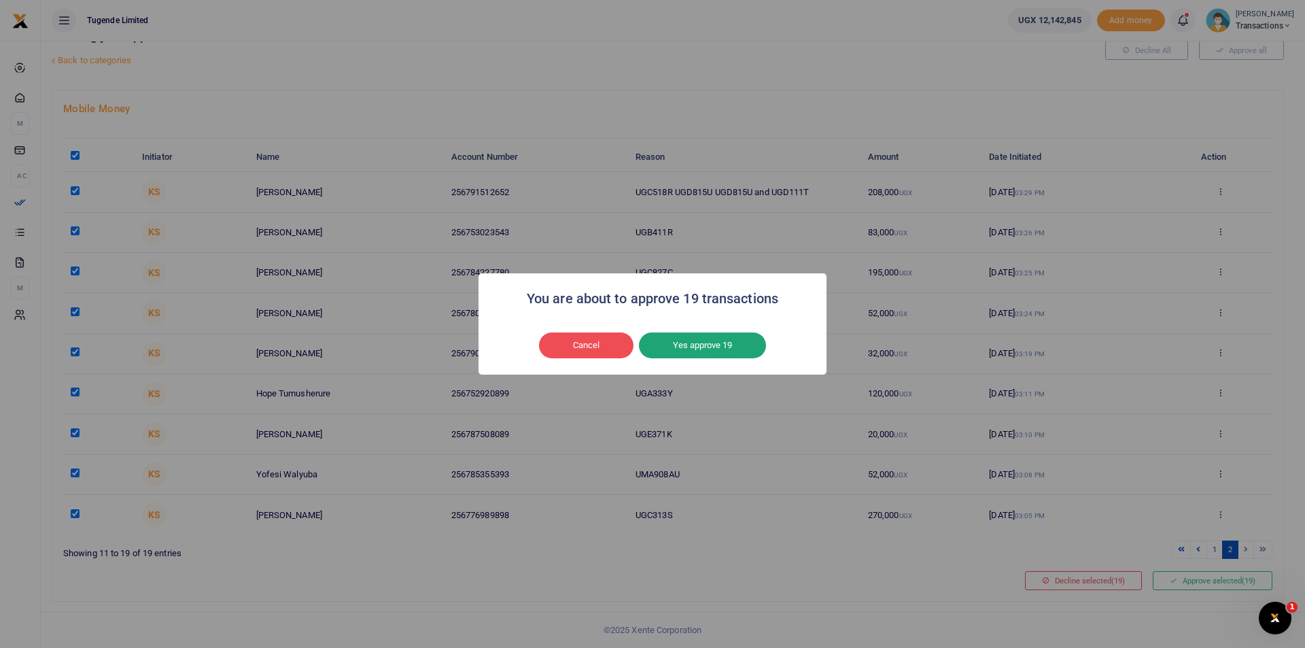
click at [699, 349] on button "Yes approve 19" at bounding box center [702, 345] width 127 height 26
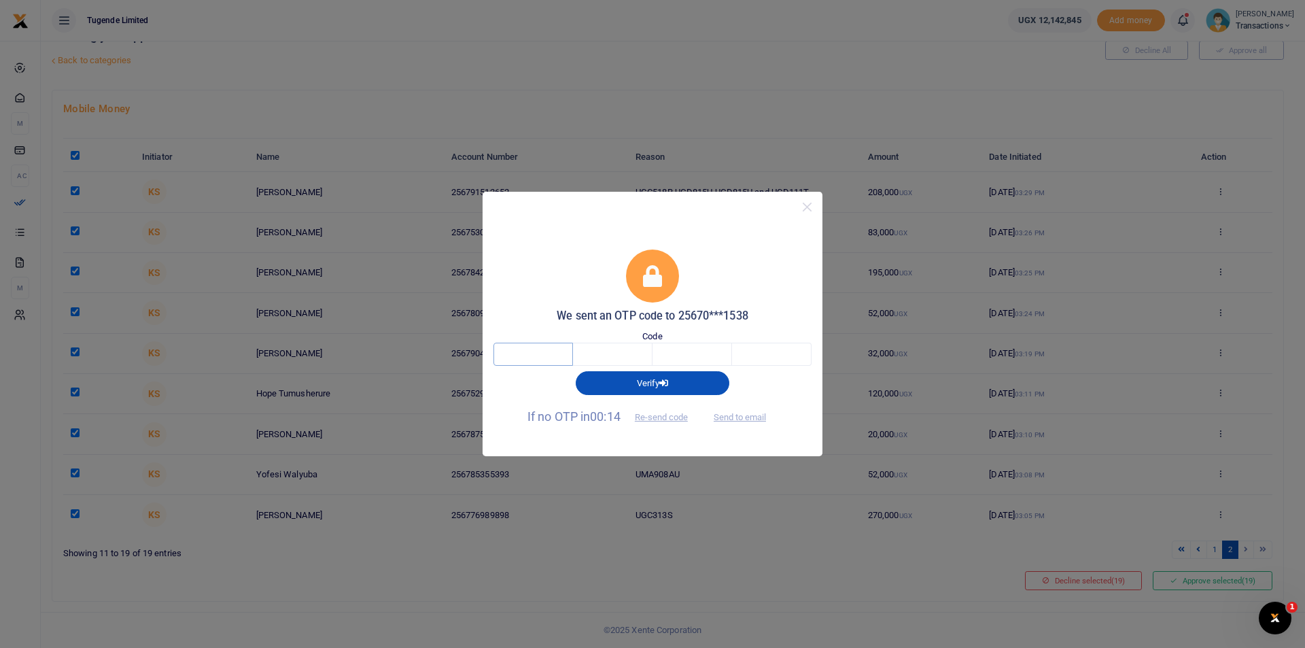
click at [515, 356] on input "text" at bounding box center [533, 354] width 80 height 23
type input "3"
type input "6"
type input "4"
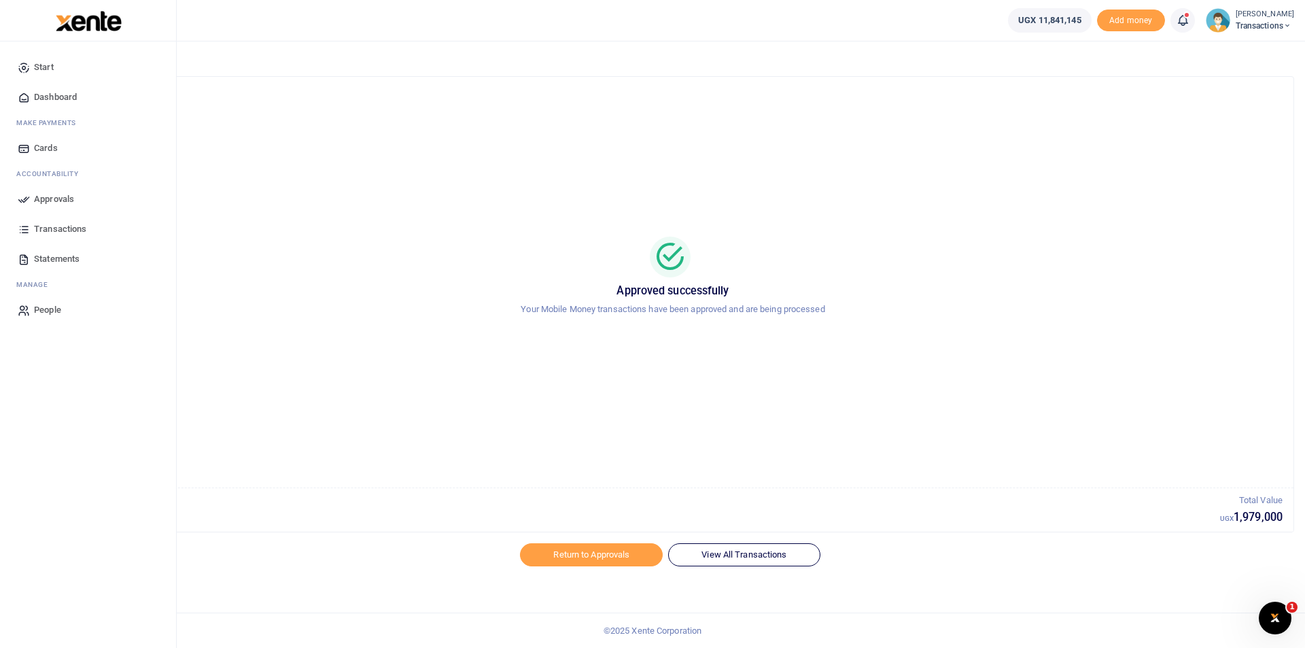
click at [18, 196] on icon at bounding box center [24, 199] width 12 height 12
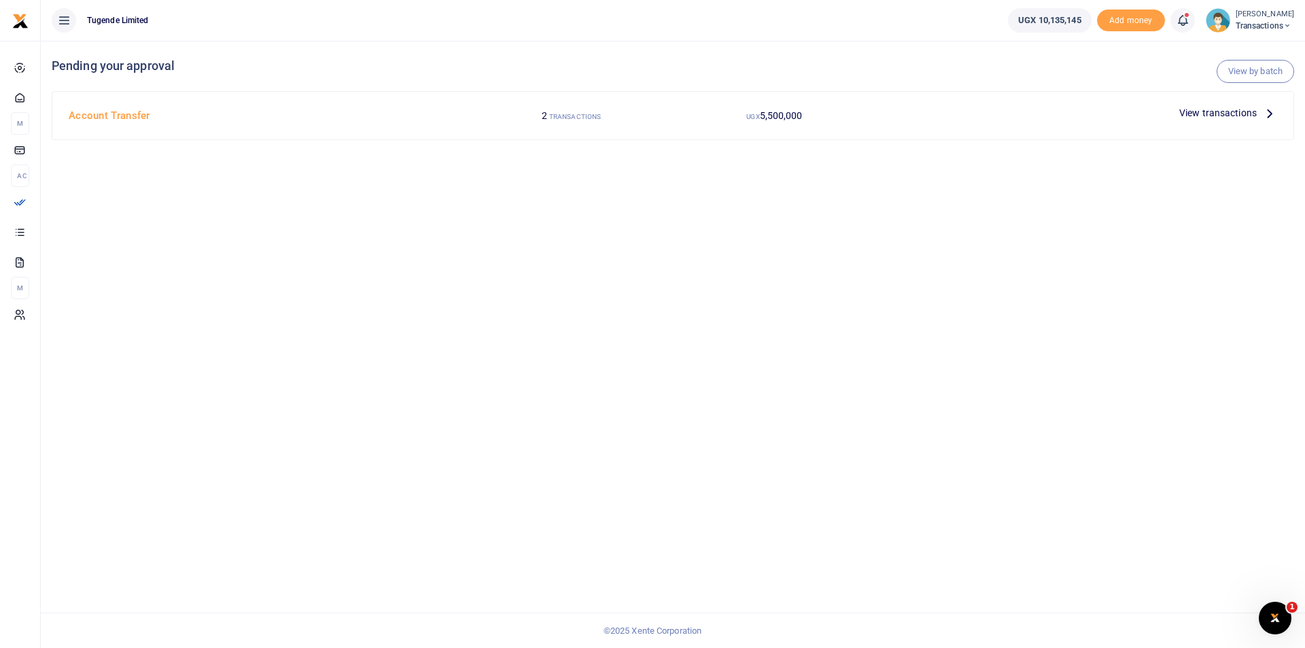
click at [1192, 116] on span "View transactions" at bounding box center [1217, 112] width 77 height 15
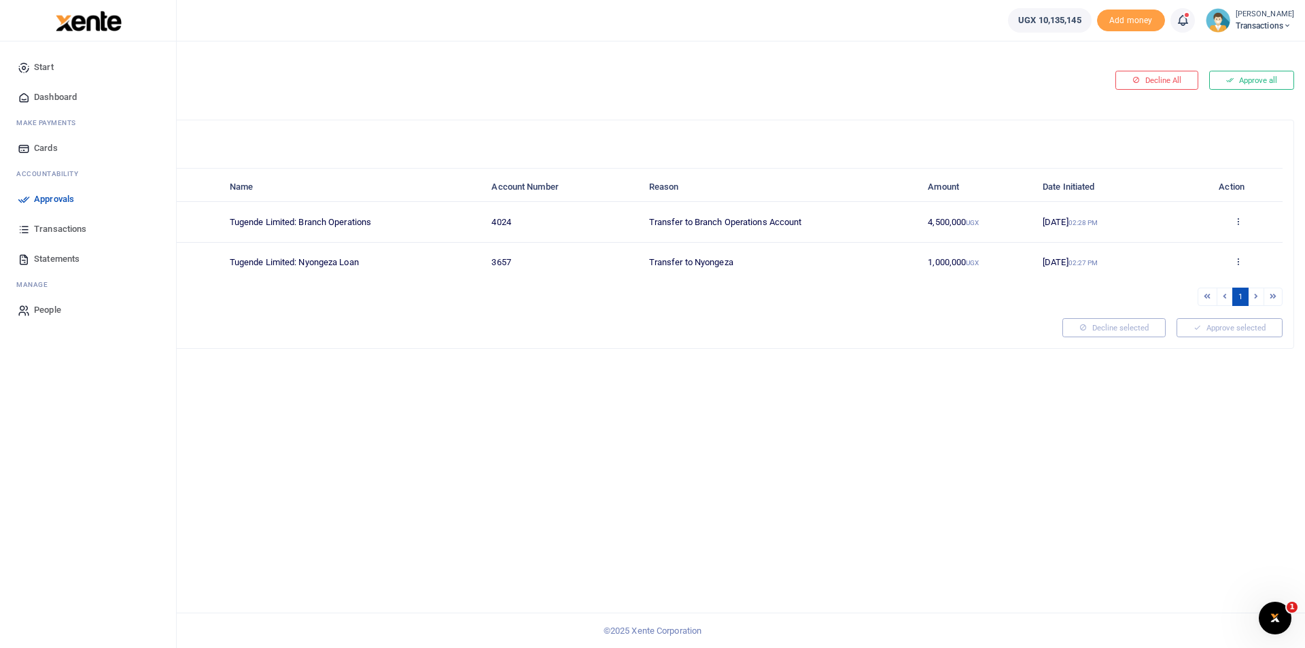
click at [20, 194] on icon at bounding box center [24, 199] width 12 height 12
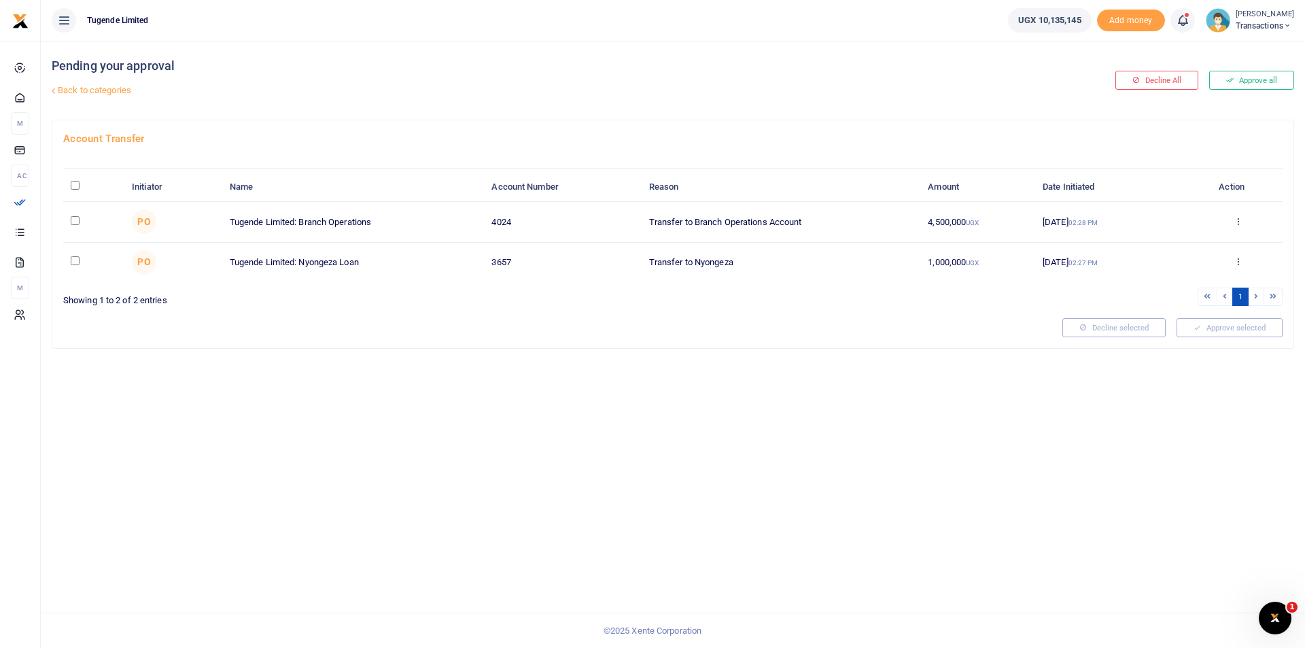
click at [72, 181] on input "\a \a : activate to sort column descending" at bounding box center [75, 185] width 9 height 9
checkbox input "true"
click at [1228, 335] on button "Approve selected (2)" at bounding box center [1225, 327] width 116 height 19
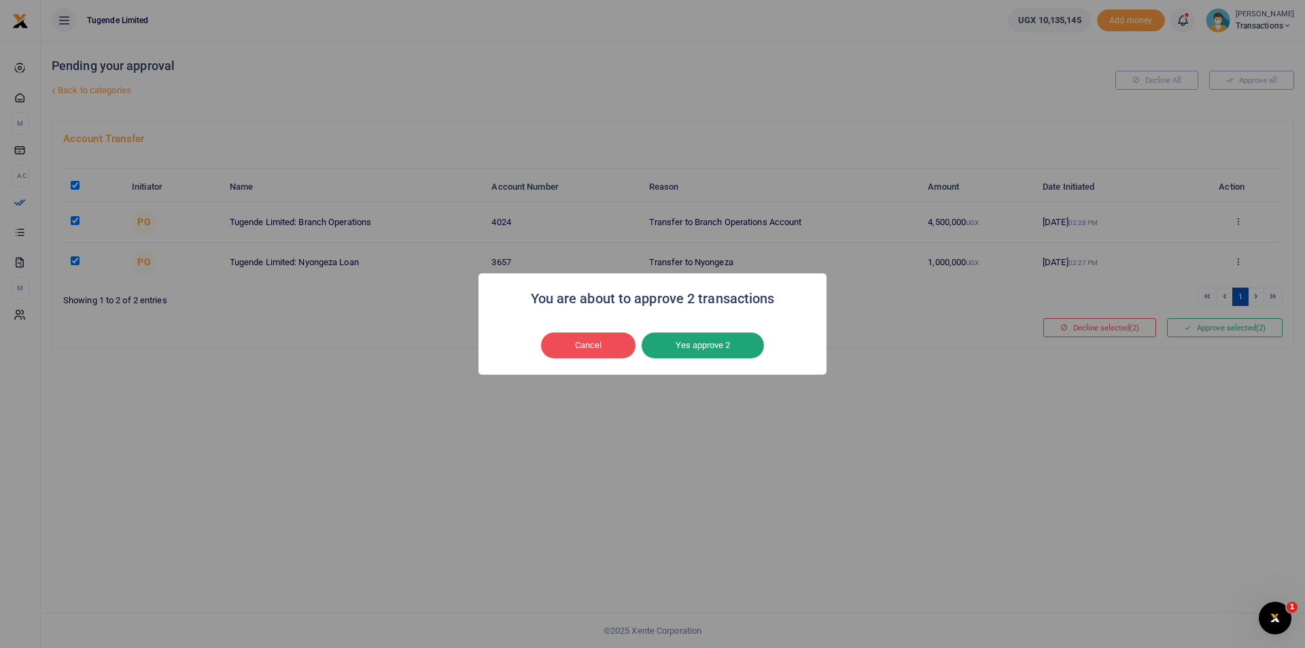
click at [686, 350] on button "Yes approve 2" at bounding box center [703, 345] width 122 height 26
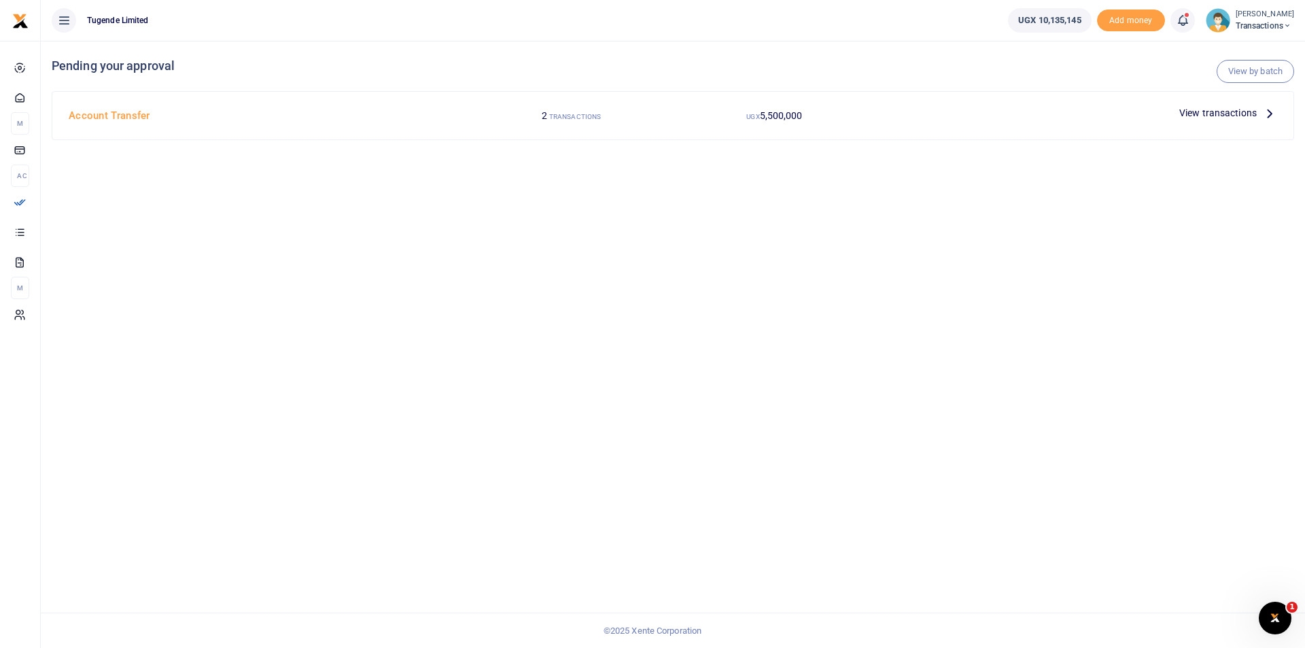
click at [1200, 114] on span "View transactions" at bounding box center [1217, 112] width 77 height 15
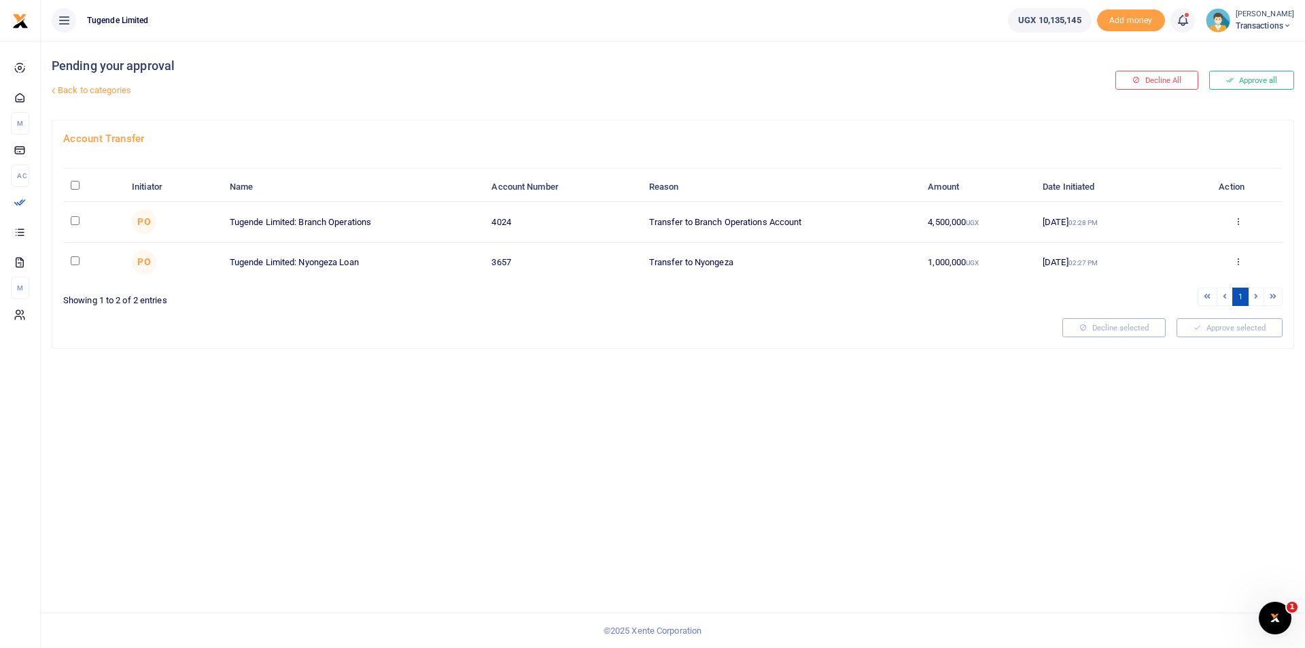
click at [75, 182] on input "\a \a : activate to sort column descending" at bounding box center [75, 185] width 9 height 9
checkbox input "true"
click at [1224, 323] on button "Approve selected (2)" at bounding box center [1225, 327] width 116 height 19
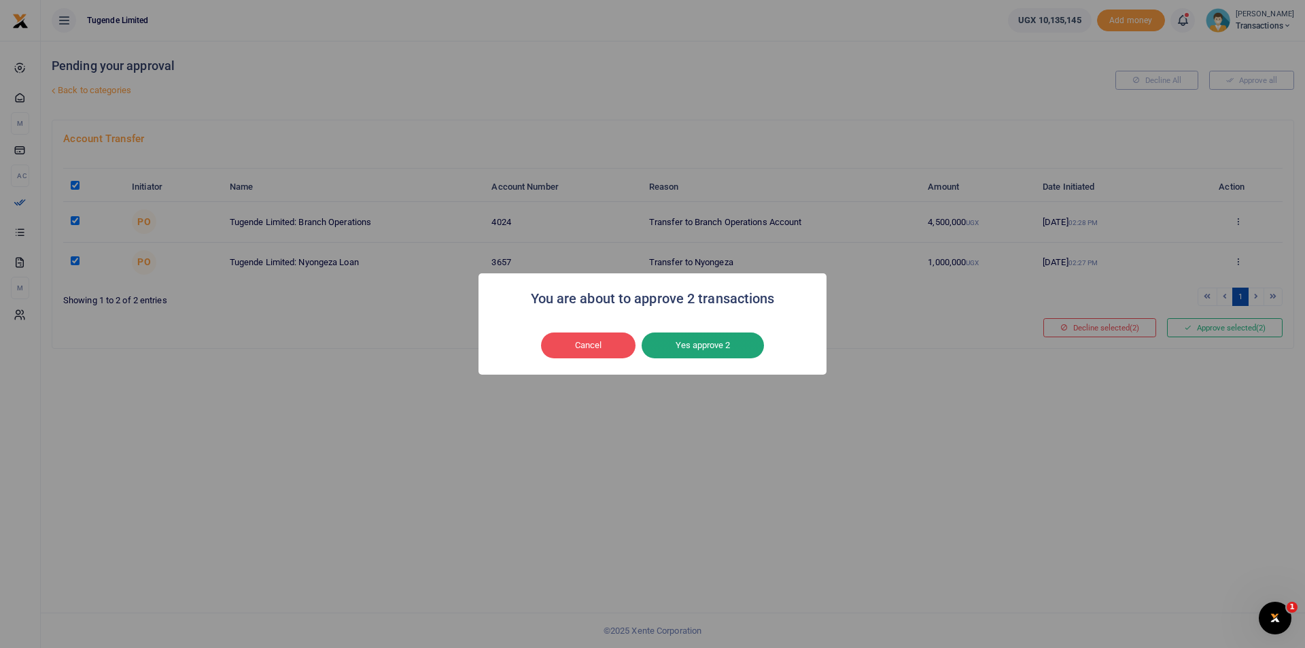
click at [690, 342] on button "Yes approve 2" at bounding box center [703, 345] width 122 height 26
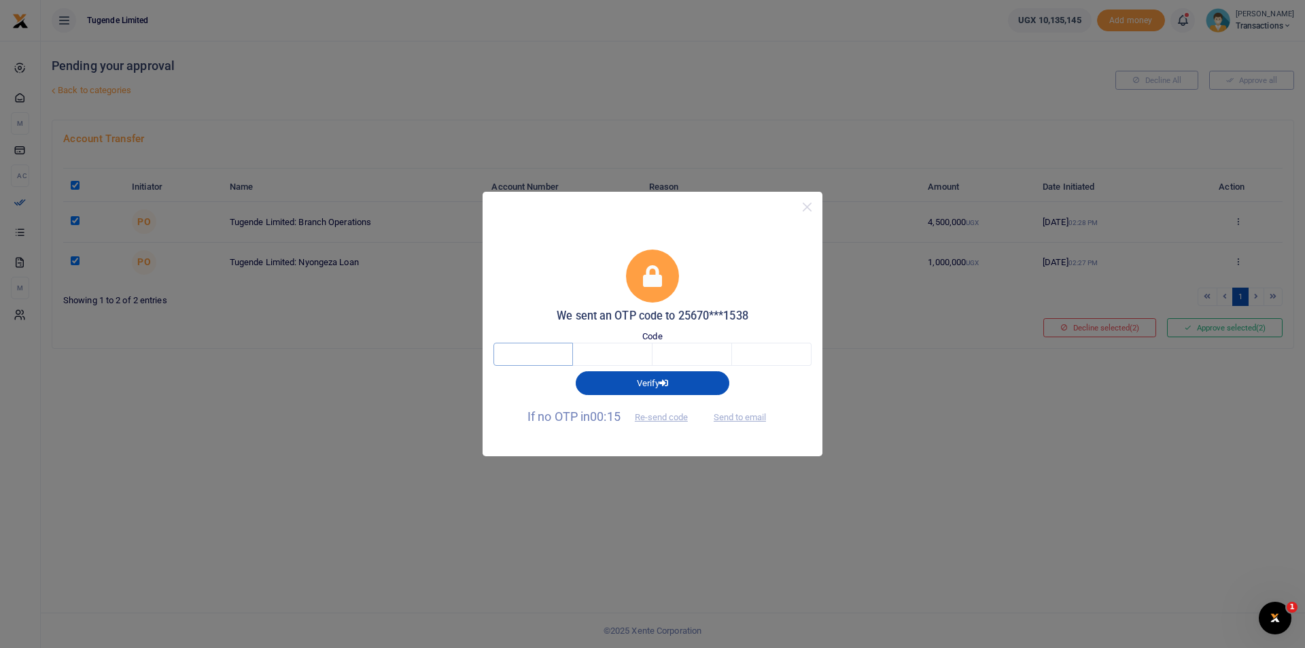
click at [547, 345] on input "text" at bounding box center [533, 354] width 80 height 23
type input "7"
type input "1"
type input "2"
type input "4"
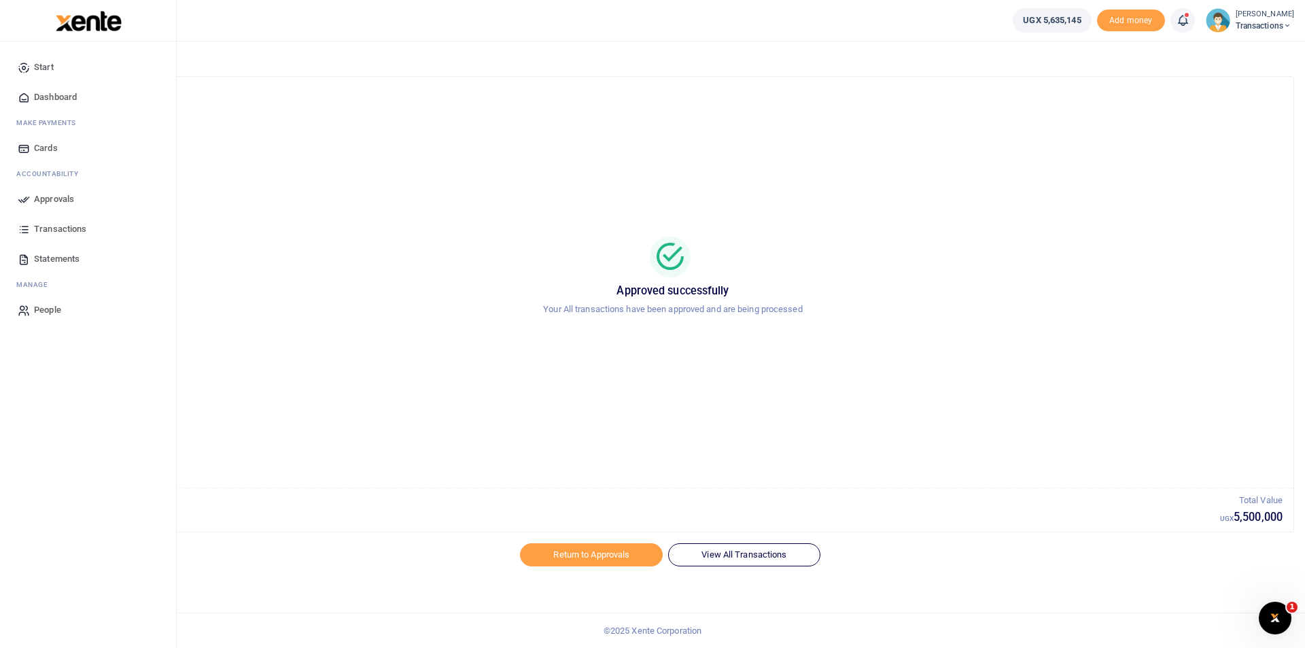
click at [33, 198] on link "Approvals" at bounding box center [88, 199] width 154 height 30
click at [26, 203] on icon at bounding box center [24, 199] width 12 height 12
